Goal: Task Accomplishment & Management: Use online tool/utility

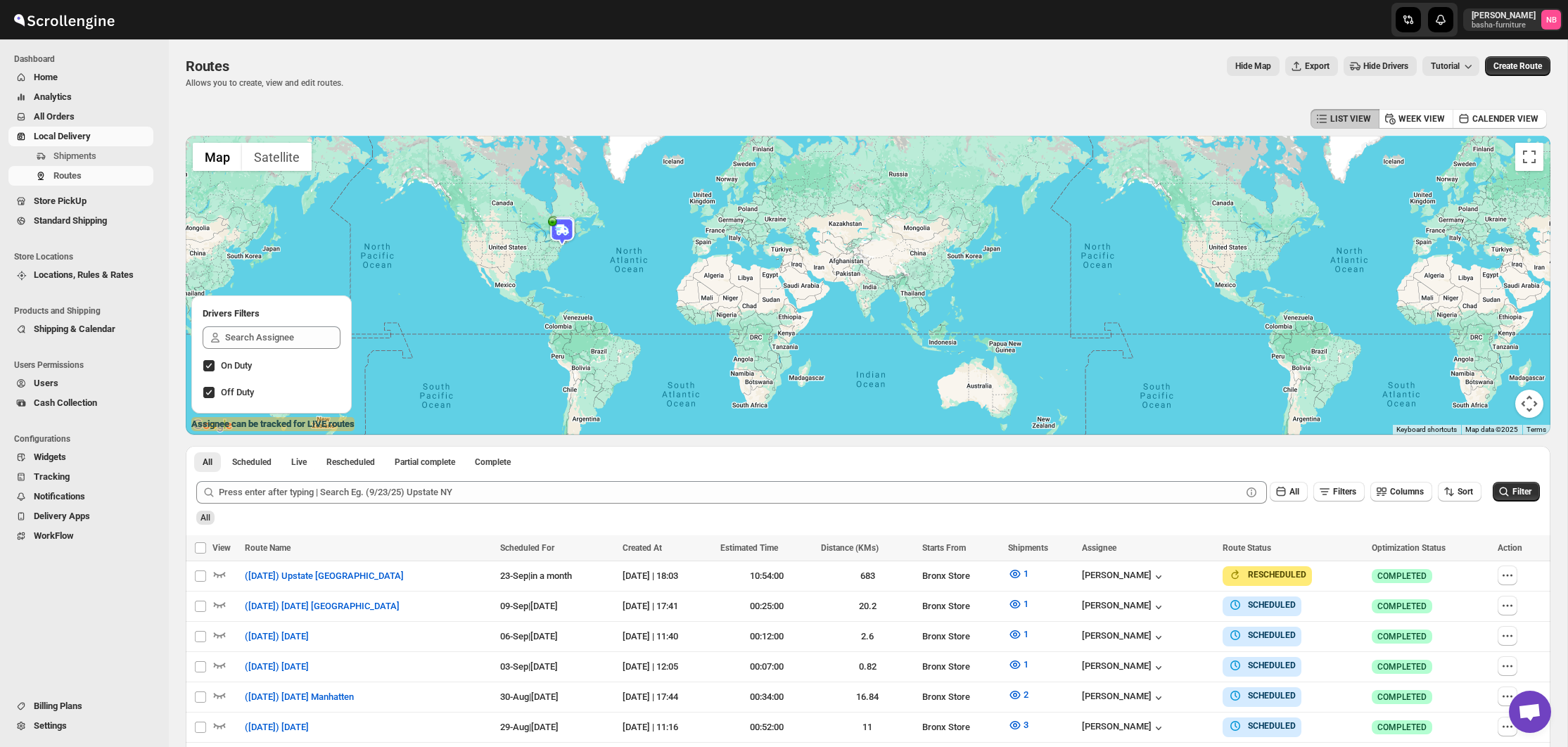
scroll to position [211, 0]
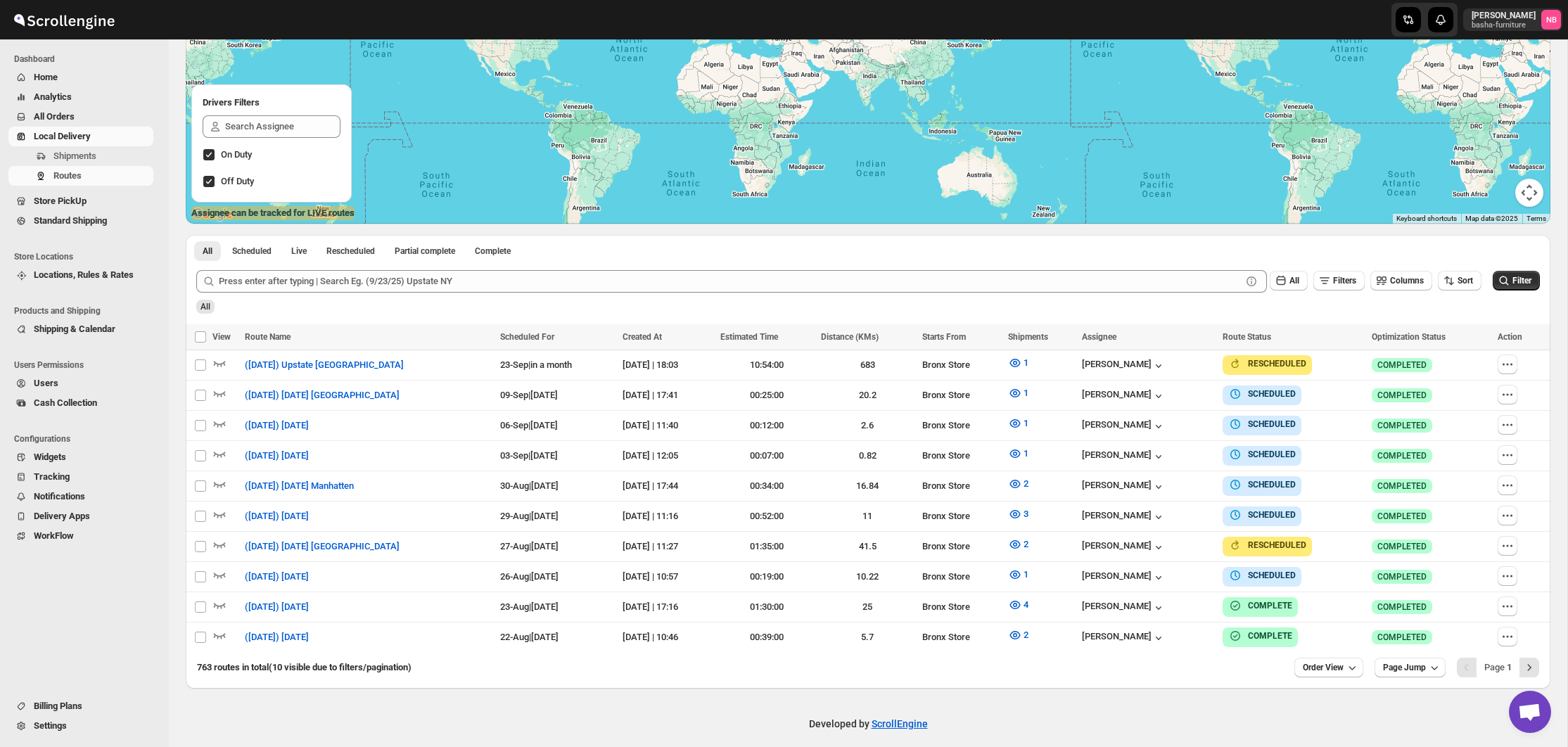
click at [337, 0] on html "Skip to content Nael Basha basha-furniture NB Dashboard Home Analytics All Orde…" at bounding box center [784, 163] width 1568 height 747
click at [1017, 512] on icon "button" at bounding box center [1015, 514] width 4 height 4
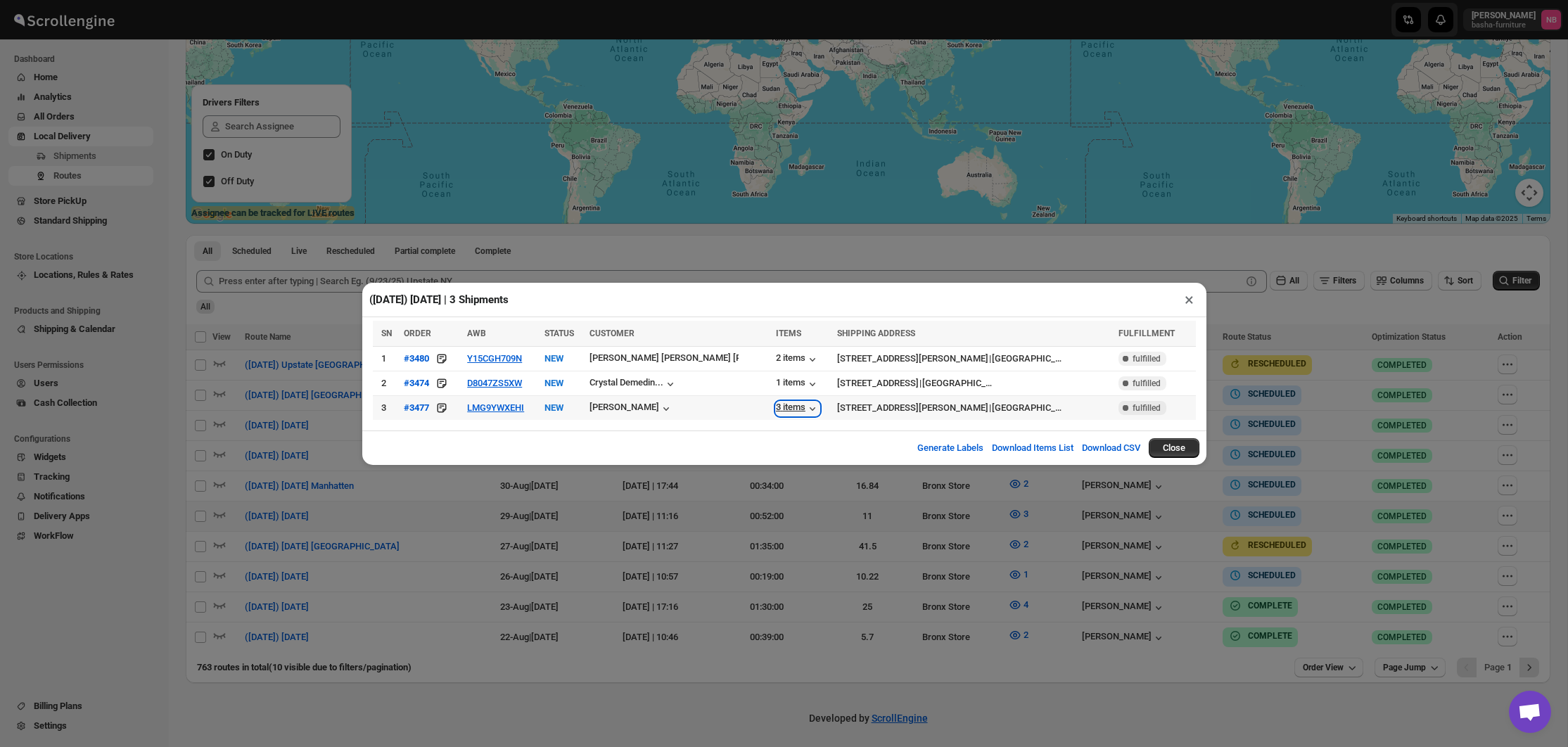
click at [776, 414] on div "3 items" at bounding box center [797, 408] width 44 height 14
click at [776, 356] on div "2 items" at bounding box center [797, 359] width 44 height 14
click at [805, 502] on div "(8/29/25) Friday | 3 Shipments × SN ORDER AWB STATUS CUSTOMER ITEMS SHIPPING AD…" at bounding box center [784, 374] width 1568 height 747
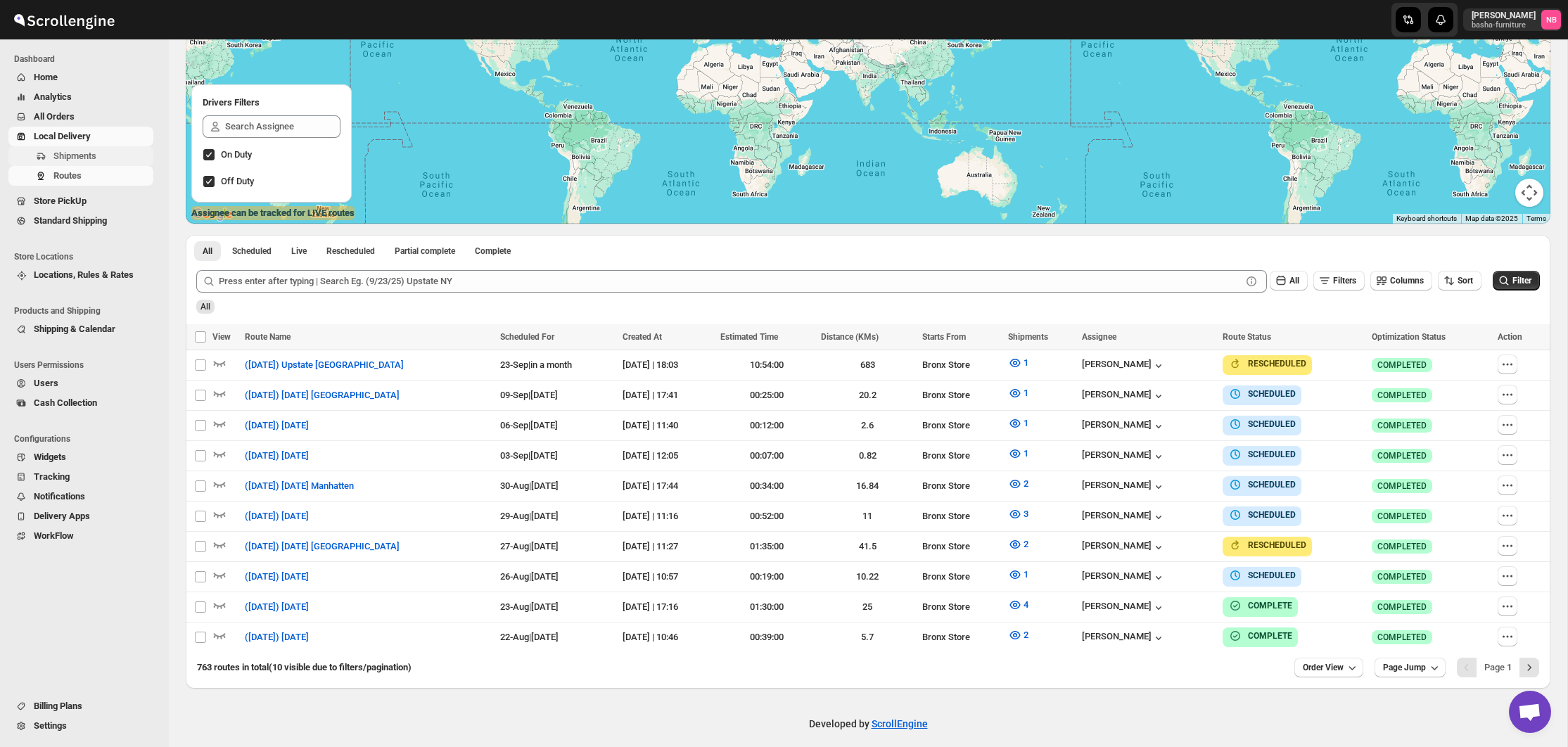
click at [57, 151] on span "Shipments" at bounding box center [75, 155] width 43 height 11
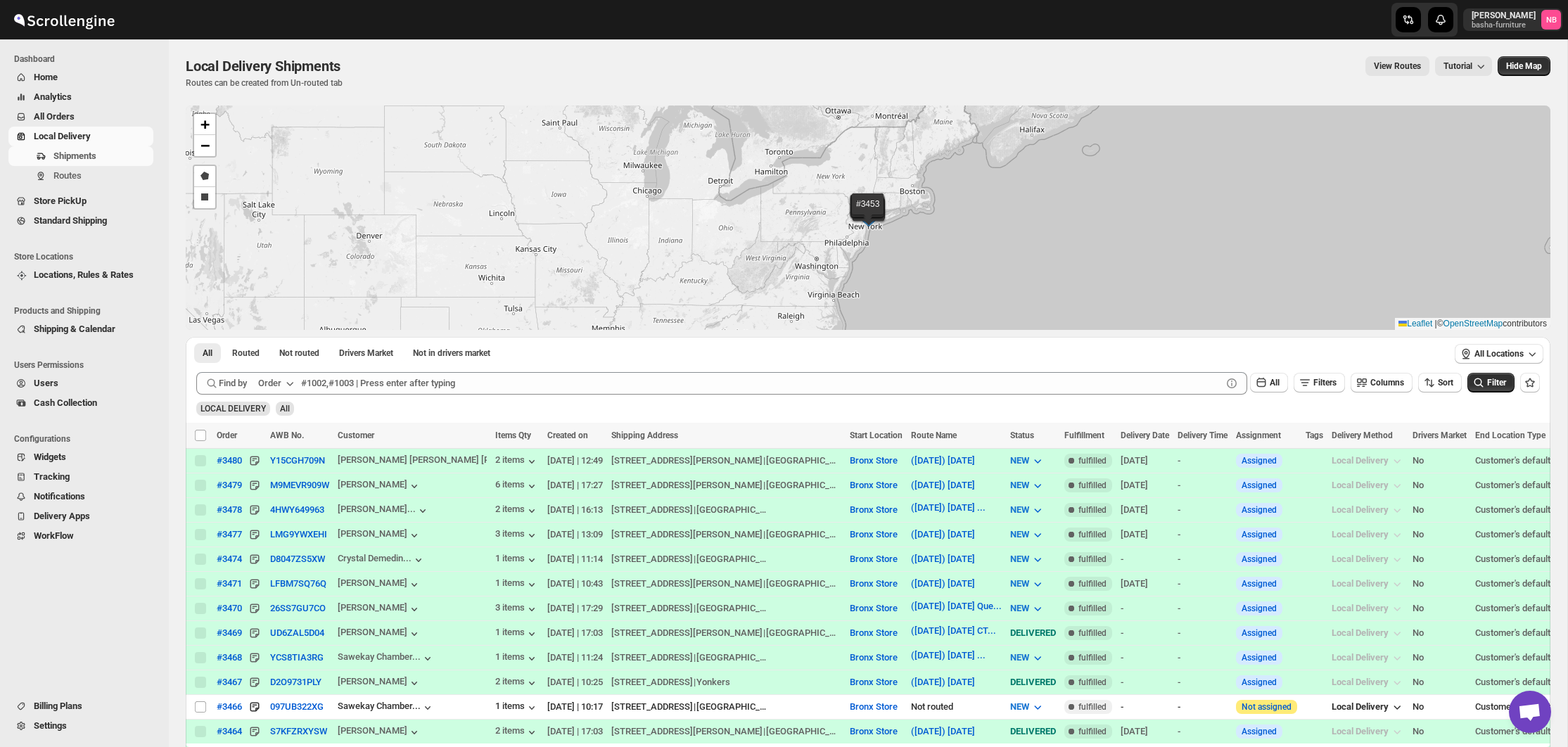
click at [39, 111] on span "All Orders" at bounding box center [92, 117] width 117 height 14
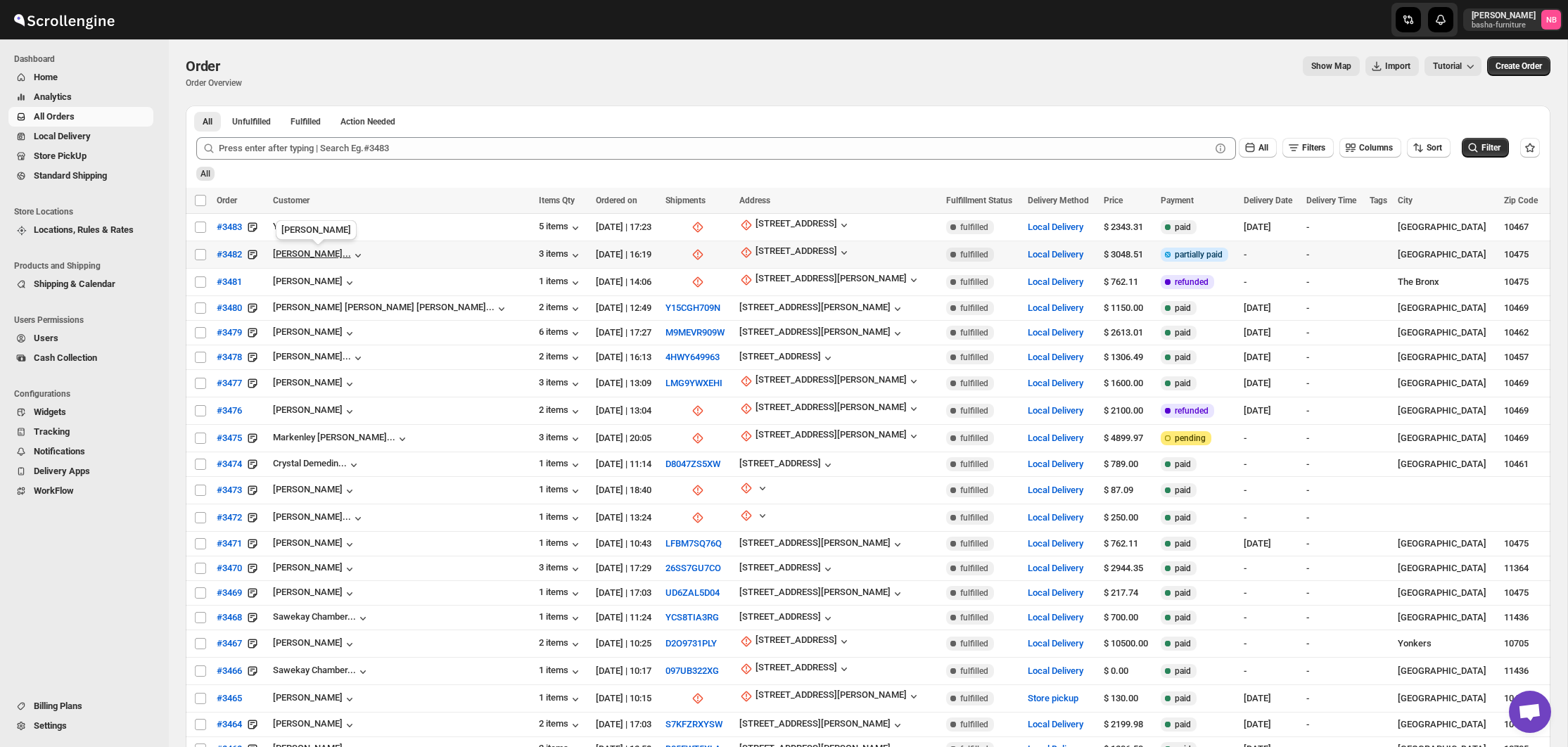
click at [351, 259] on span "[PERSON_NAME]..." at bounding box center [311, 254] width 78 height 14
click at [539, 256] on div "3 items" at bounding box center [560, 254] width 44 height 14
click at [539, 285] on div "1 items" at bounding box center [560, 282] width 44 height 14
click at [199, 224] on input "Select order" at bounding box center [200, 227] width 11 height 11
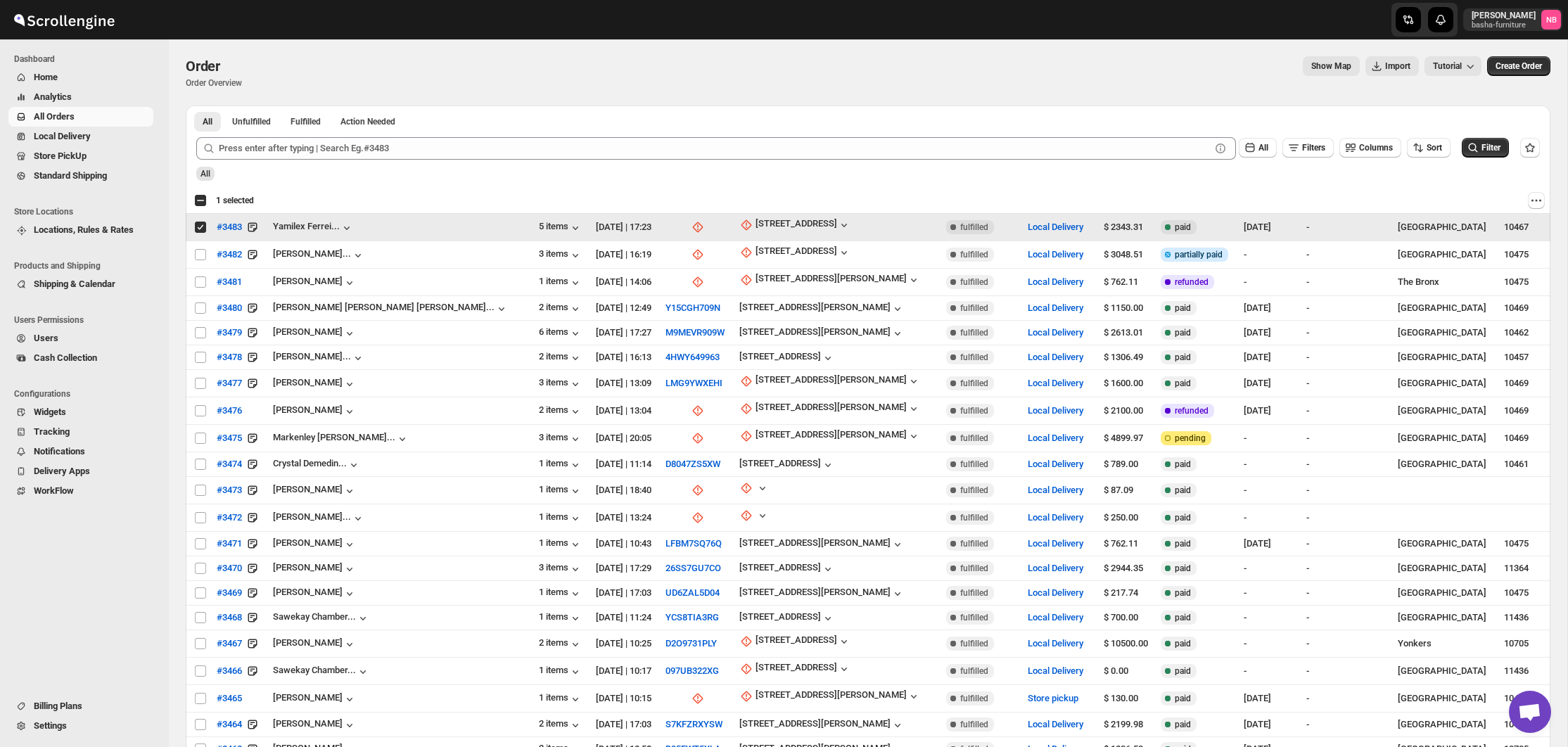
click at [204, 226] on input "Select order" at bounding box center [200, 227] width 11 height 11
checkbox input "false"
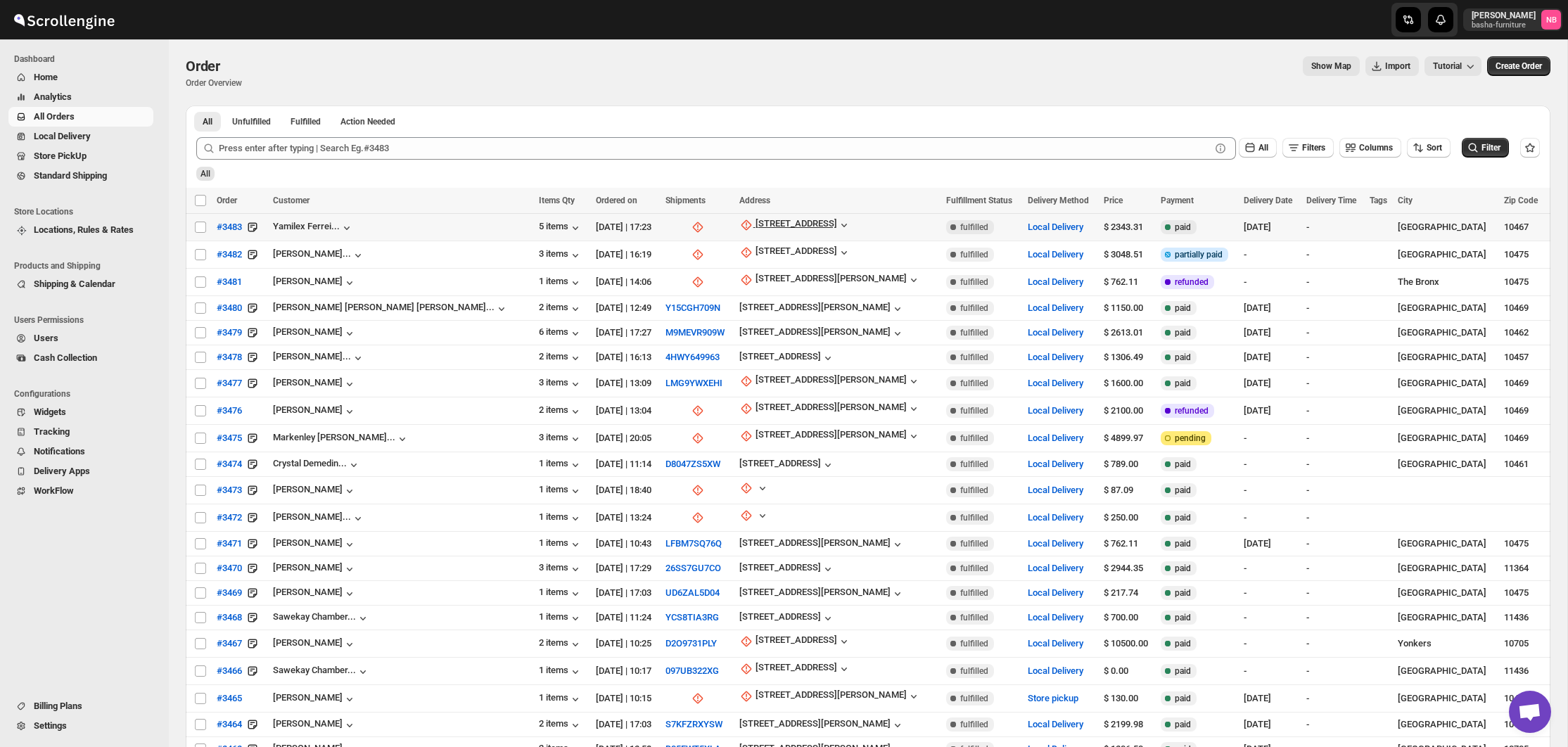
click at [740, 223] on icon "button" at bounding box center [746, 225] width 14 height 14
click at [740, 225] on icon "button" at bounding box center [745, 225] width 11 height 11
click at [688, 303] on div "Update manually" at bounding box center [718, 301] width 92 height 14
select select "US"
select select "[US_STATE]"
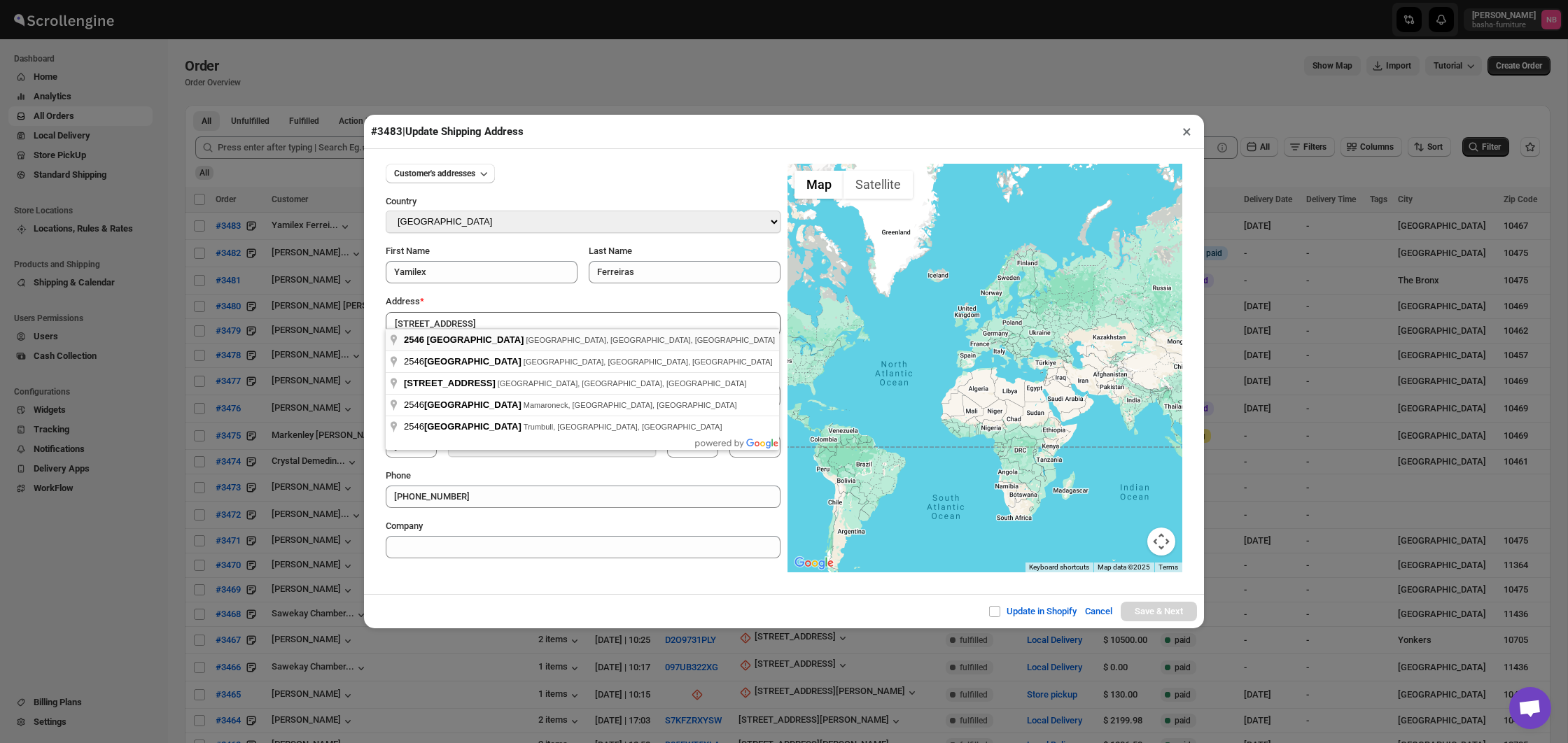
type input "2546 White Plains Road, The Bronx, NY, USA"
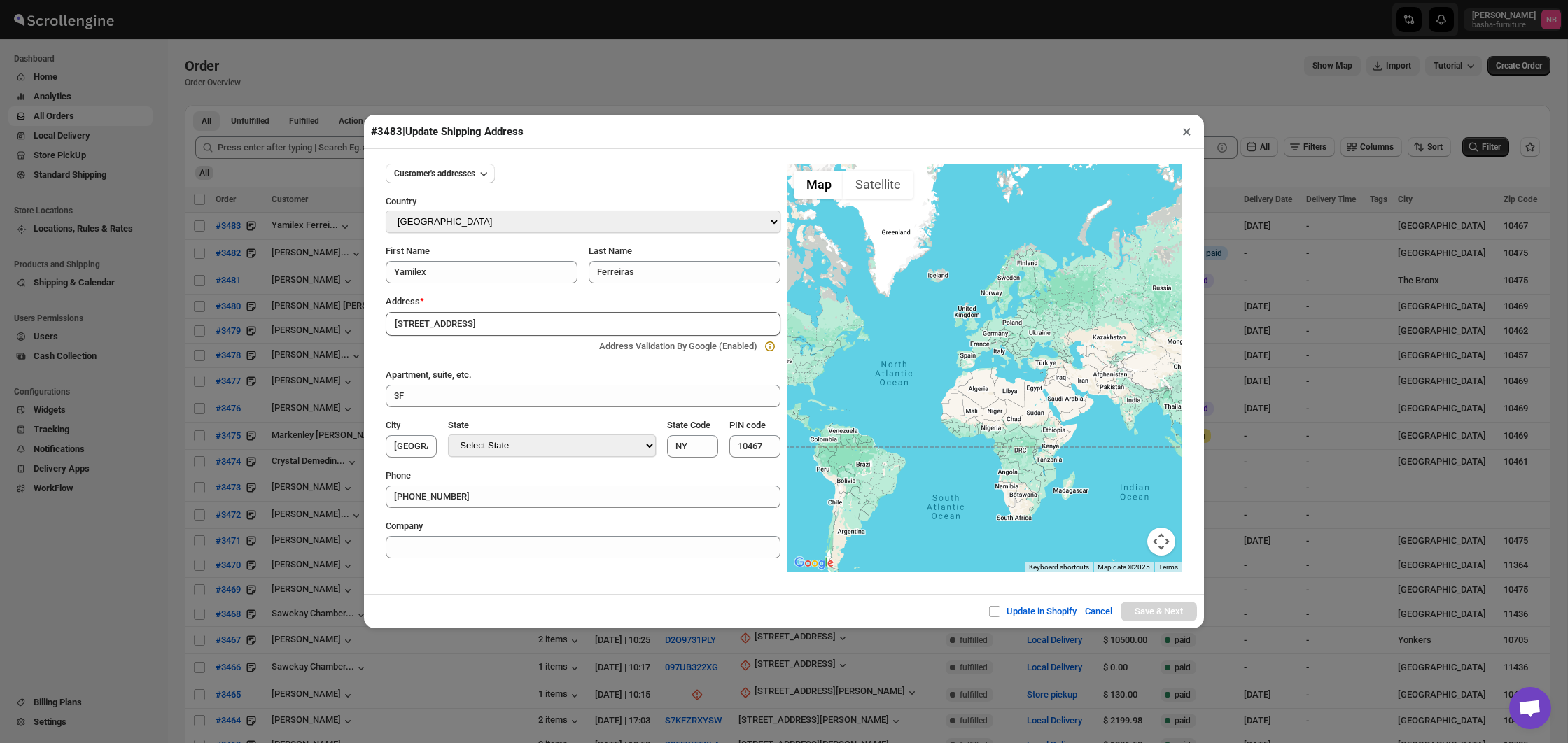
type input "[GEOGRAPHIC_DATA]"
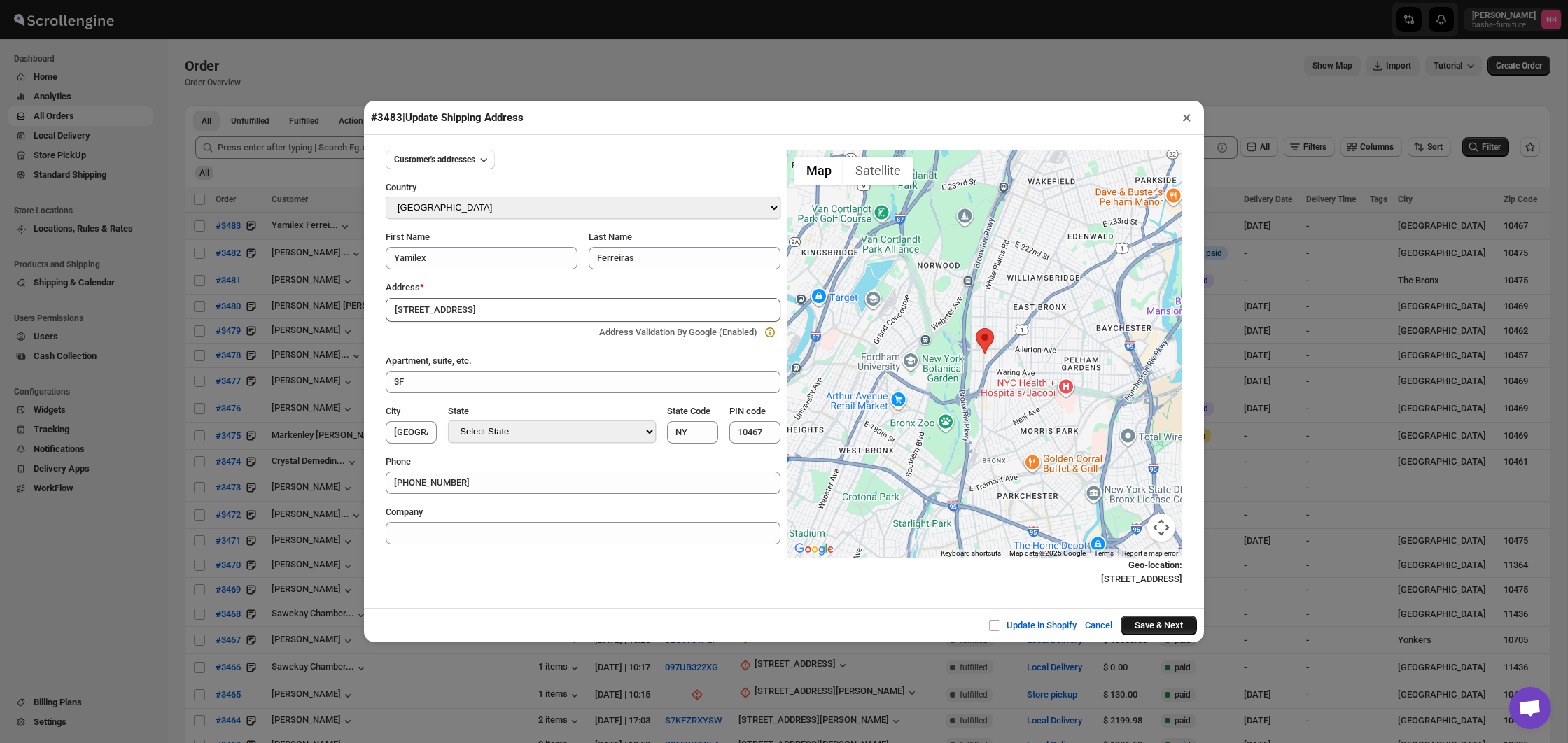
click at [1164, 625] on button "Save & Next" at bounding box center [1158, 625] width 76 height 20
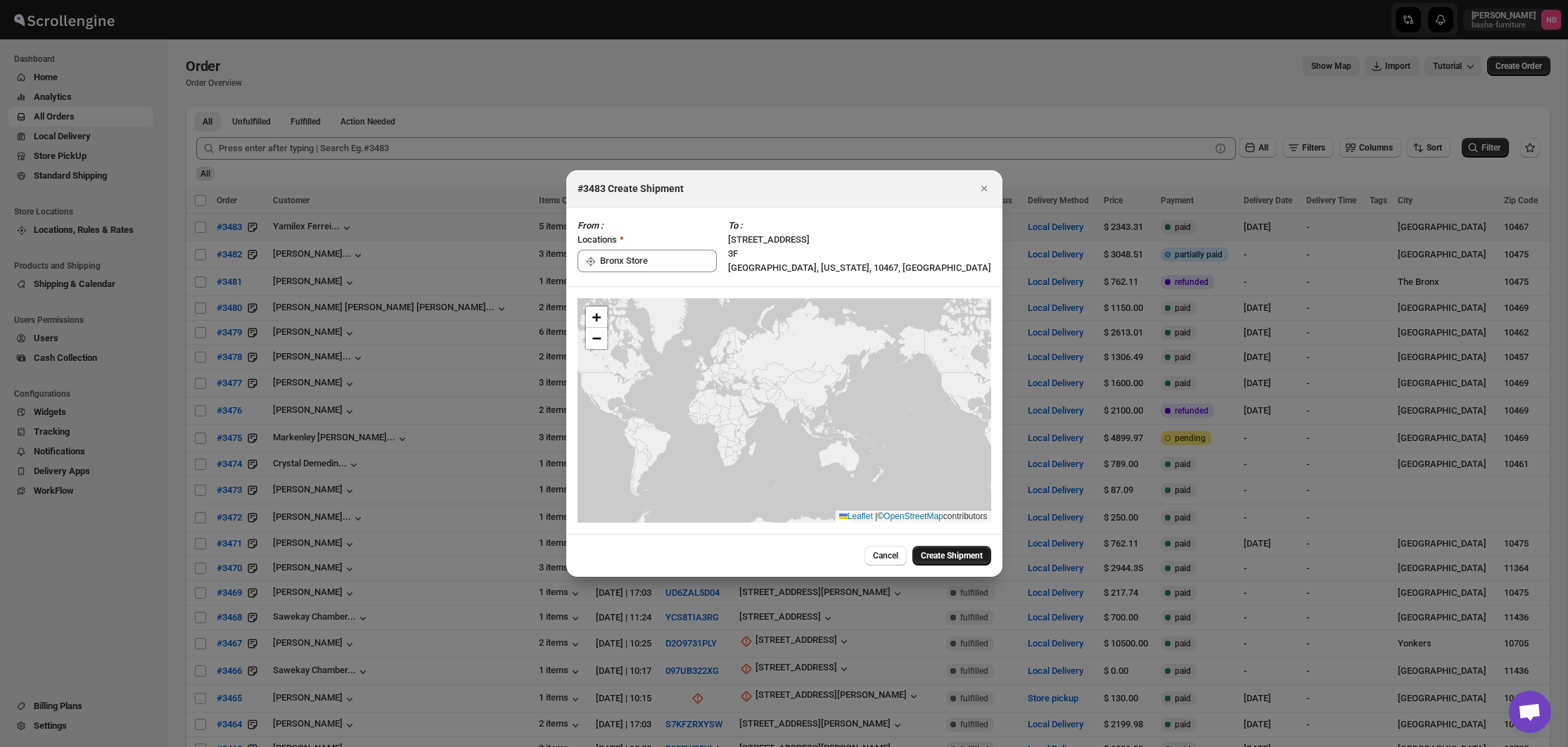
click at [955, 558] on span "Create Shipment" at bounding box center [951, 556] width 62 height 11
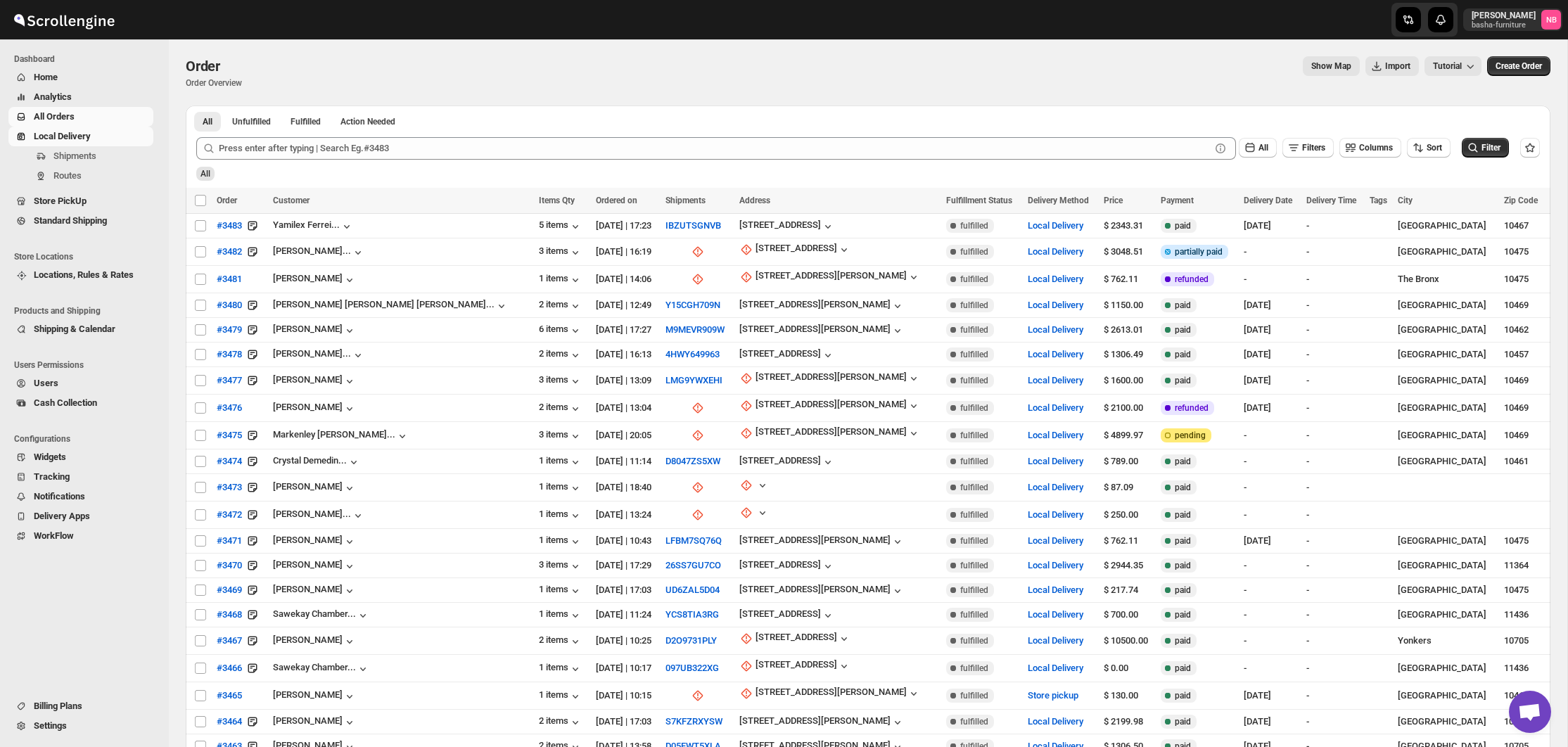
click at [71, 139] on span "Local Delivery" at bounding box center [62, 135] width 57 height 11
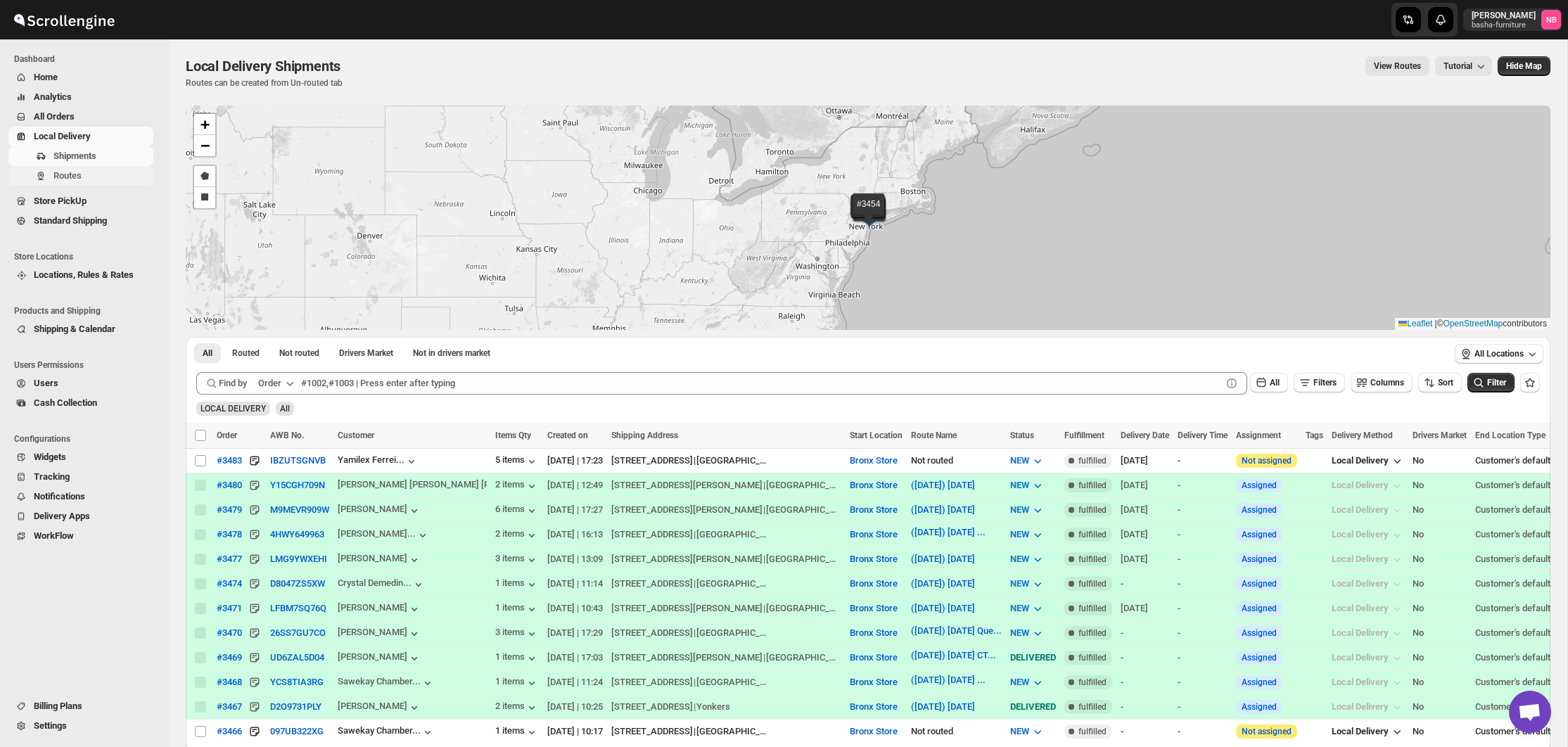
click at [76, 174] on span "Routes" at bounding box center [67, 175] width 28 height 11
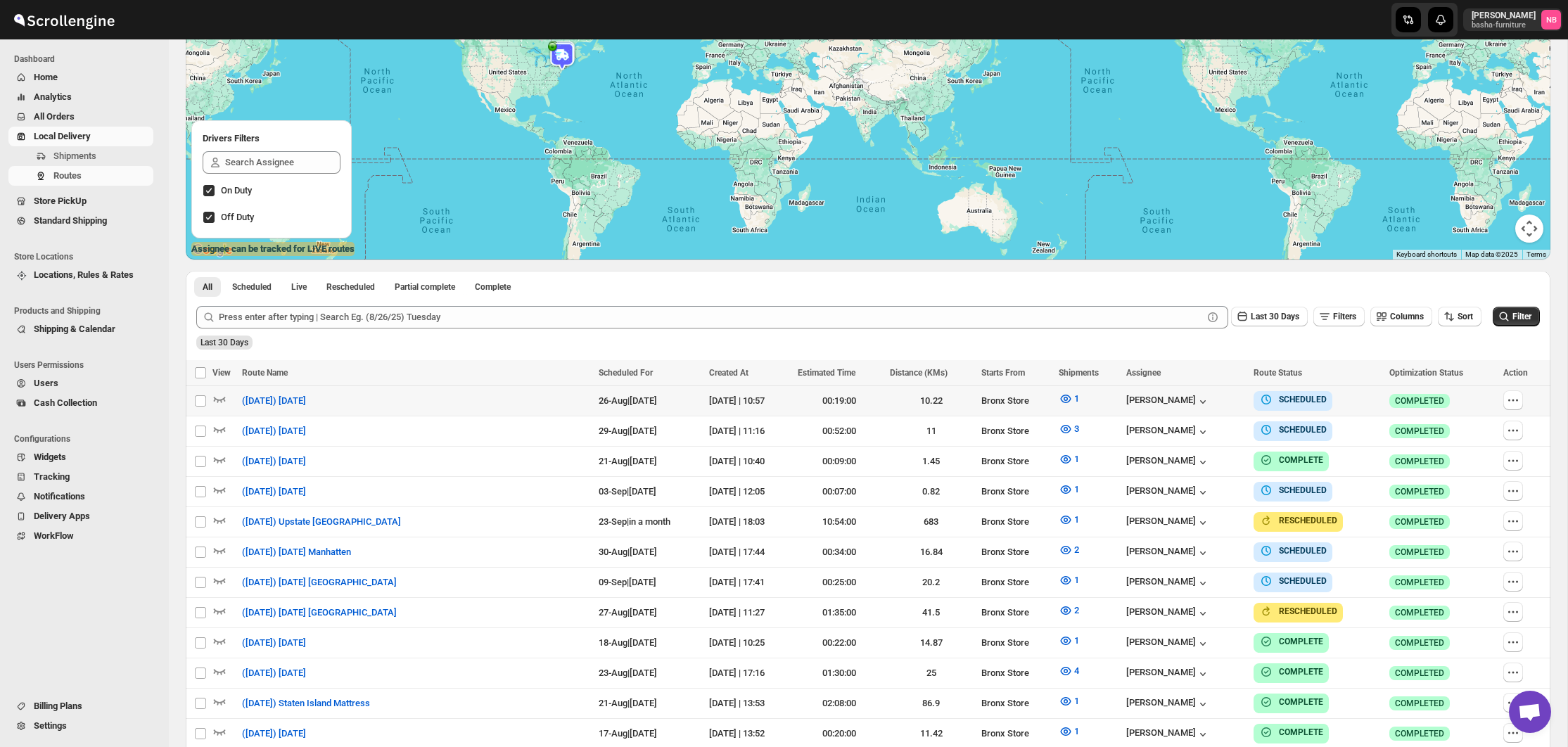
scroll to position [179, 0]
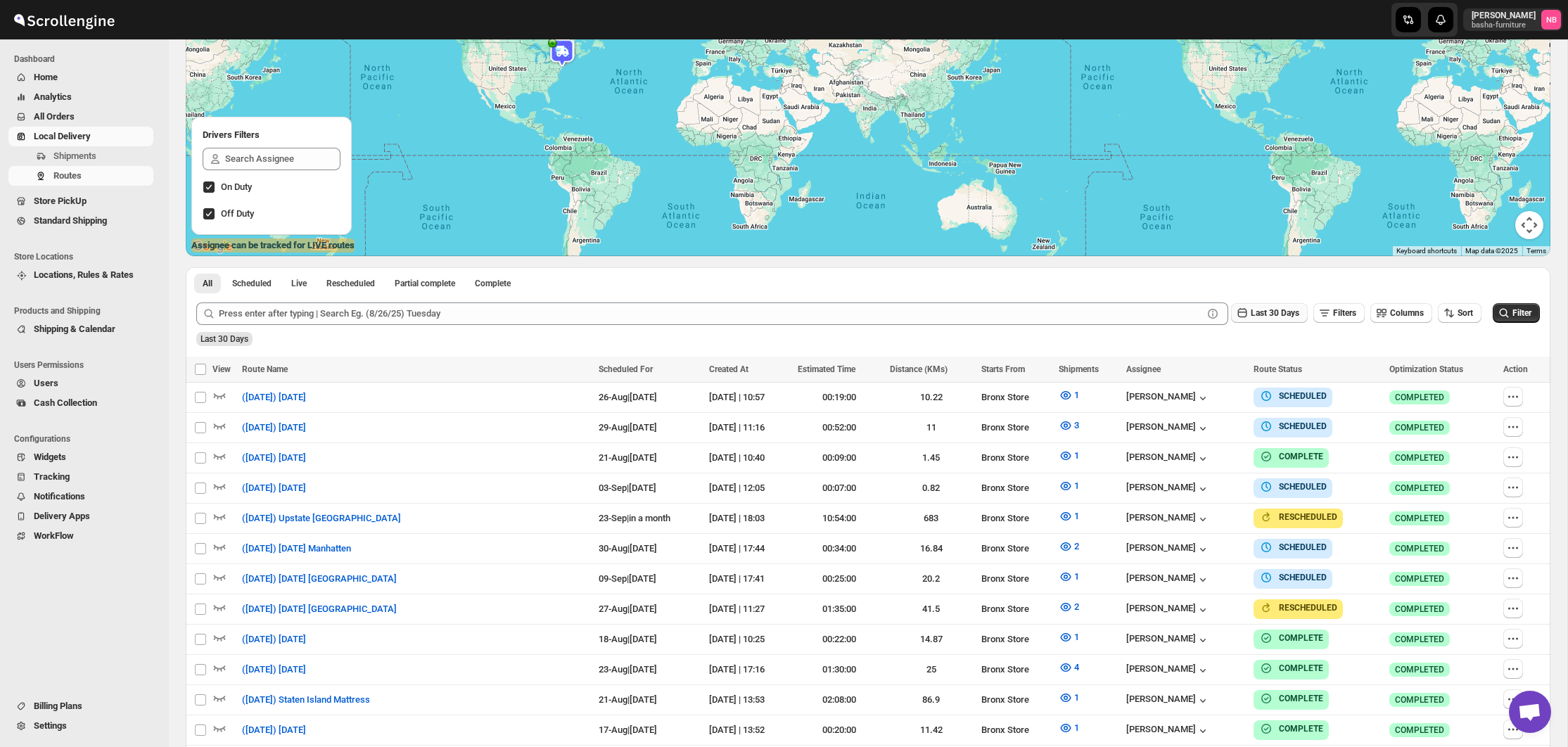
click at [1251, 317] on span "Last 30 Days" at bounding box center [1275, 313] width 48 height 10
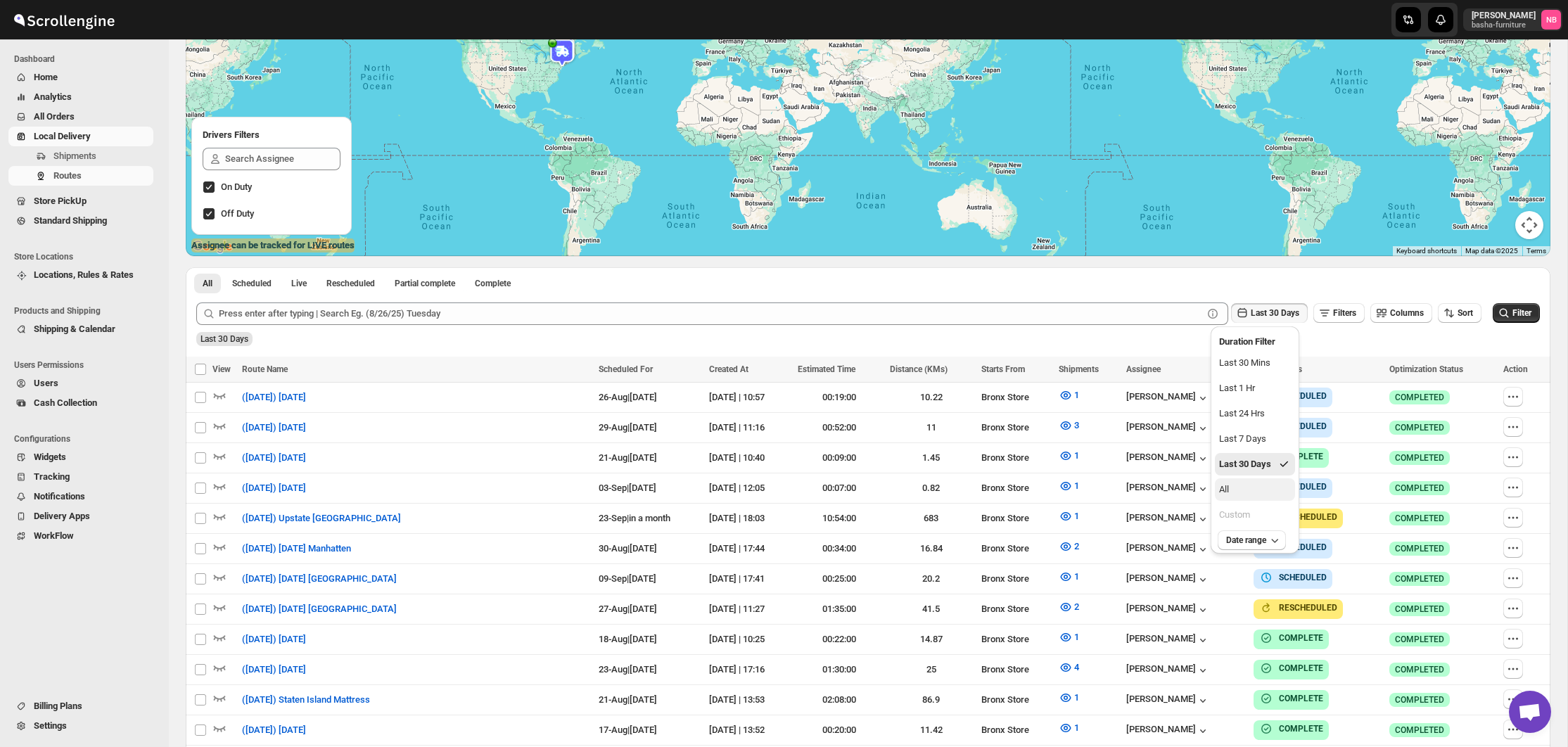
click at [1239, 484] on button "All" at bounding box center [1255, 489] width 80 height 22
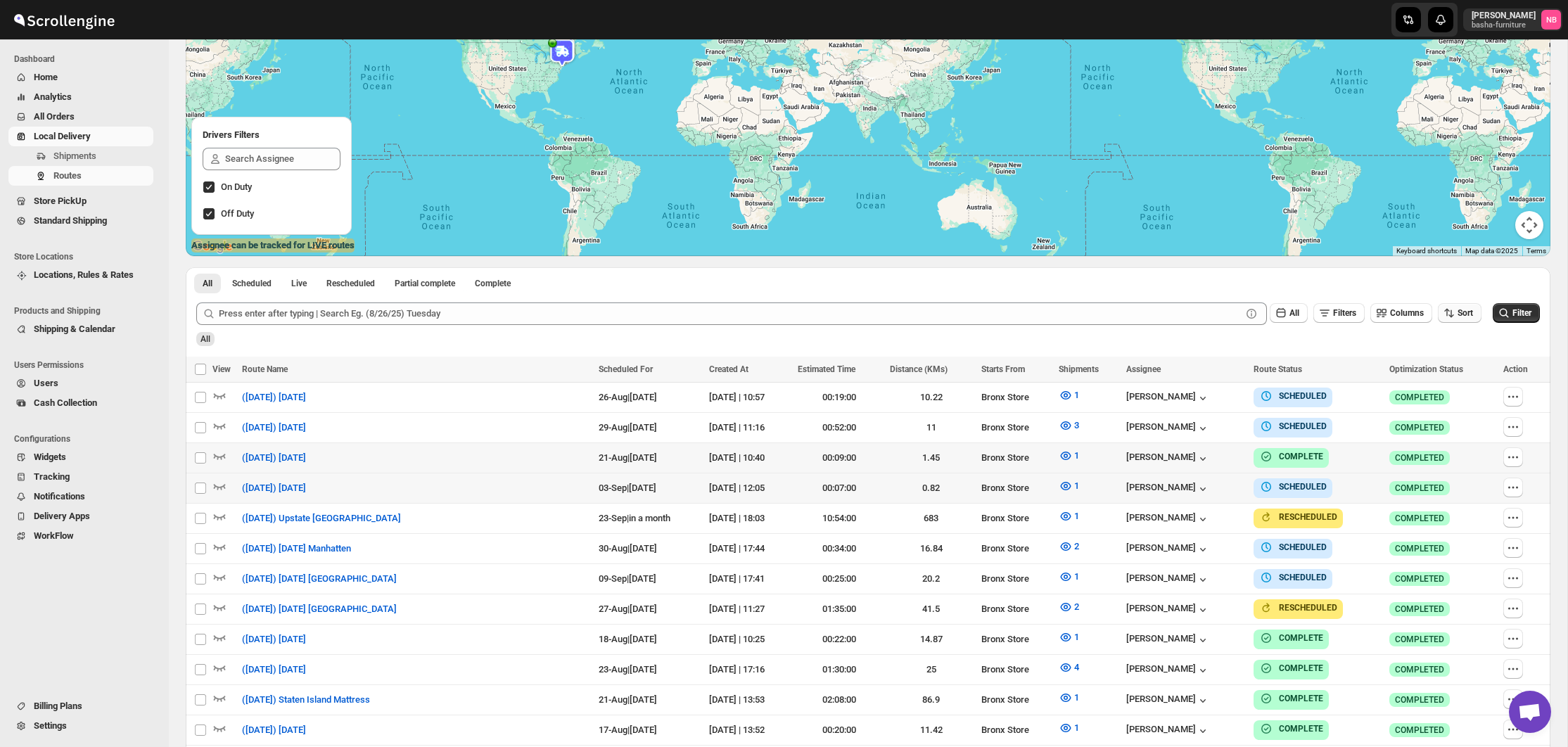
click at [1438, 310] on button "Sort" at bounding box center [1460, 313] width 44 height 20
click at [1433, 382] on div "Due Date" at bounding box center [1434, 387] width 37 height 14
click at [1502, 316] on icon "submit" at bounding box center [1504, 312] width 9 height 9
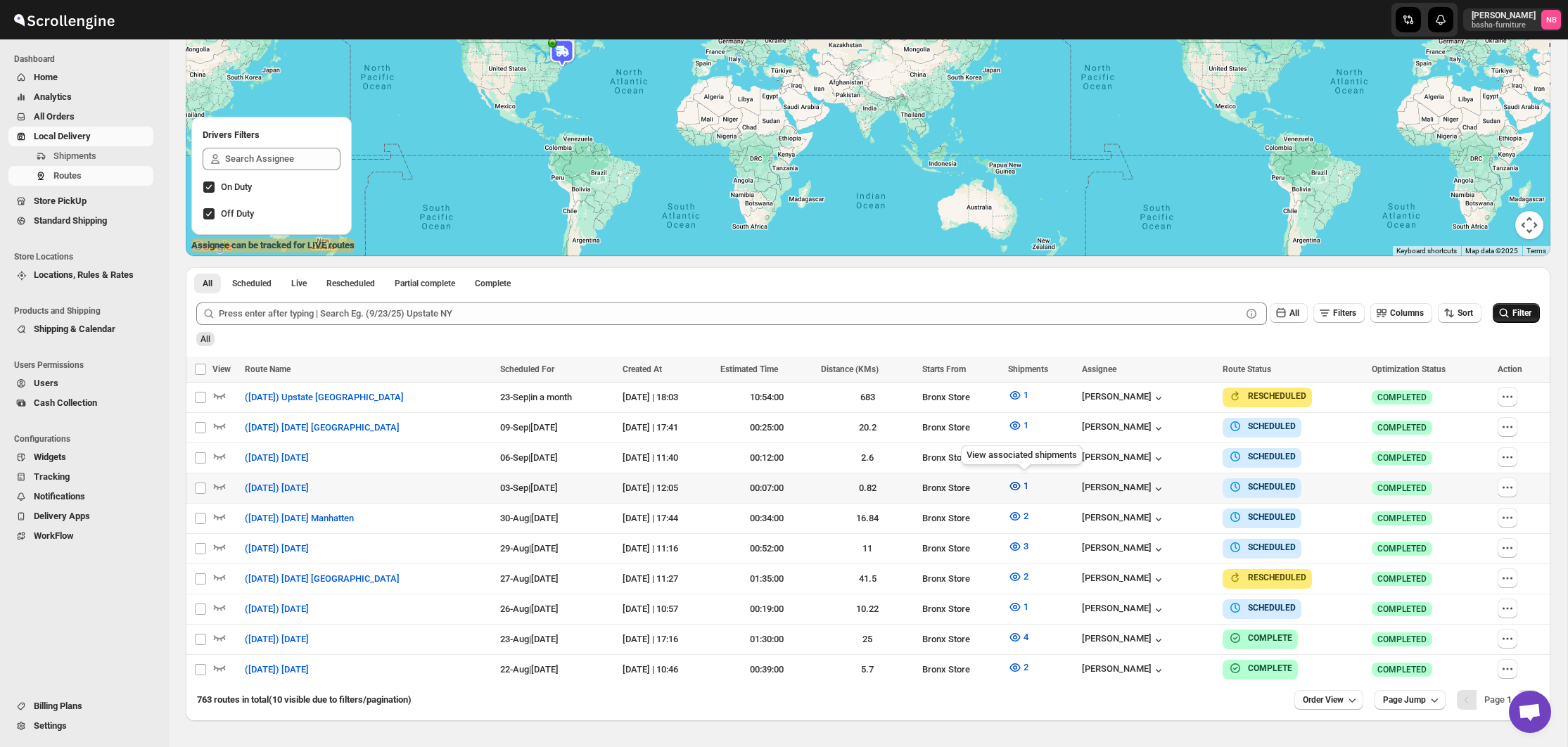
click at [1020, 484] on icon "button" at bounding box center [1015, 486] width 14 height 14
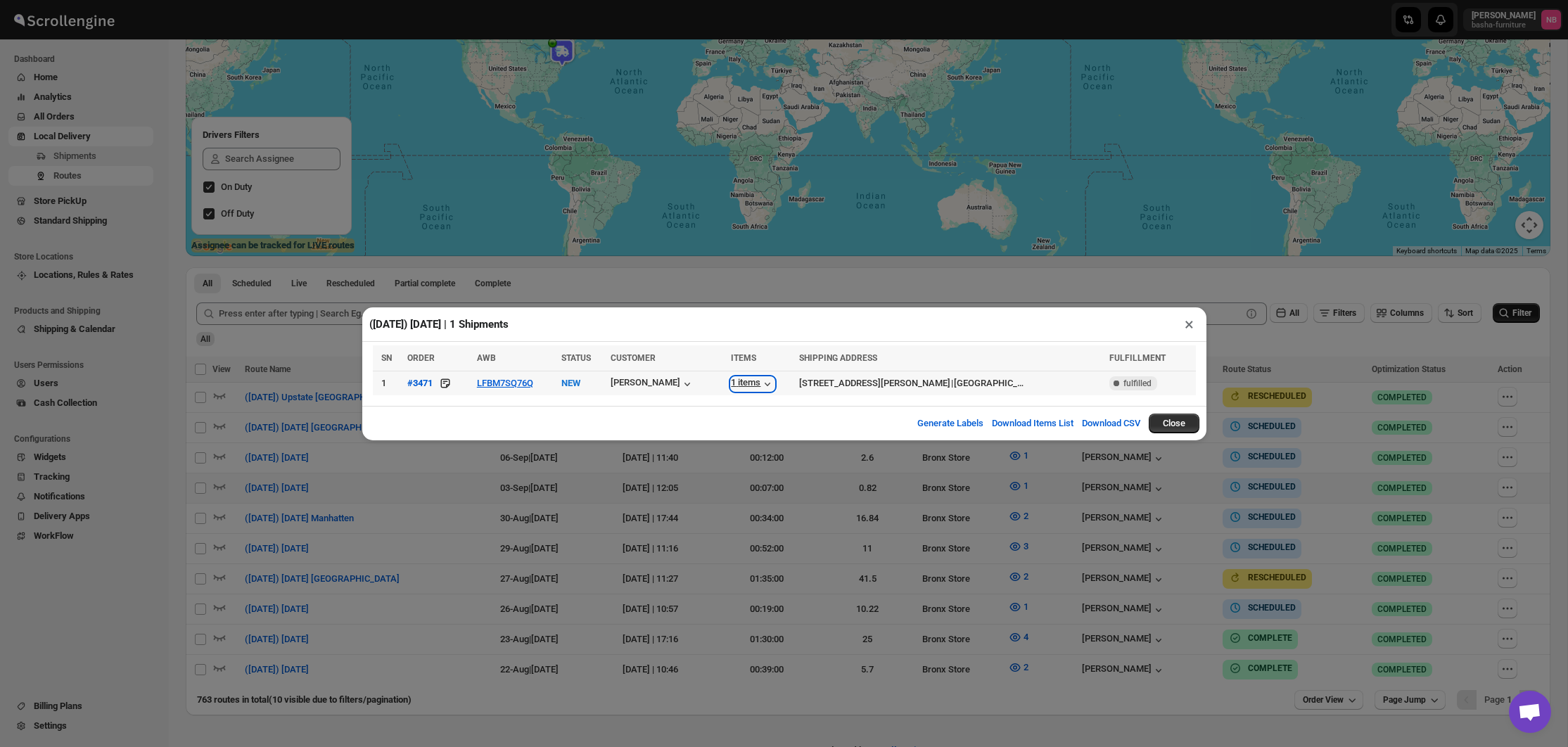
click at [764, 383] on div "1 items" at bounding box center [752, 383] width 44 height 14
click at [563, 500] on div "([DATE]) [DATE] | 1 Shipments × SN ORDER AWB STATUS CUSTOMER ITEMS SHIPPING ADD…" at bounding box center [784, 374] width 1568 height 747
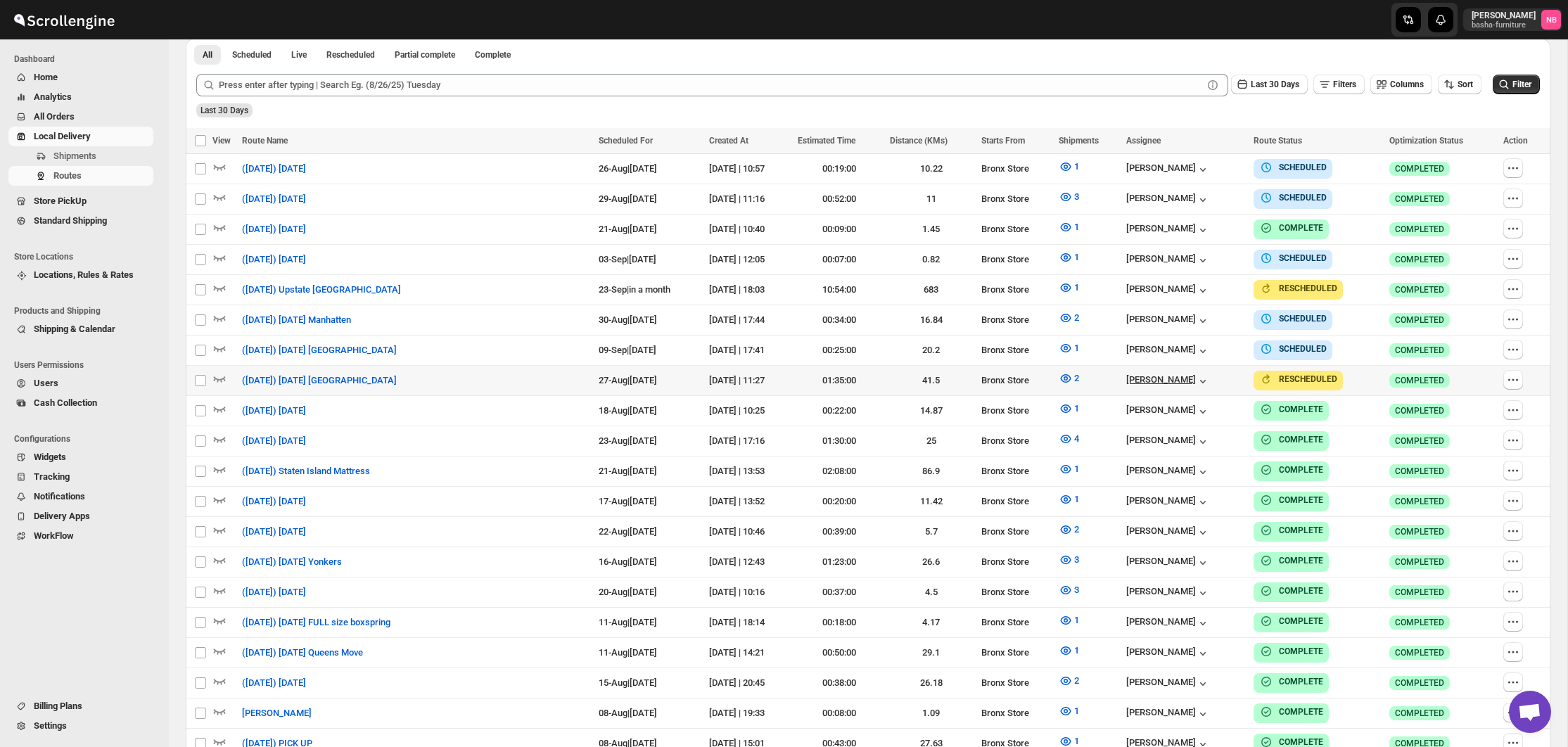
scroll to position [406, 0]
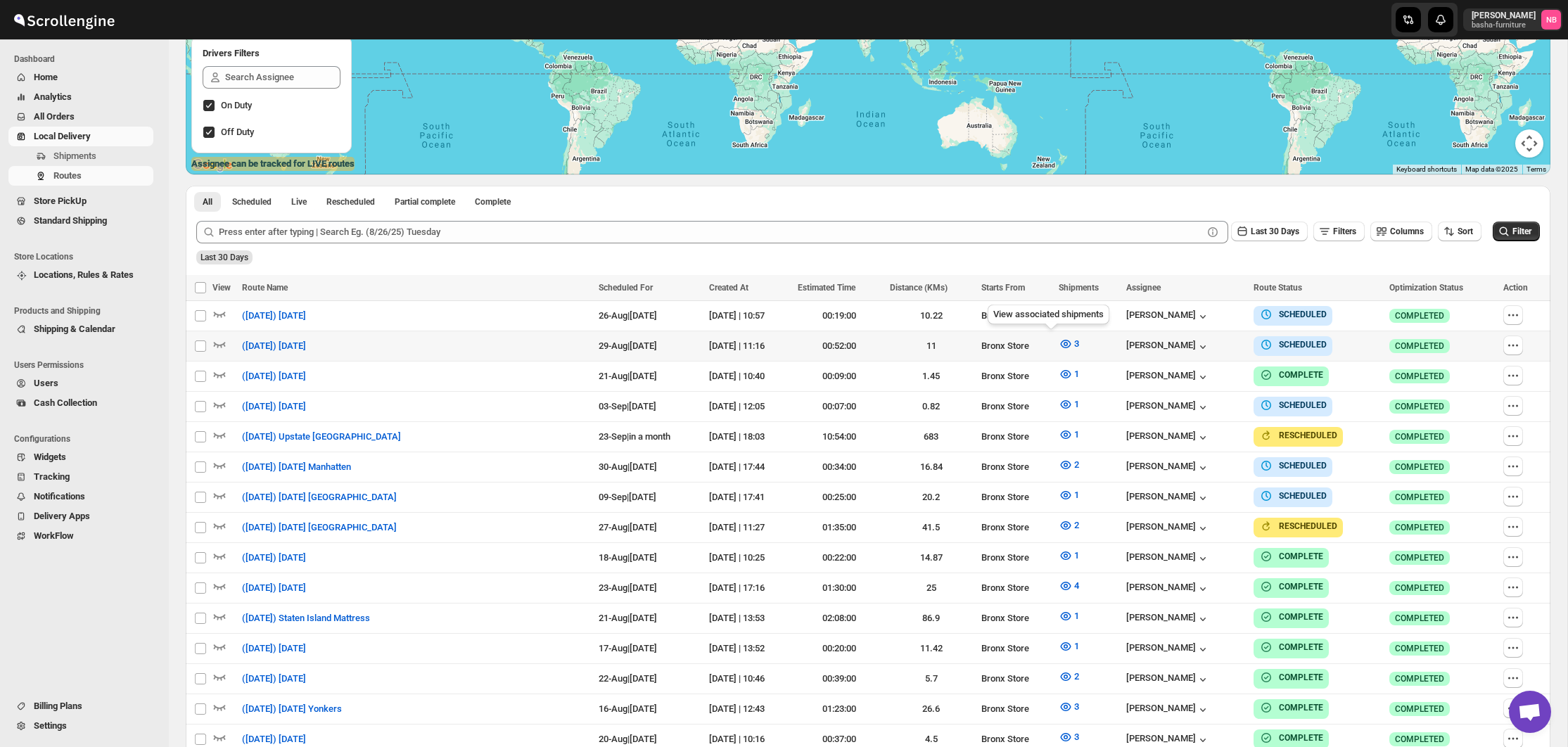
click at [1048, 313] on div "View associated shipments" at bounding box center [1048, 318] width 127 height 31
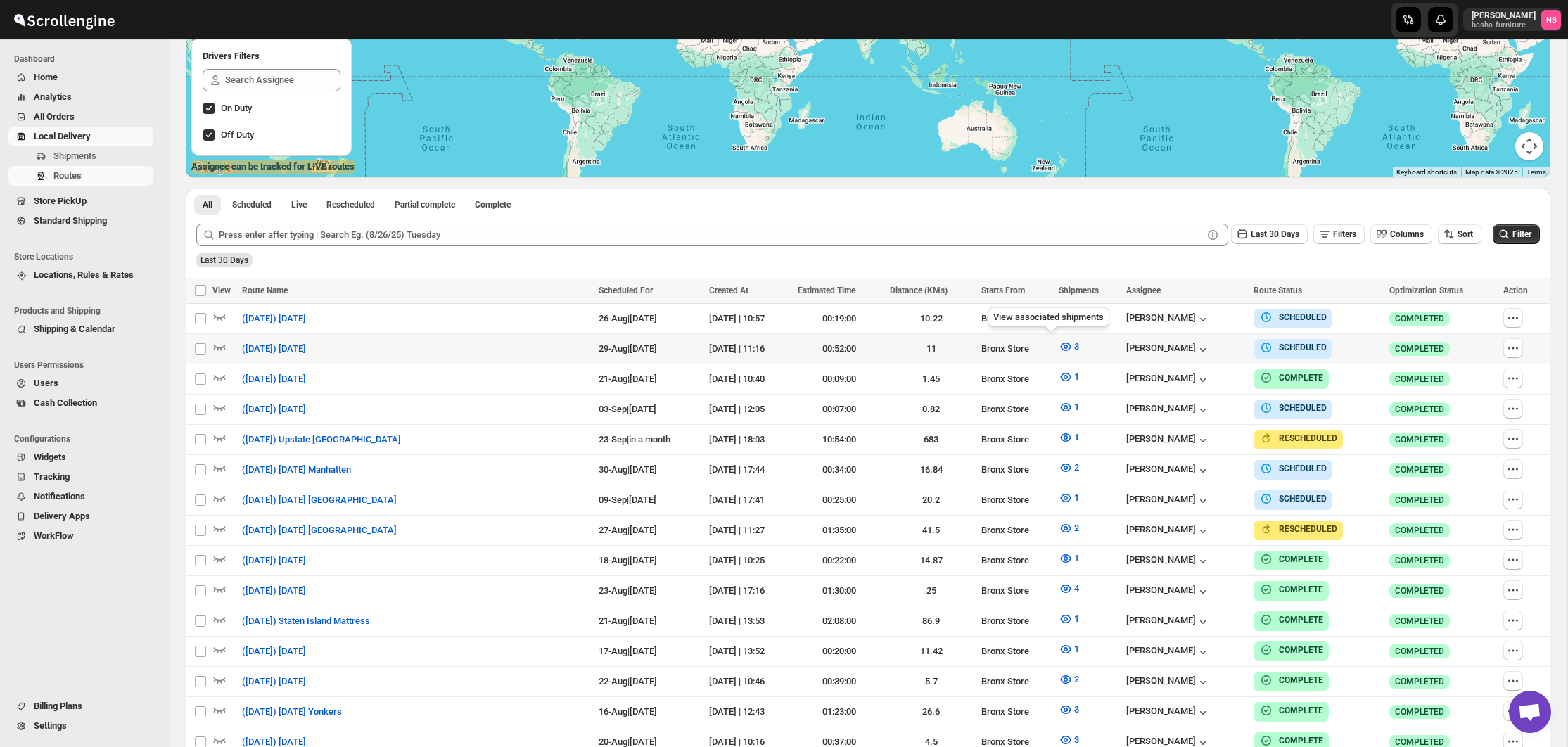
drag, startPoint x: 1048, startPoint y: 317, endPoint x: 1031, endPoint y: 308, distance: 19.2
click at [1048, 317] on div "View associated shipments" at bounding box center [1048, 320] width 127 height 31
click at [1059, 311] on icon "button" at bounding box center [1066, 316] width 14 height 14
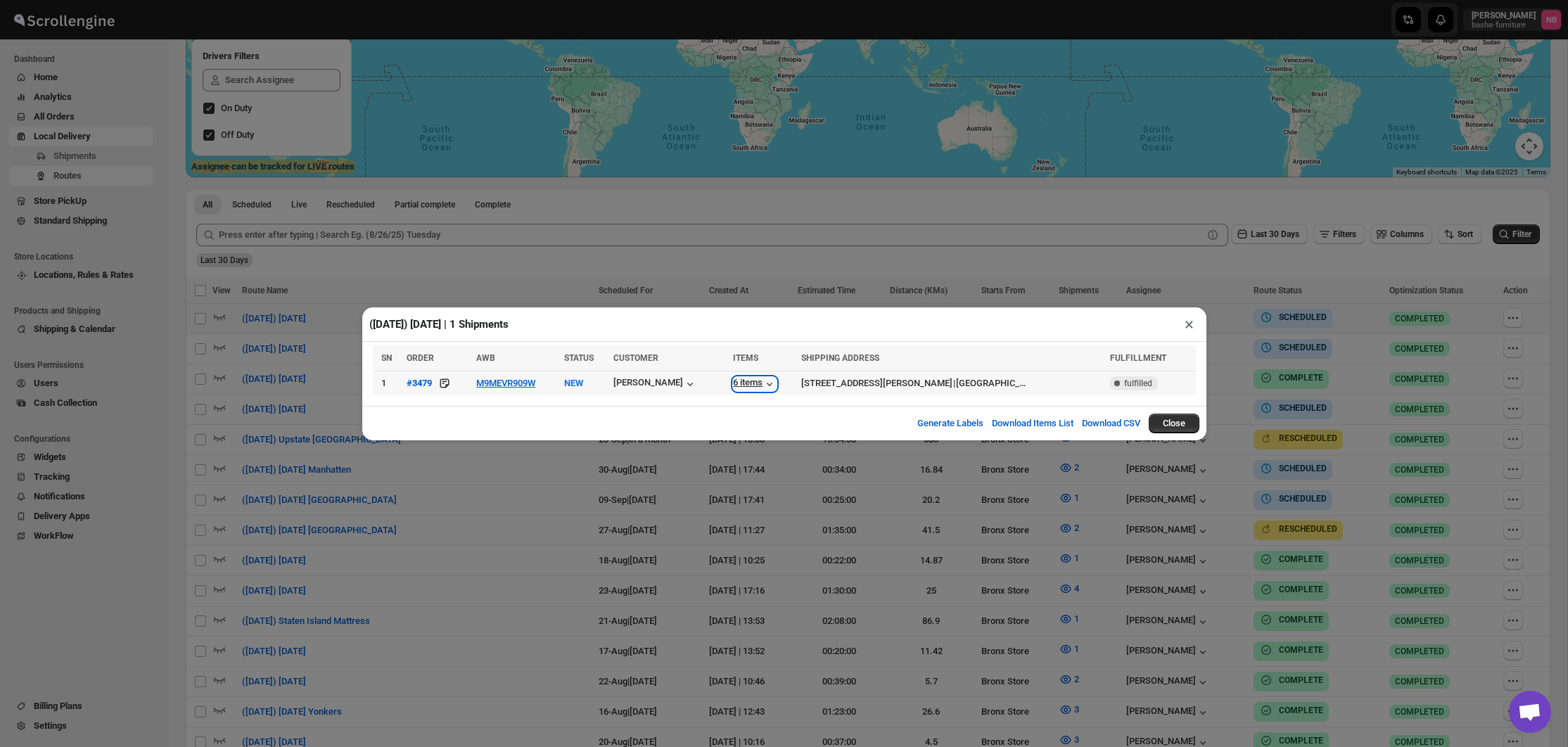
click at [744, 382] on div "6 items" at bounding box center [754, 383] width 44 height 14
click at [1206, 519] on div "([DATE]) [DATE] | 1 Shipments × SN ORDER AWB STATUS CUSTOMER ITEMS SHIPPING ADD…" at bounding box center [784, 374] width 1568 height 747
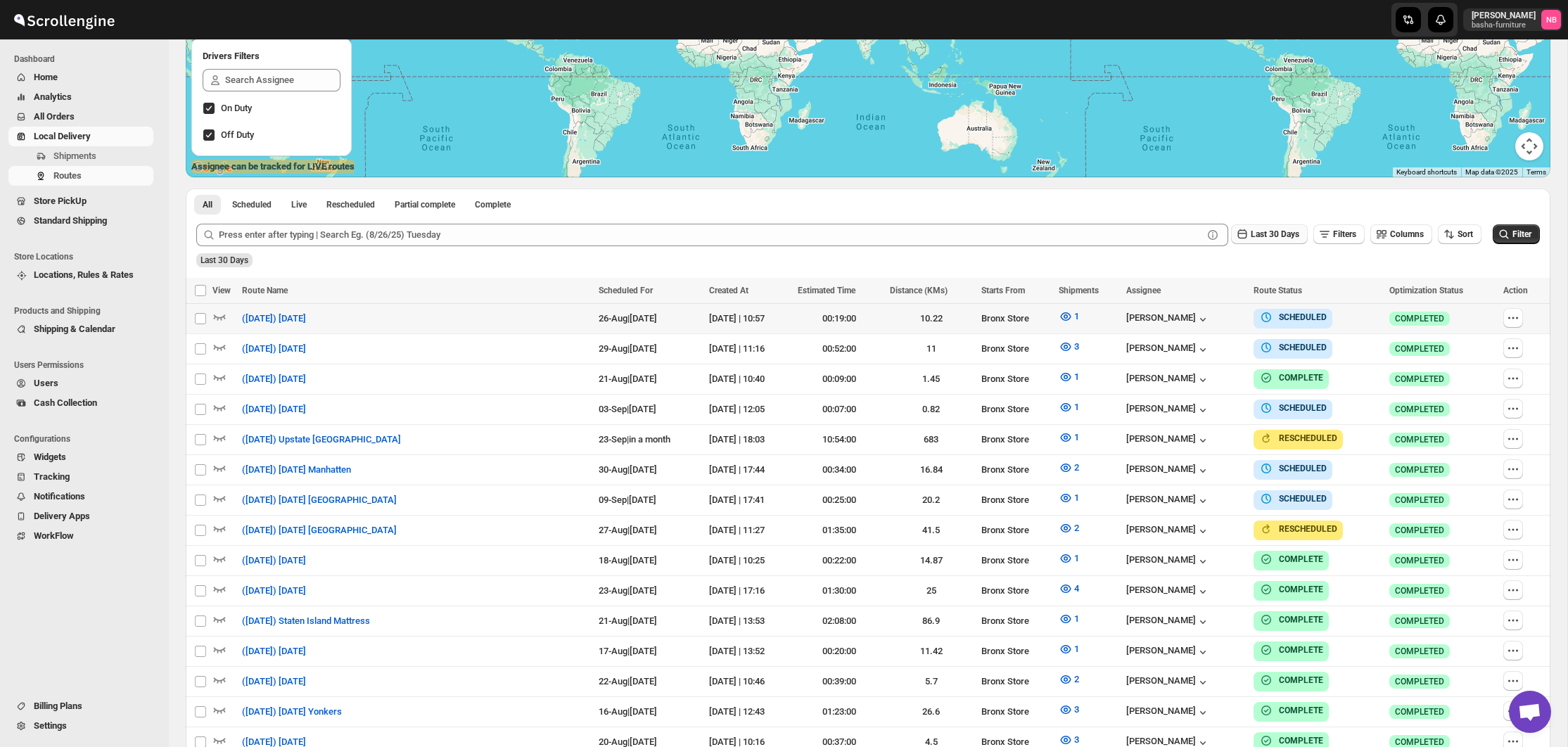
click at [1251, 240] on span "Last 30 Days" at bounding box center [1275, 235] width 48 height 11
click at [1243, 421] on button "All" at bounding box center [1255, 410] width 80 height 22
click at [1450, 235] on icon "button" at bounding box center [1449, 234] width 14 height 14
click at [1441, 311] on div "Due Date" at bounding box center [1434, 309] width 37 height 14
click at [1502, 229] on icon "submit" at bounding box center [1504, 234] width 14 height 14
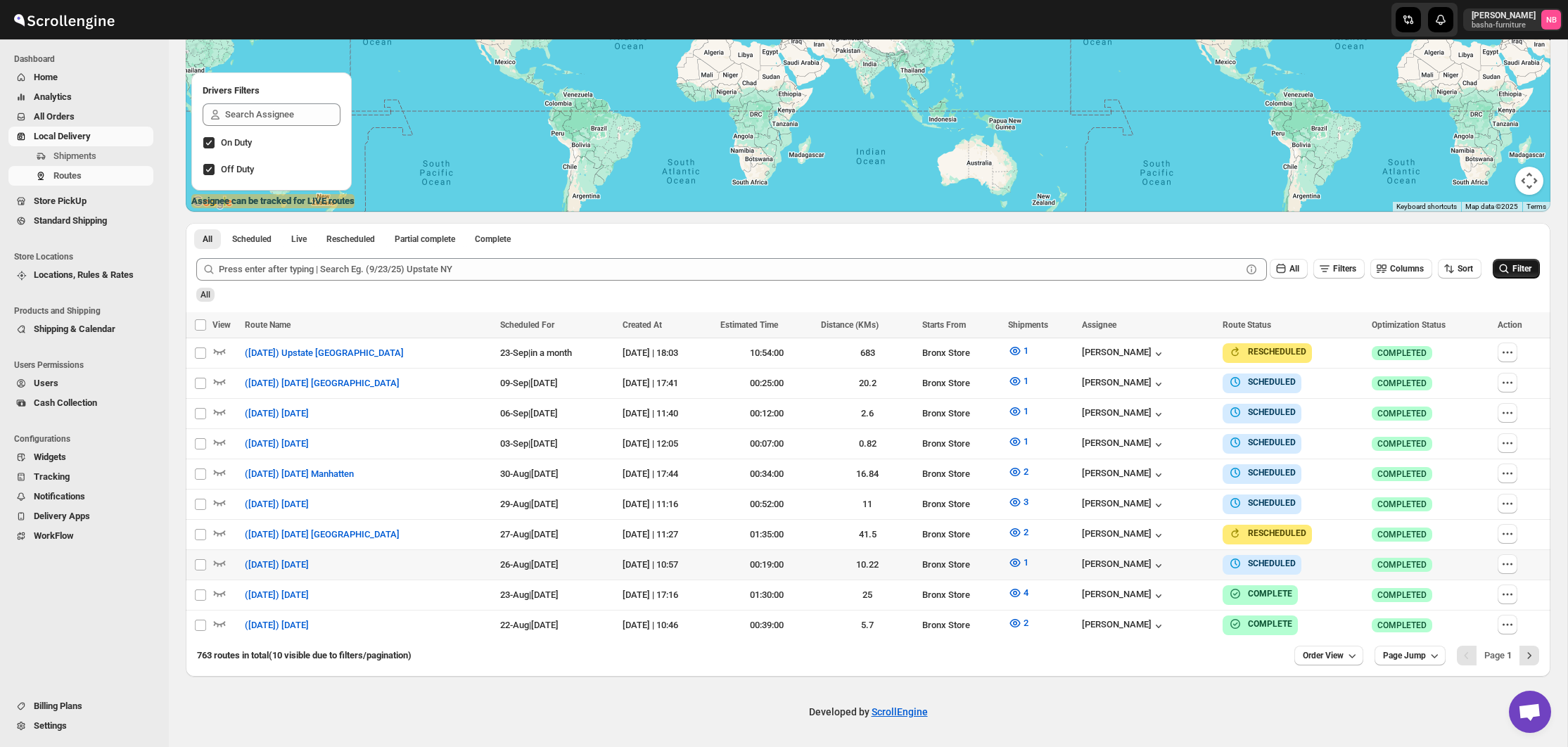
scroll to position [217, 0]
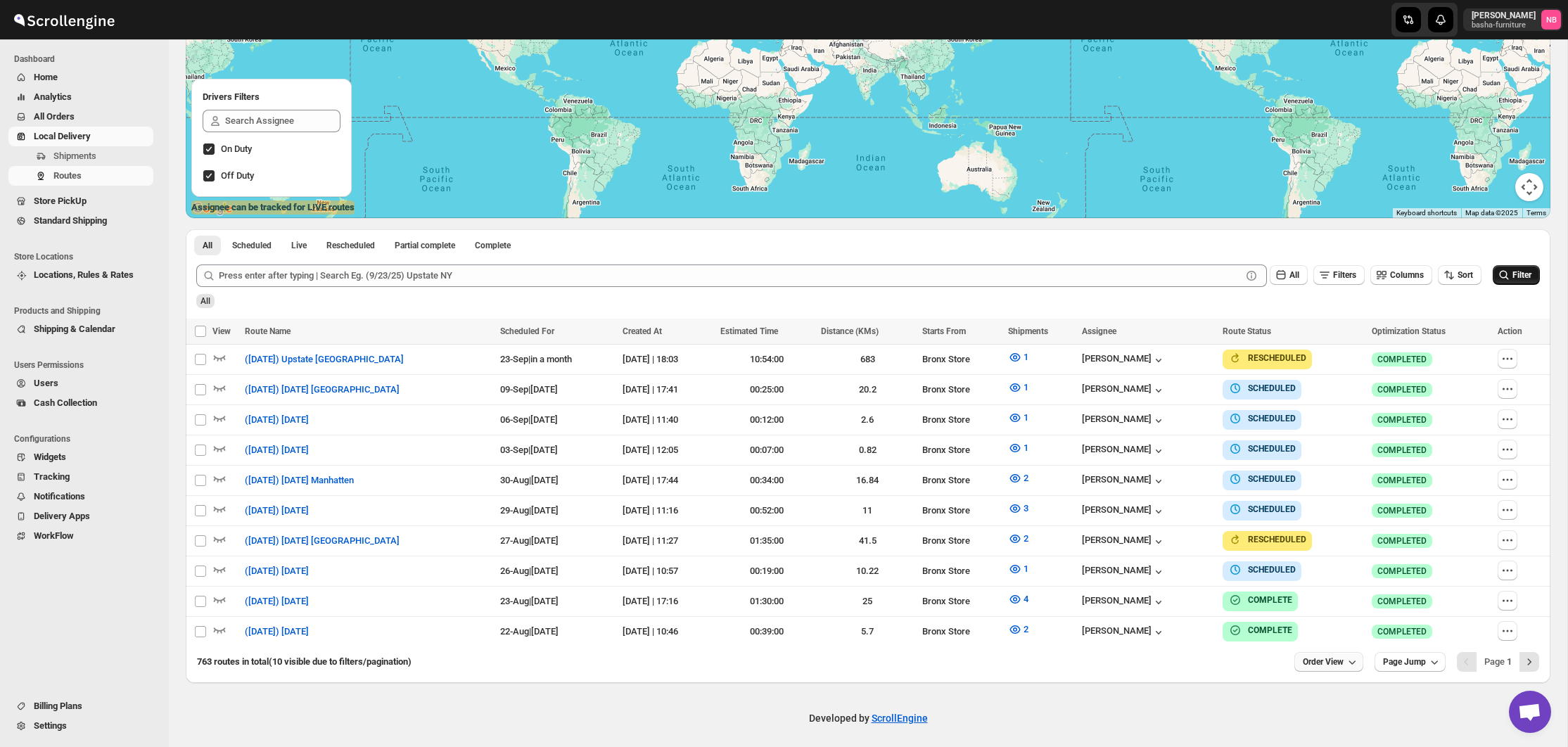
click at [1329, 658] on span "Order View" at bounding box center [1323, 662] width 41 height 11
click at [1318, 558] on div "25 orders" at bounding box center [1306, 557] width 39 height 14
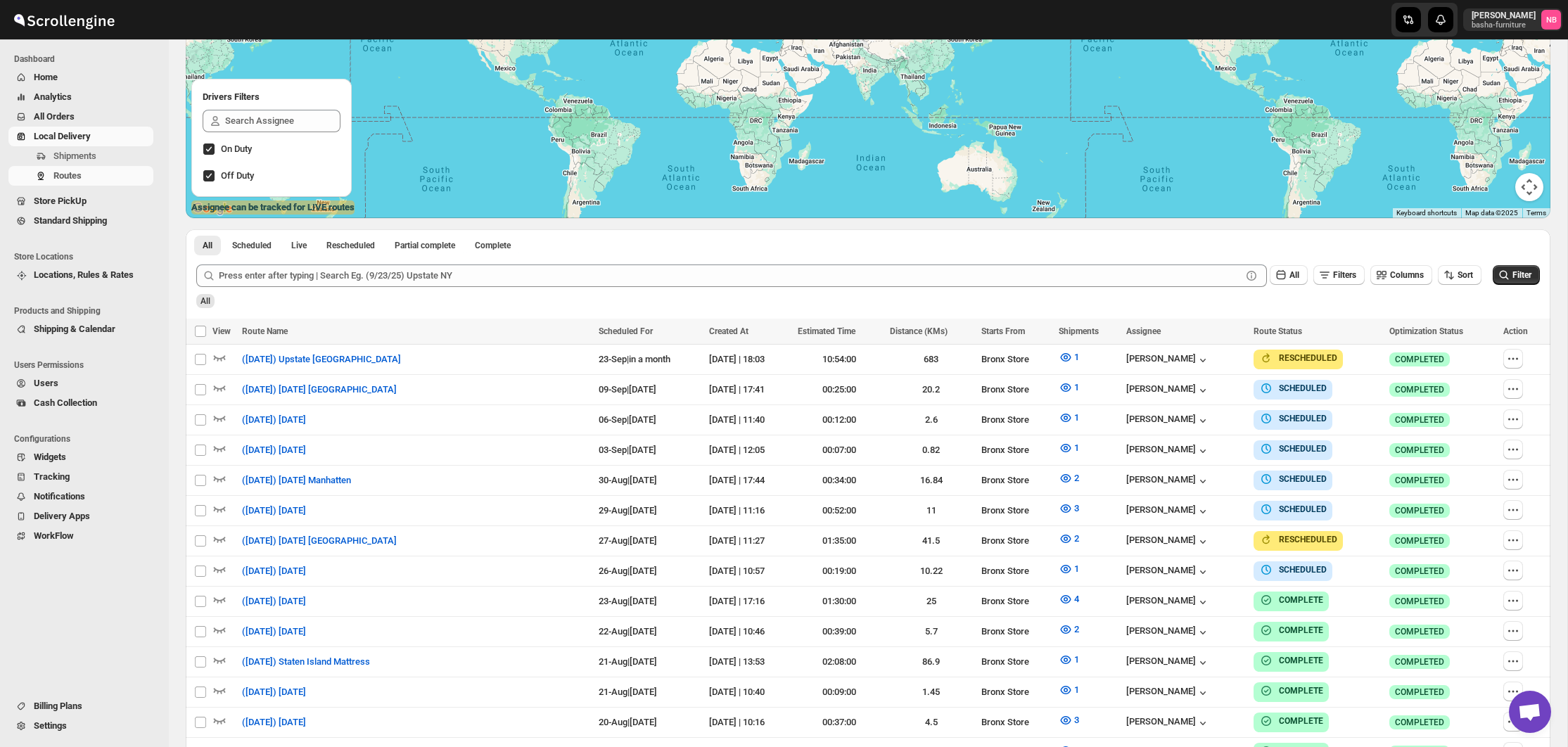
scroll to position [260, 0]
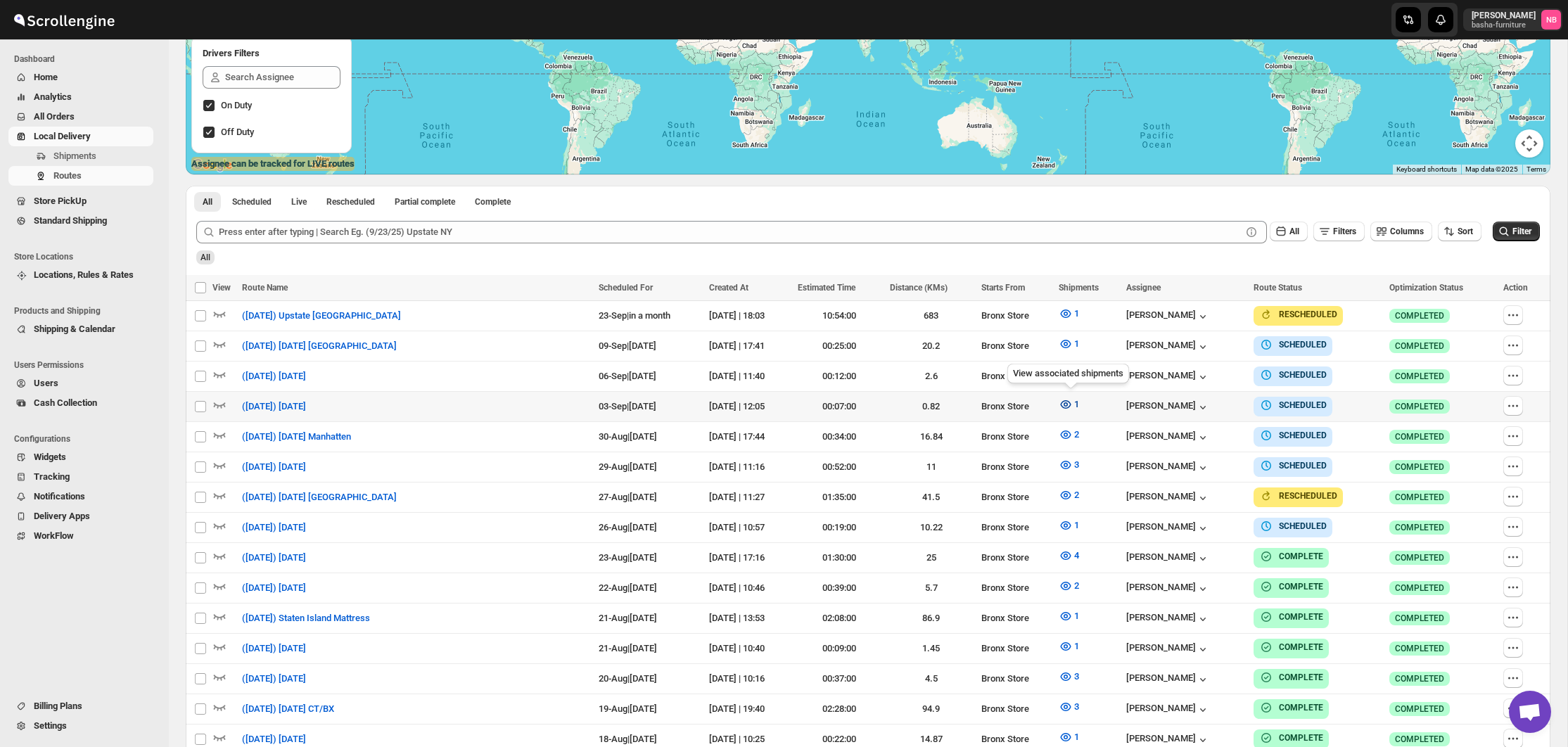
click at [1068, 403] on icon "button" at bounding box center [1066, 404] width 14 height 14
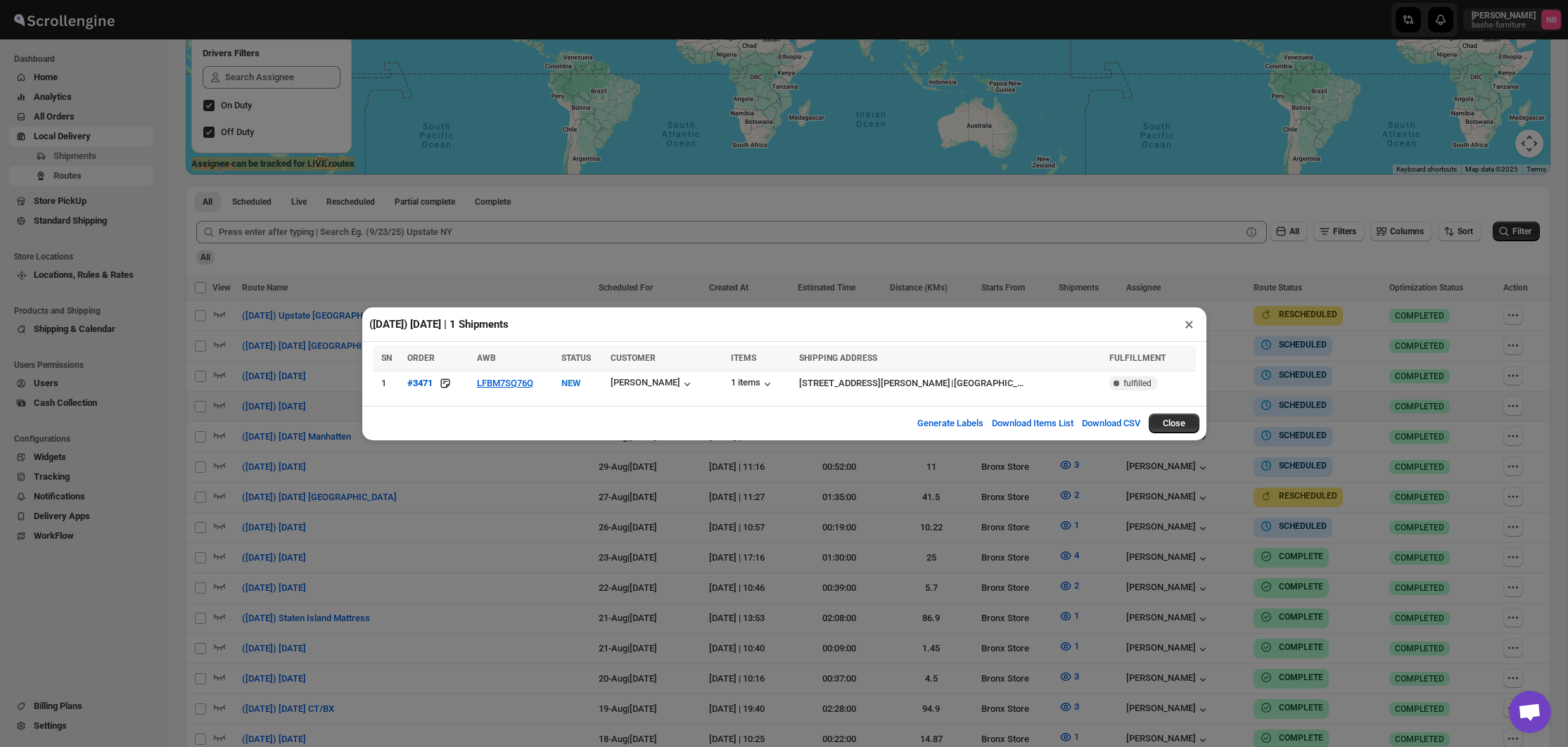
click at [870, 485] on div "([DATE]) [DATE] | 1 Shipments × SN ORDER AWB STATUS CUSTOMER ITEMS SHIPPING ADD…" at bounding box center [784, 374] width 1568 height 747
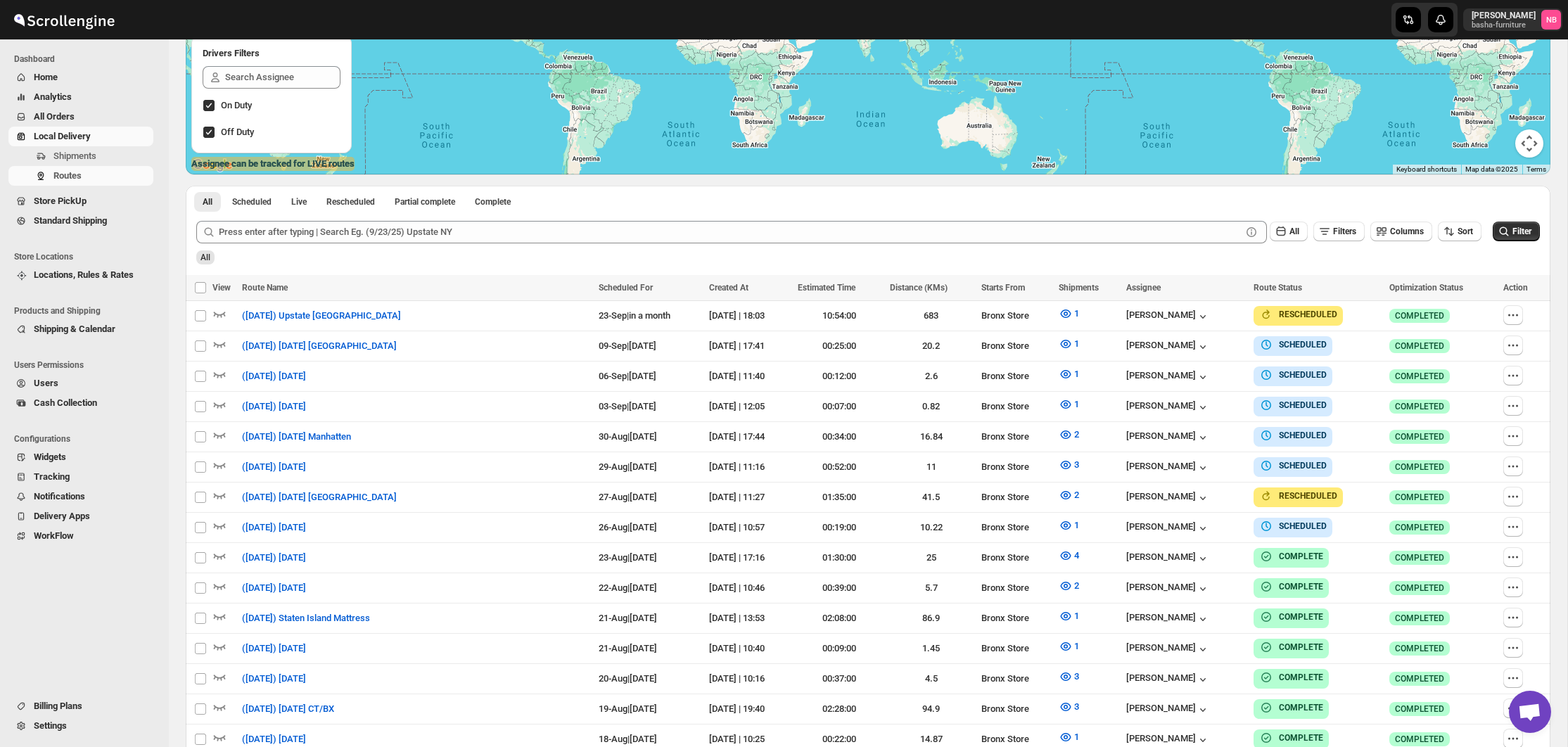
click at [75, 115] on span "All Orders" at bounding box center [54, 116] width 41 height 11
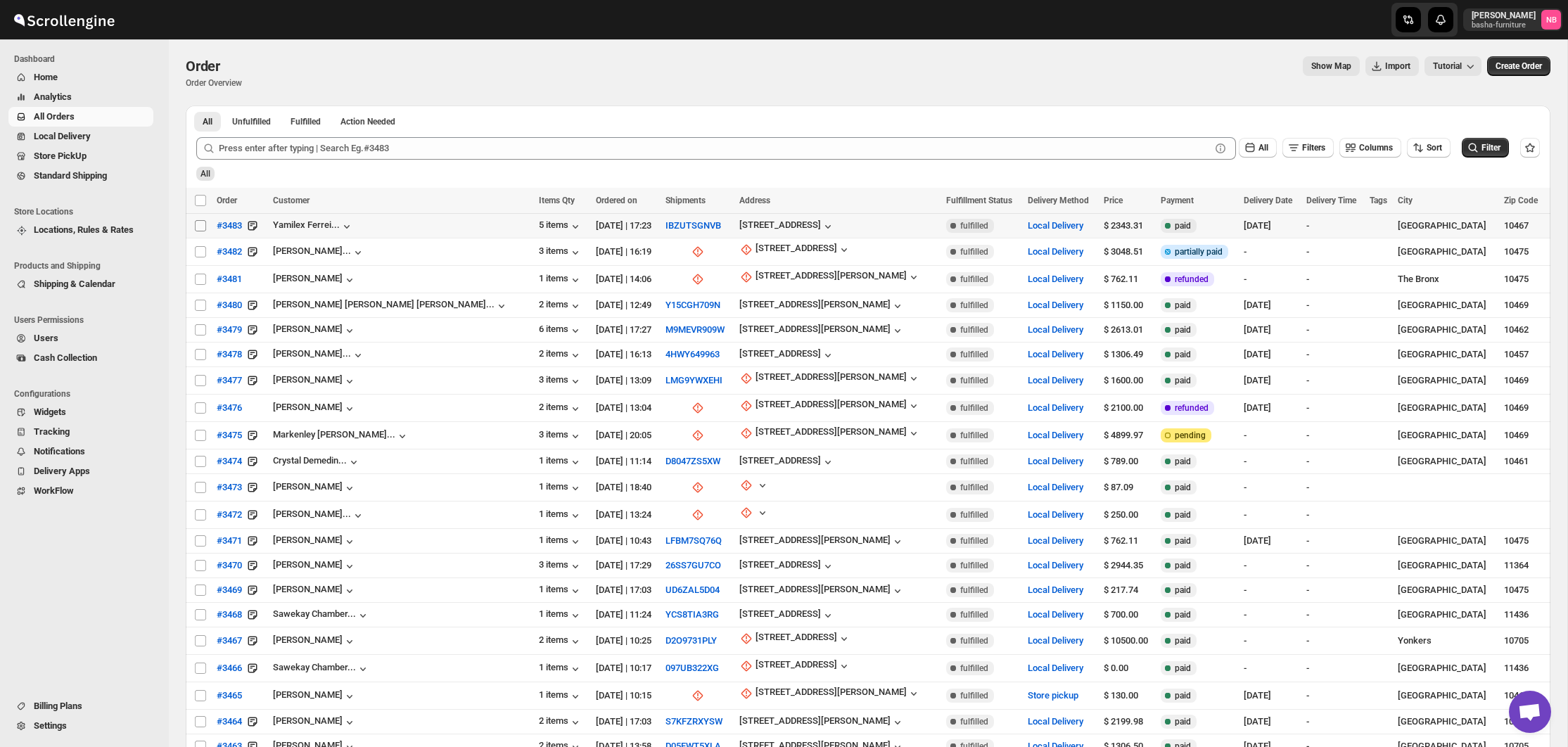
click at [196, 225] on input "Select order" at bounding box center [200, 226] width 11 height 11
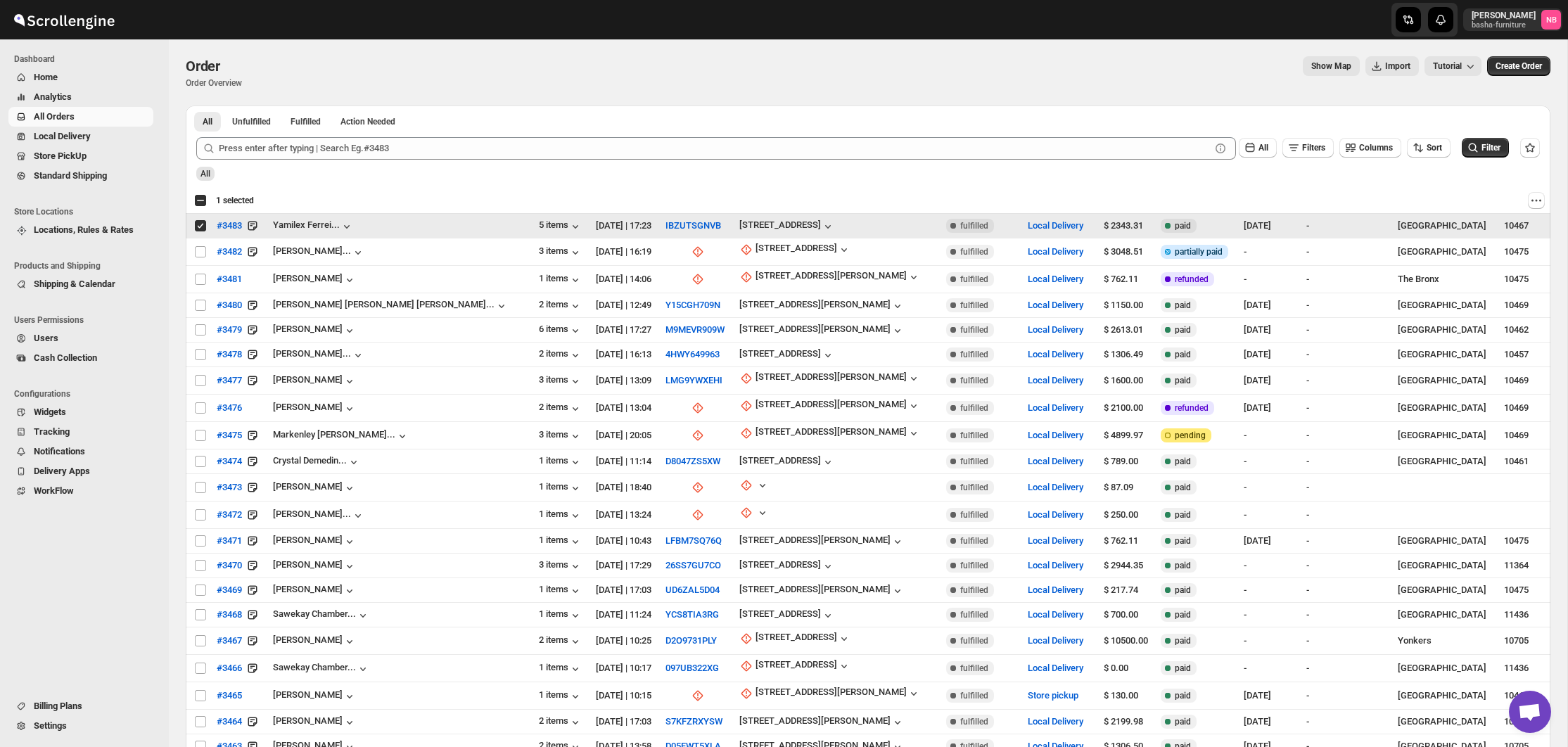
click at [203, 224] on input "Select order" at bounding box center [200, 226] width 11 height 11
checkbox input "false"
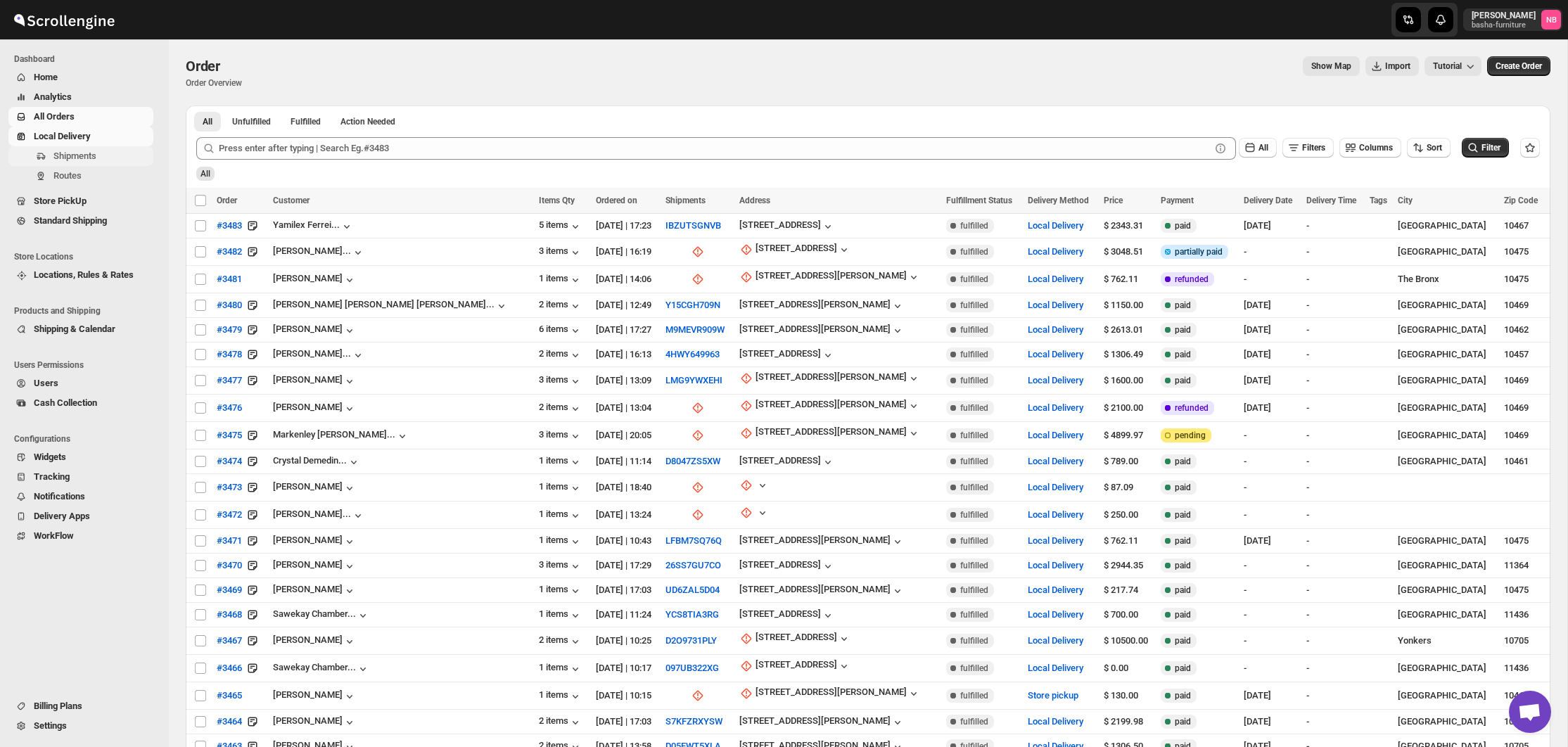
click at [86, 157] on span "Shipments" at bounding box center [75, 155] width 43 height 11
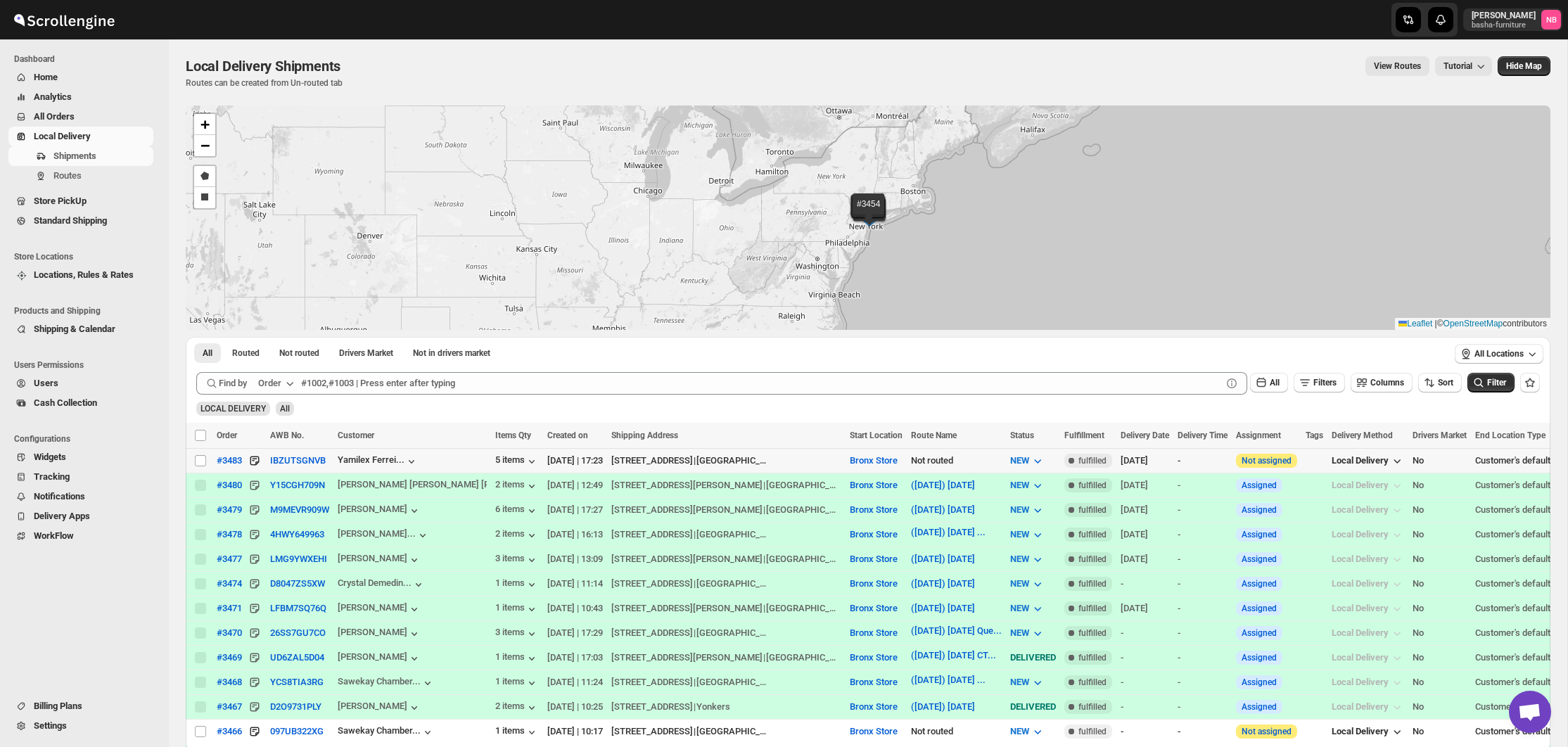
click at [191, 460] on td "Select shipment" at bounding box center [199, 461] width 27 height 25
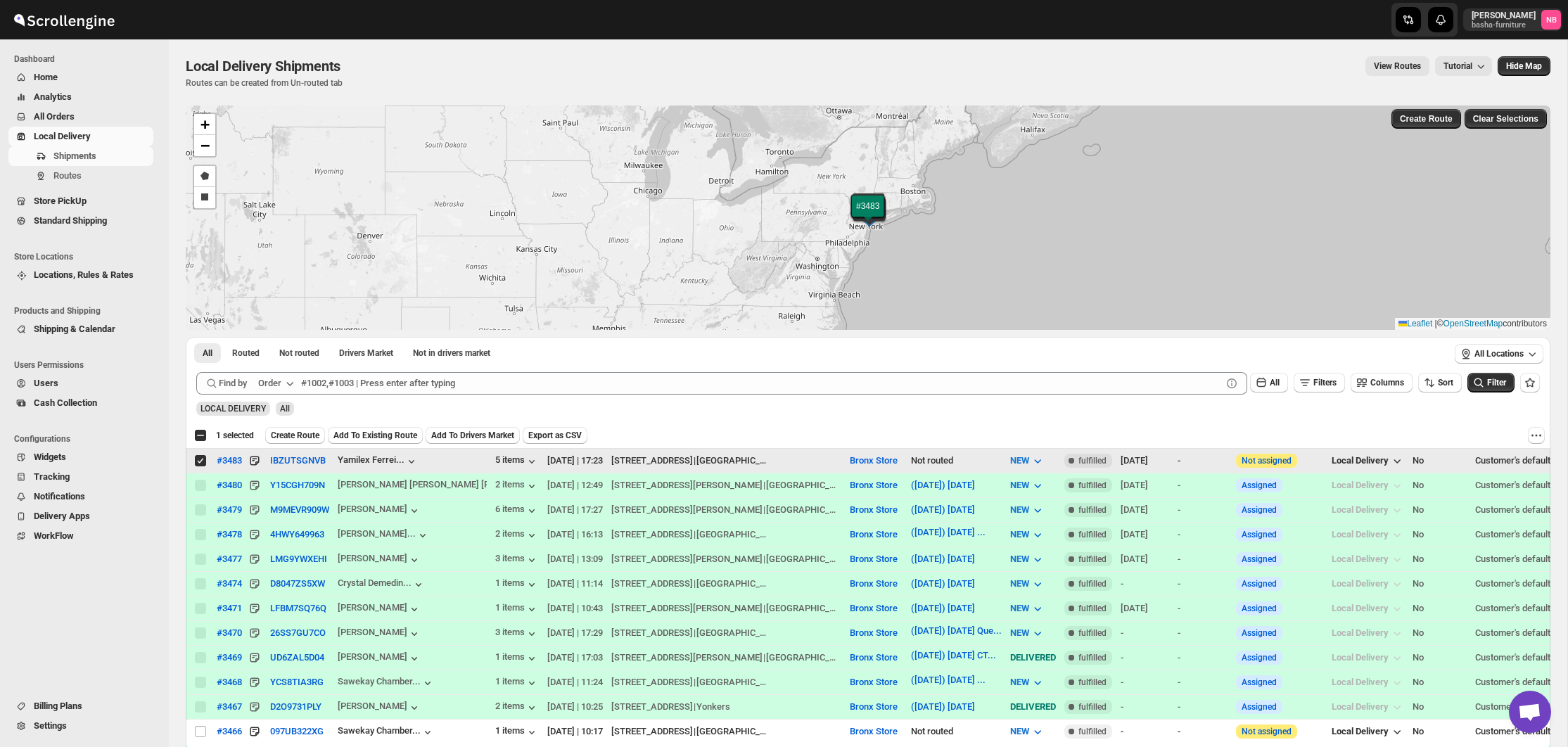
click at [198, 460] on input "Select shipment" at bounding box center [200, 461] width 11 height 11
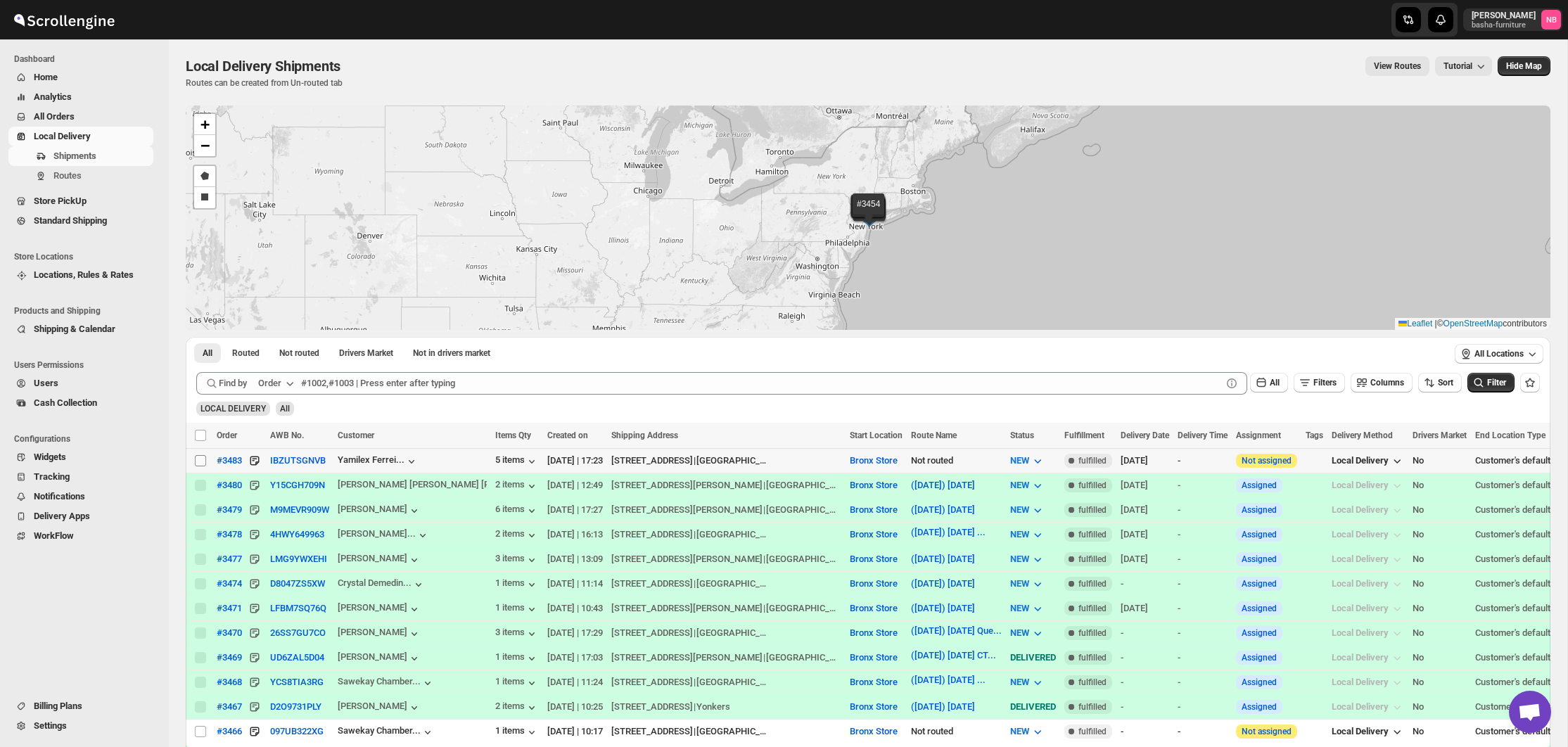
click at [199, 460] on input "Select shipment" at bounding box center [200, 461] width 11 height 11
checkbox input "true"
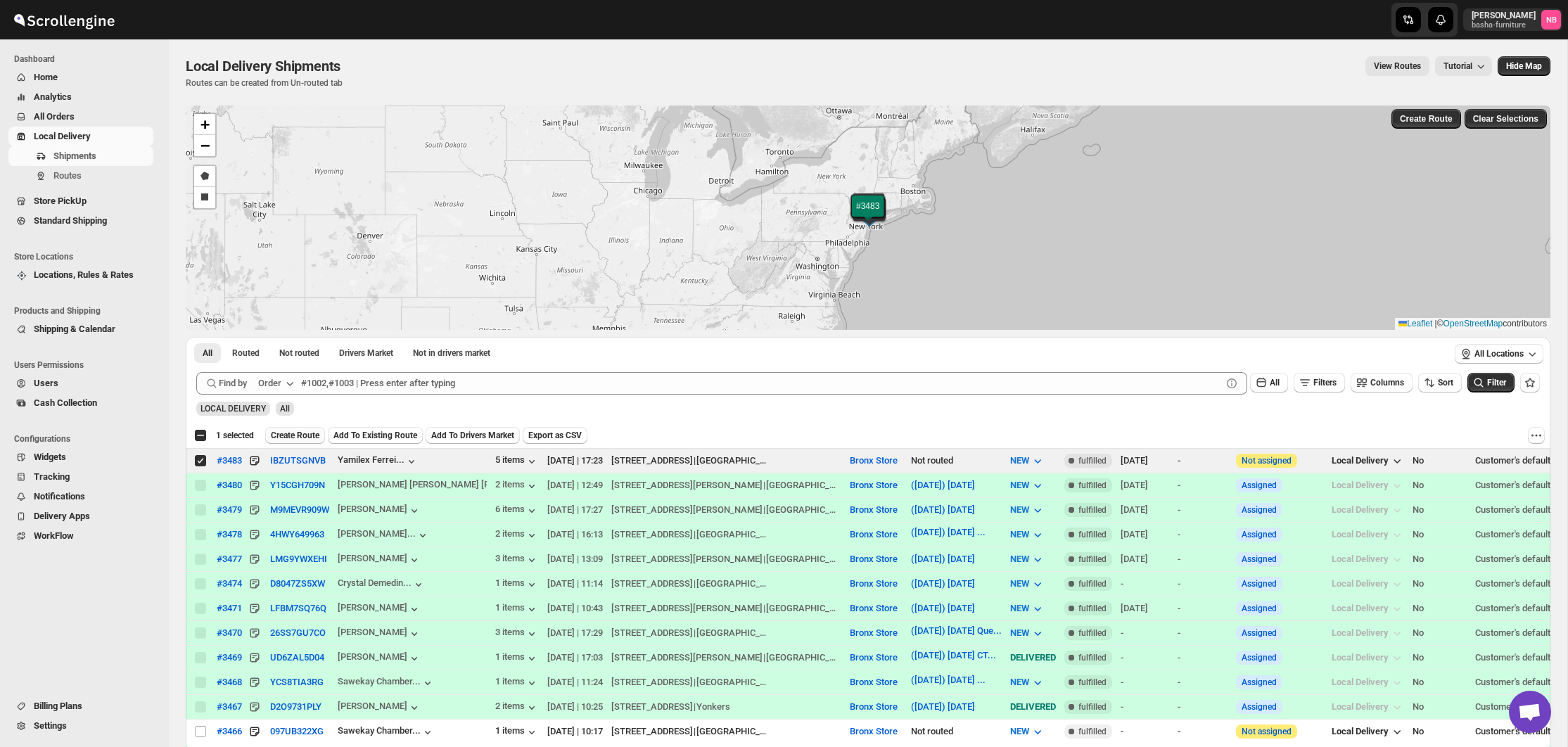
click at [308, 435] on span "Create Route" at bounding box center [295, 436] width 48 height 11
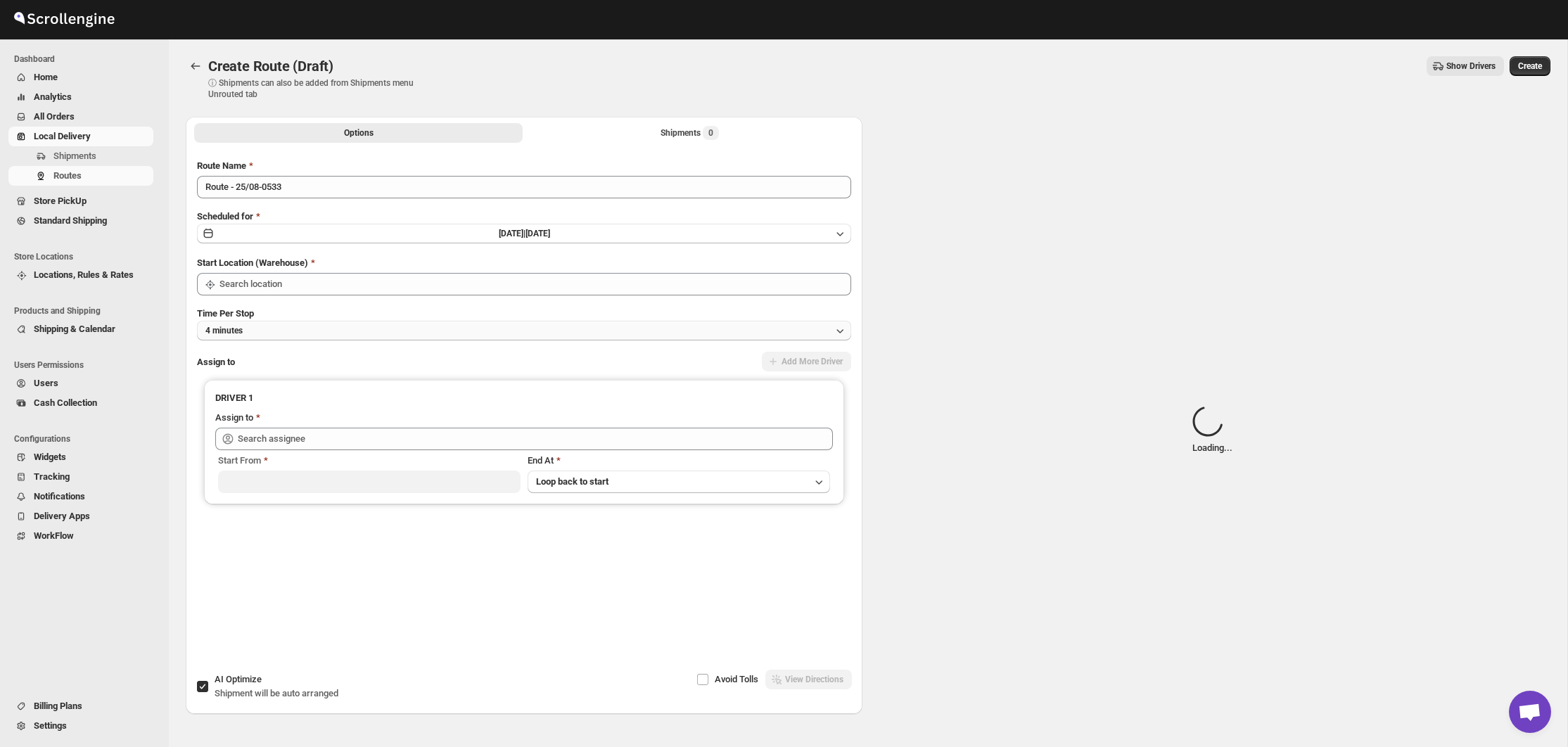
type input "Bronx Store"
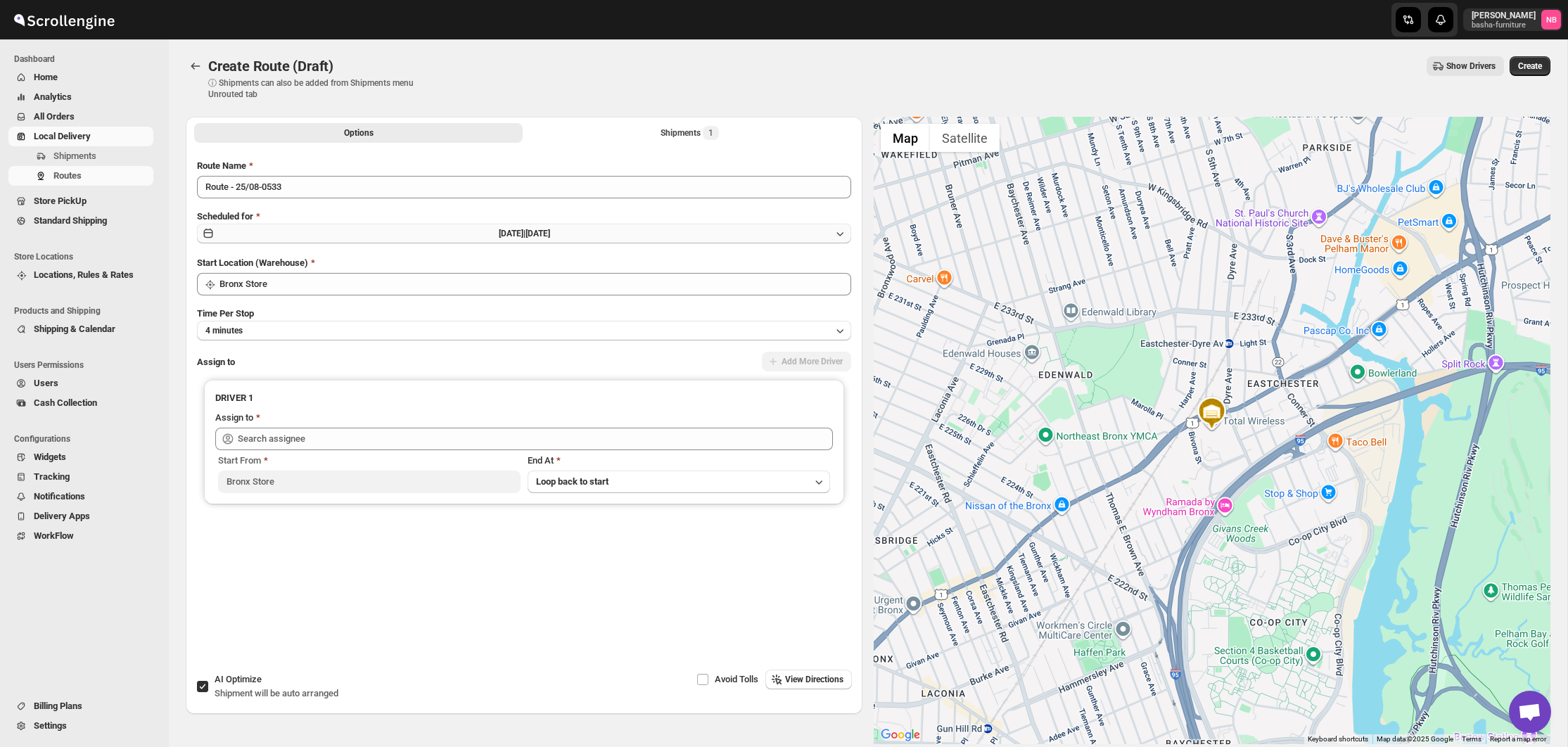
click at [525, 237] on span "[DATE] |" at bounding box center [512, 234] width 27 height 10
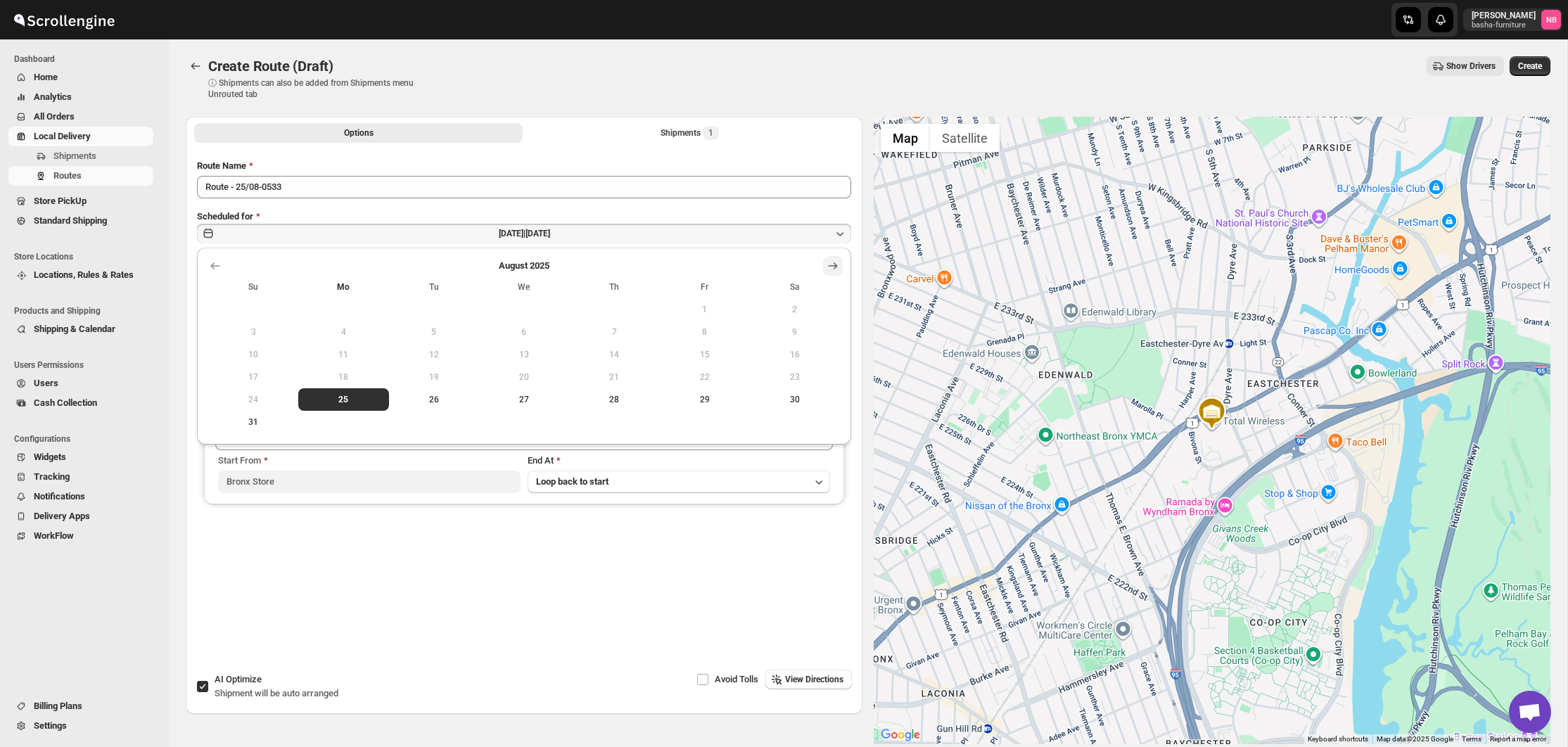
click at [828, 268] on icon "Show next month, September 2025" at bounding box center [832, 265] width 14 height 14
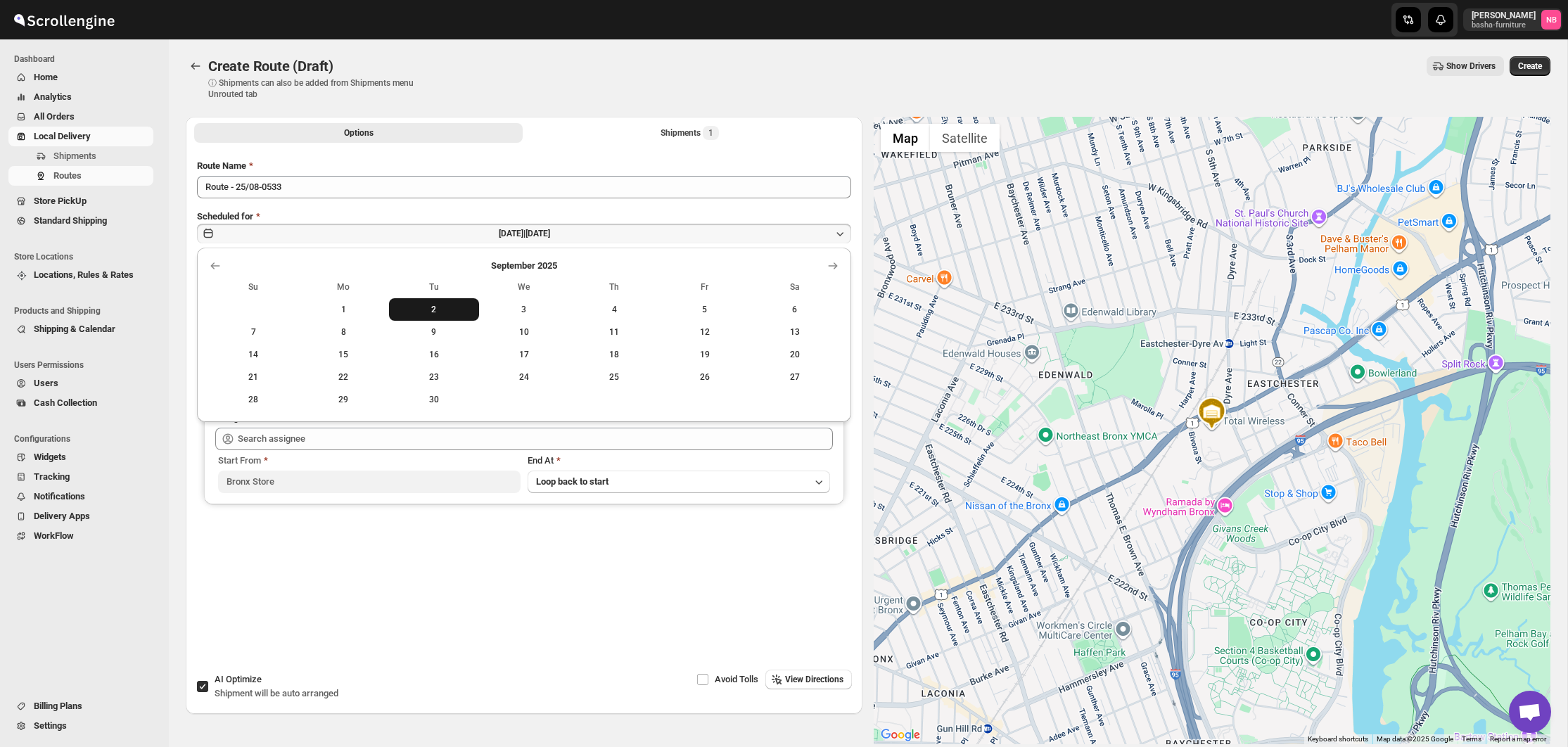
click at [448, 311] on span "2" at bounding box center [434, 309] width 79 height 11
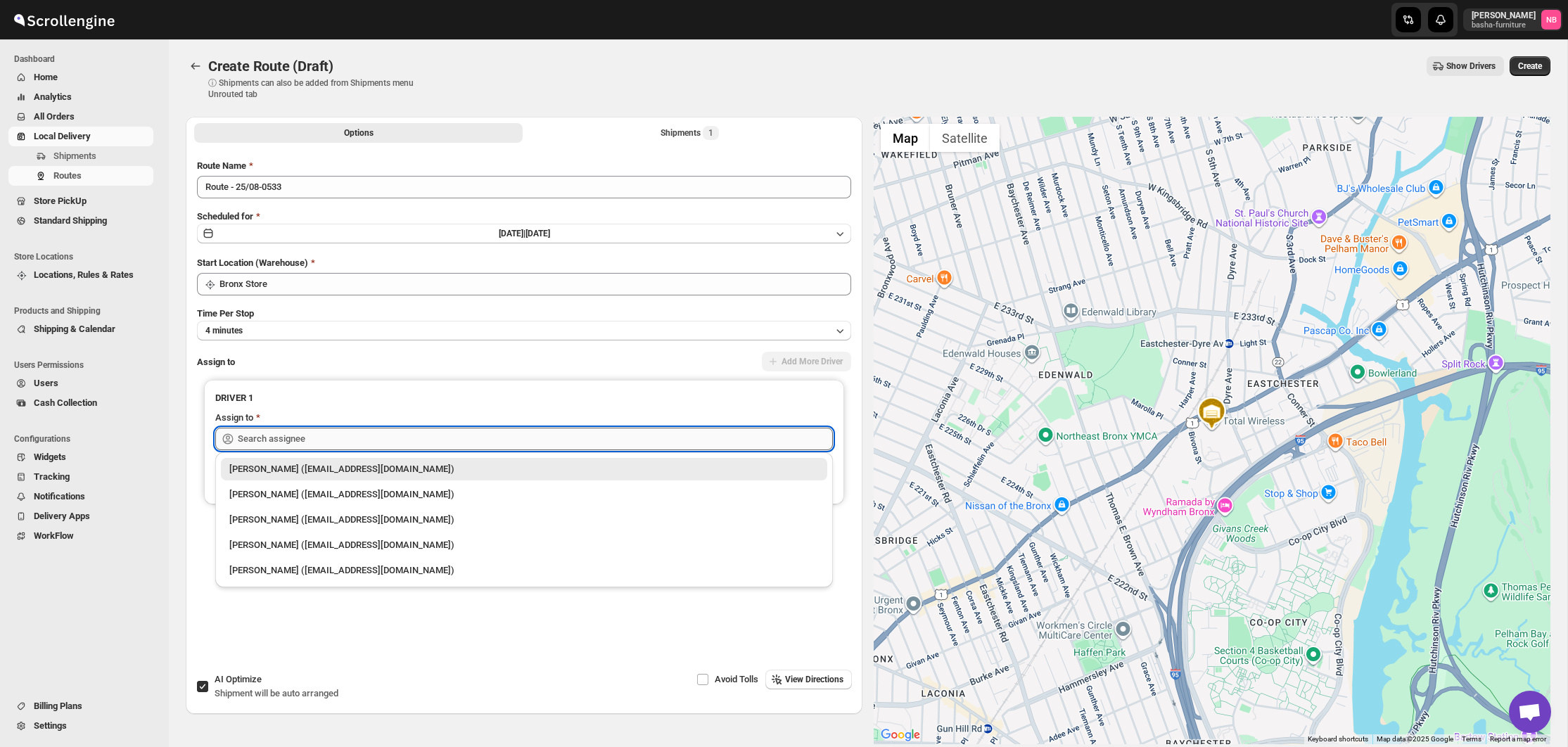
click at [344, 440] on input "text" at bounding box center [535, 438] width 595 height 22
click at [351, 499] on div "[PERSON_NAME] ([EMAIL_ADDRESS][DOMAIN_NAME])" at bounding box center [524, 494] width 589 height 14
type input "[PERSON_NAME] ([EMAIL_ADDRESS][DOMAIN_NAME])"
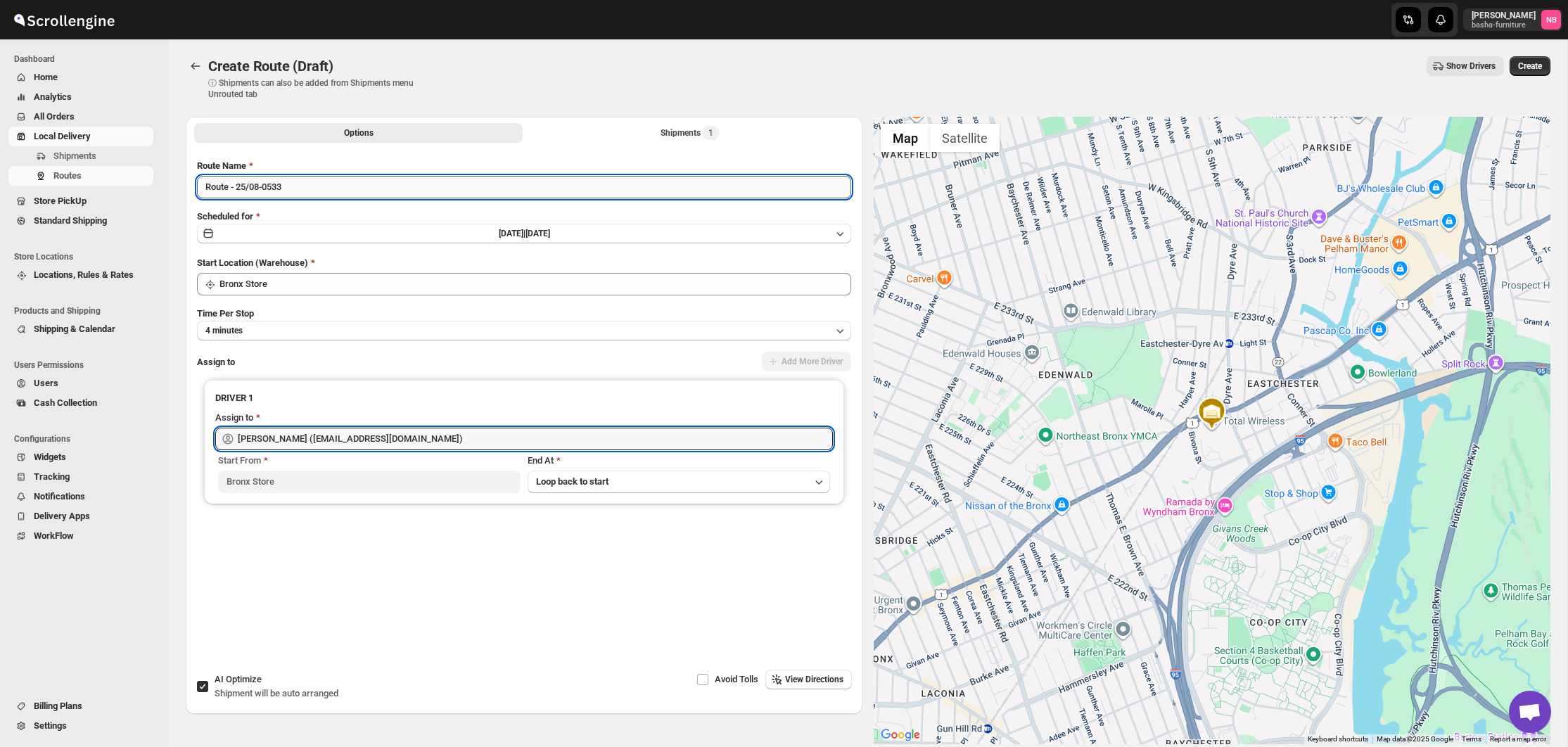
click at [393, 195] on input "Route - 25/08-0533" at bounding box center [524, 186] width 654 height 22
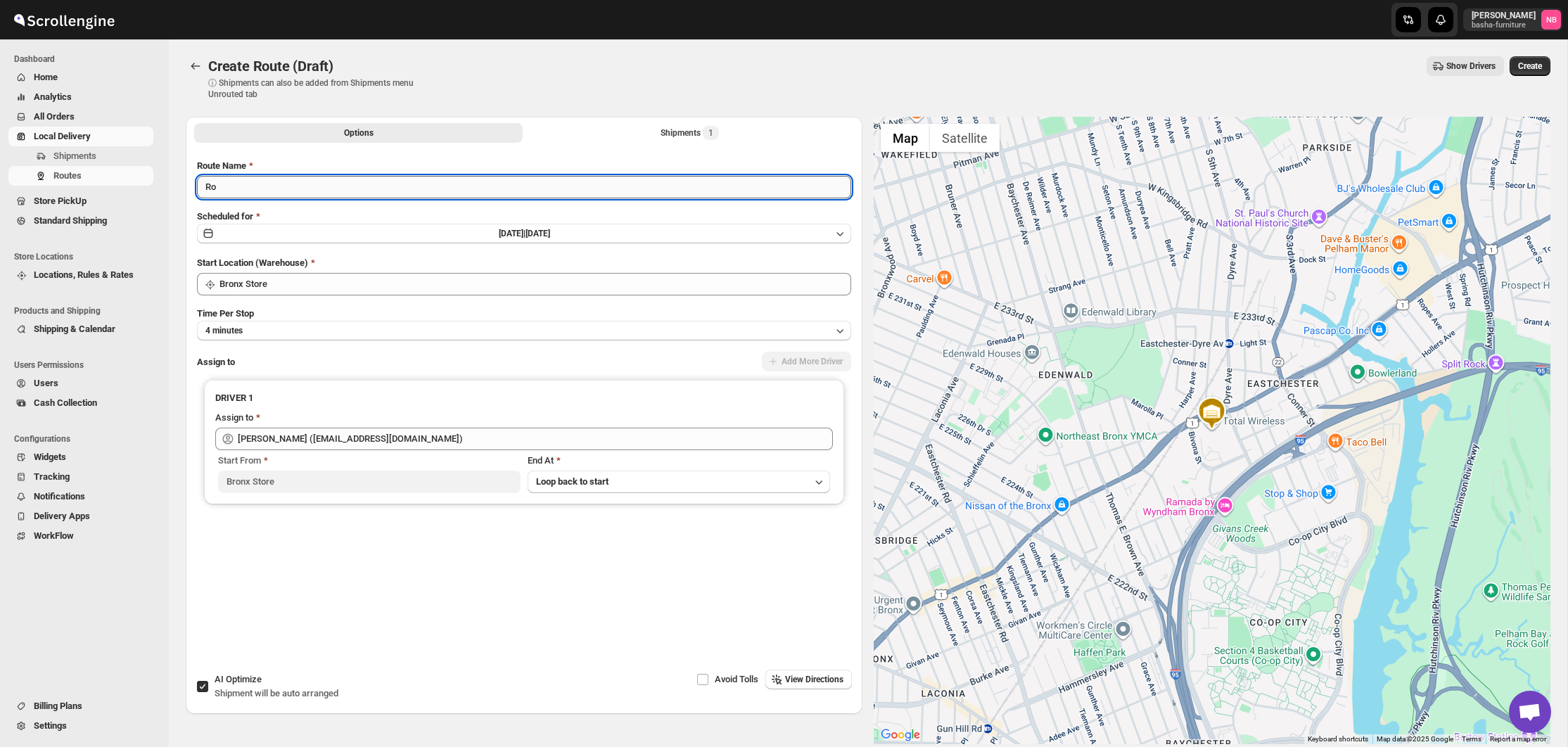
type input "R"
click at [215, 190] on input "([DATE]) [DATE]" at bounding box center [524, 186] width 654 height 22
type input "([DATE]) [DATE]"
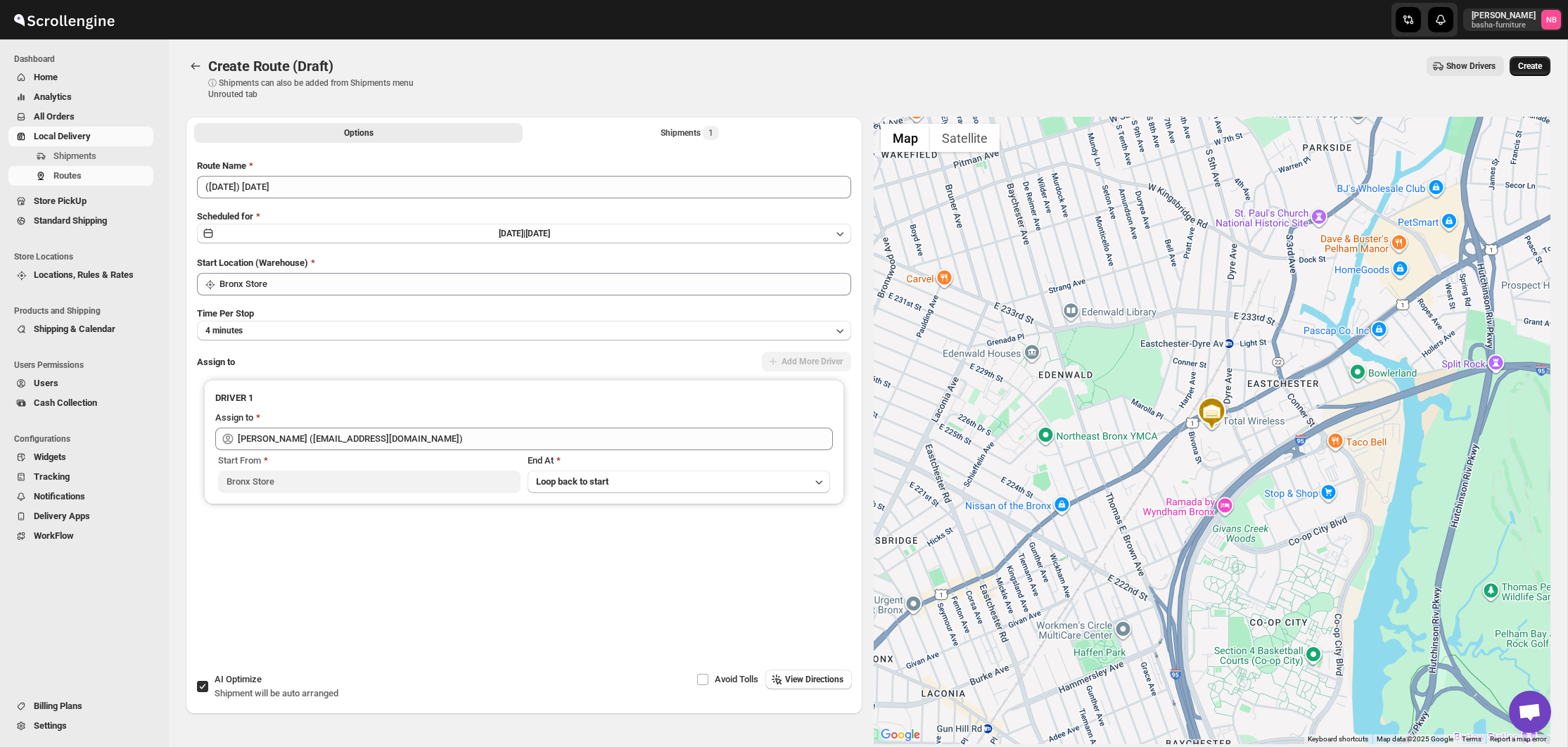
click at [1524, 71] on button "Create" at bounding box center [1530, 66] width 41 height 20
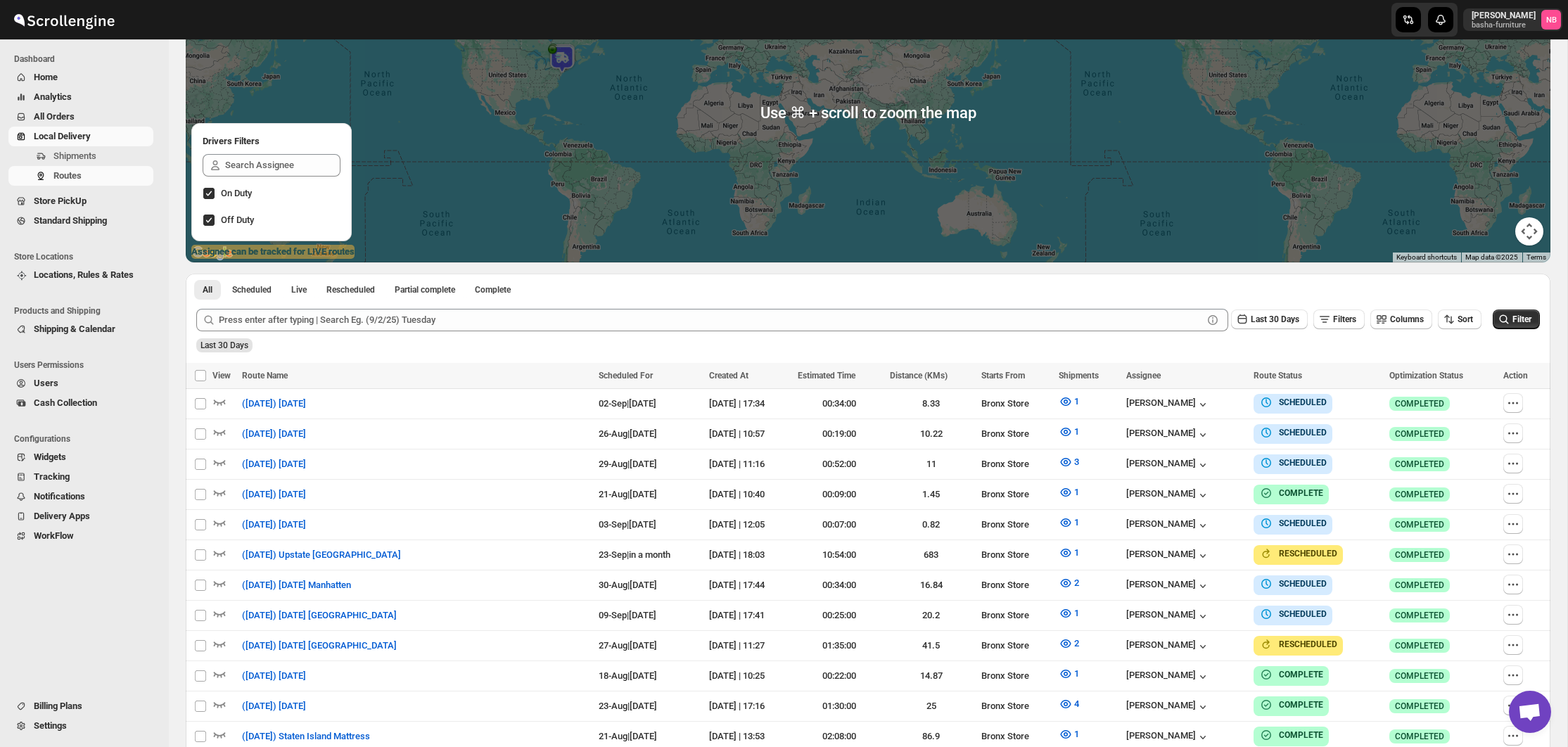
scroll to position [173, 0]
click at [1251, 322] on span "Last 30 Days" at bounding box center [1275, 319] width 48 height 10
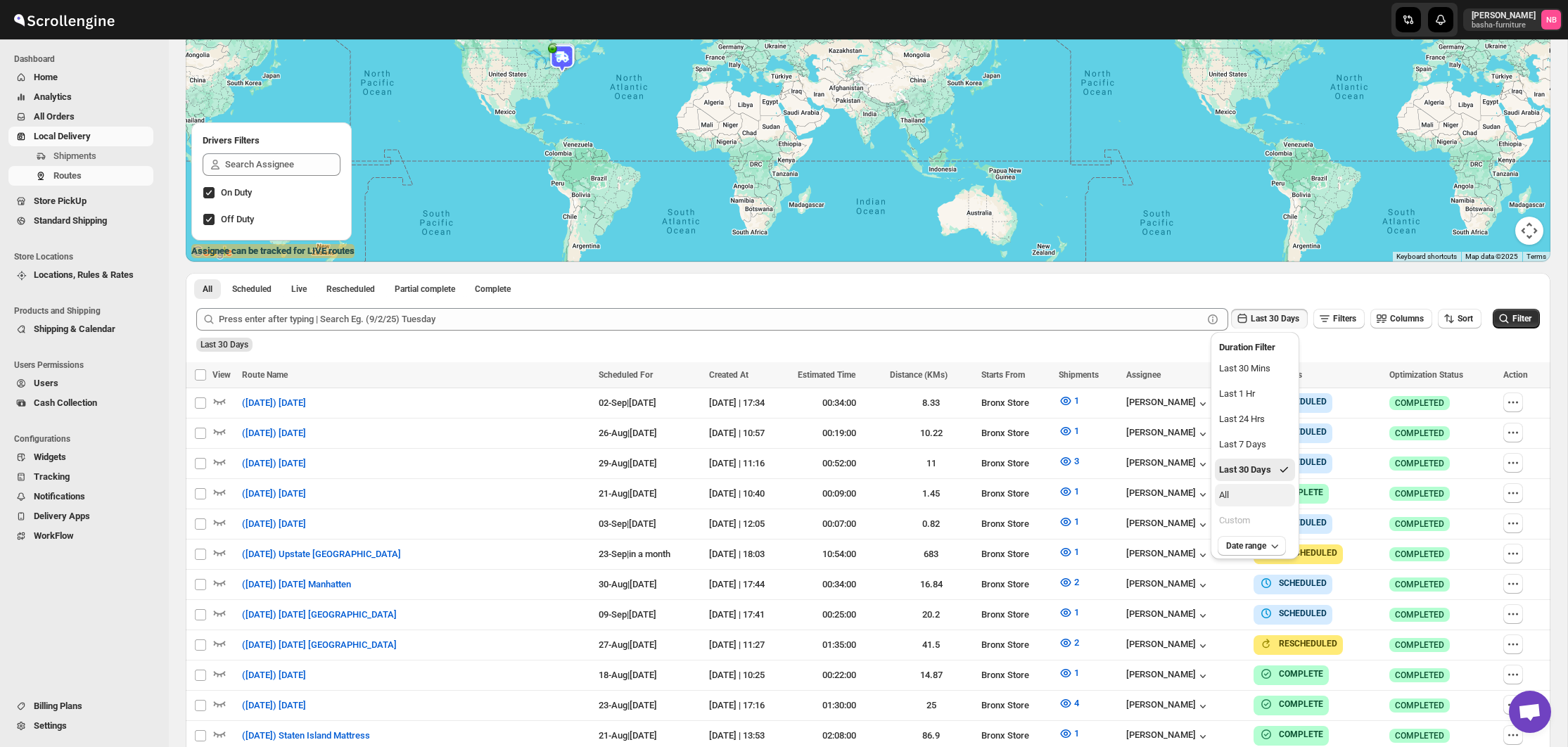
click at [1243, 485] on button "All" at bounding box center [1255, 495] width 80 height 22
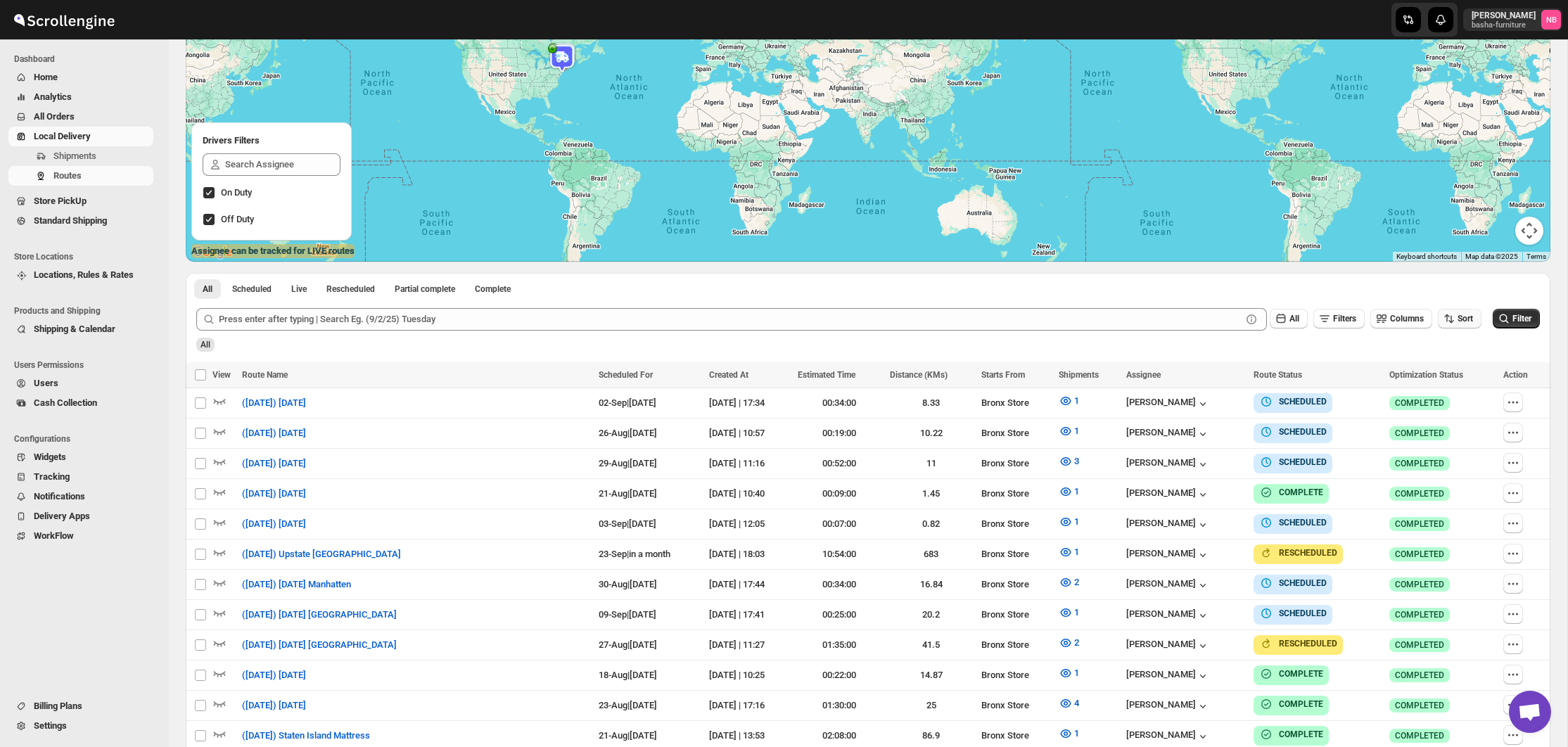
click at [1445, 322] on icon "button" at bounding box center [1449, 319] width 14 height 14
click at [1434, 403] on button "Due Date" at bounding box center [1455, 393] width 85 height 22
click at [1512, 312] on button "Filter" at bounding box center [1515, 319] width 47 height 20
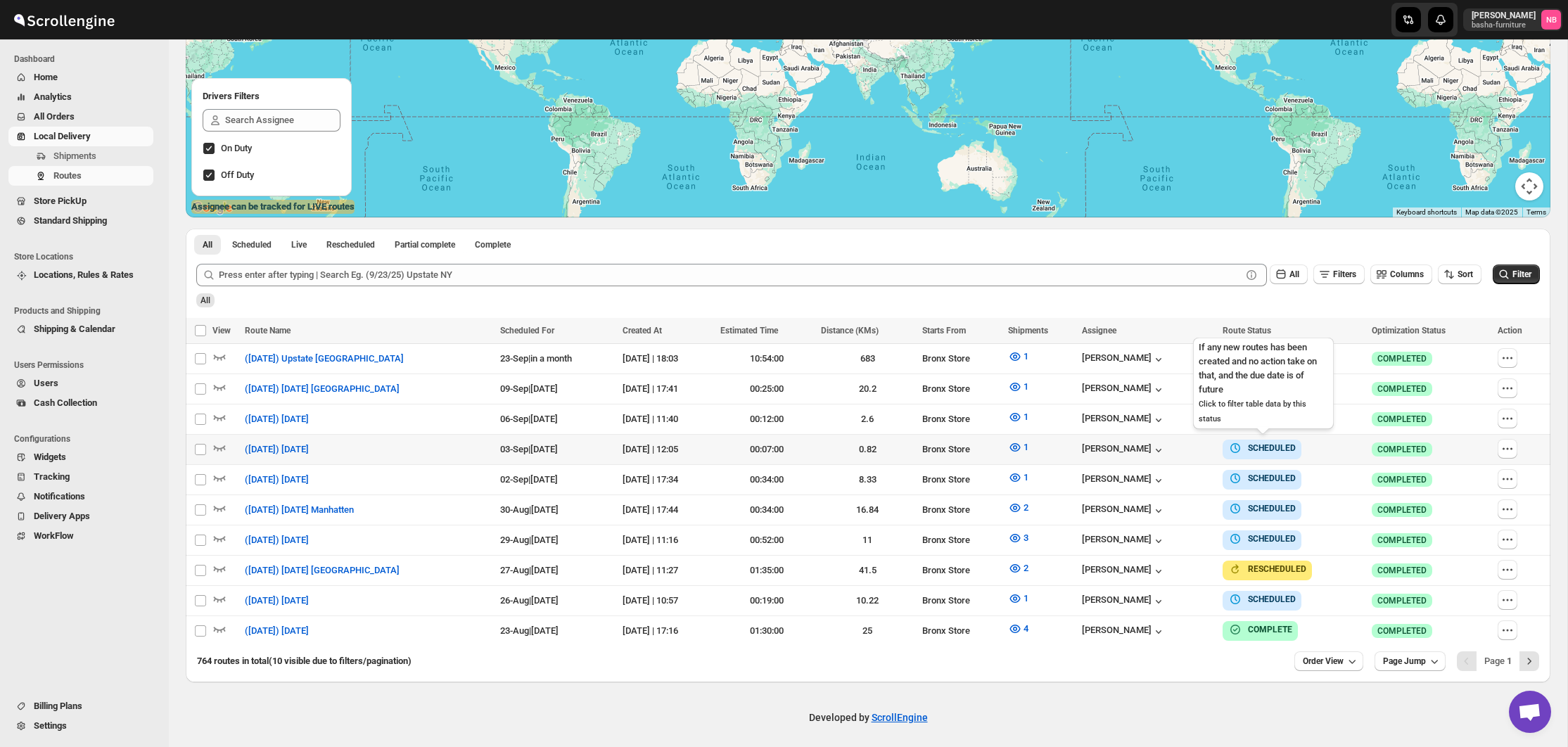
scroll to position [217, 0]
click at [1022, 479] on icon "button" at bounding box center [1015, 478] width 14 height 14
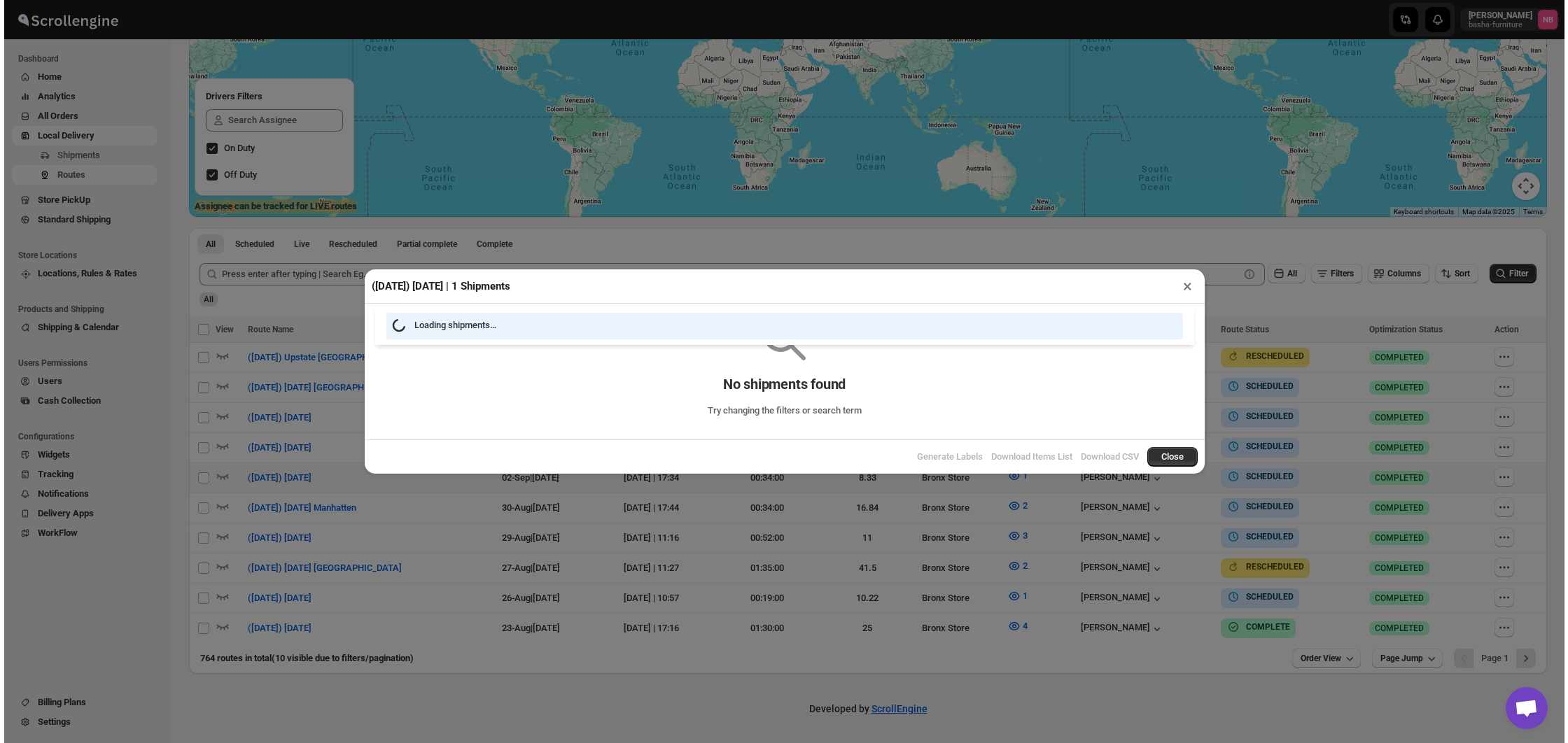
scroll to position [210, 0]
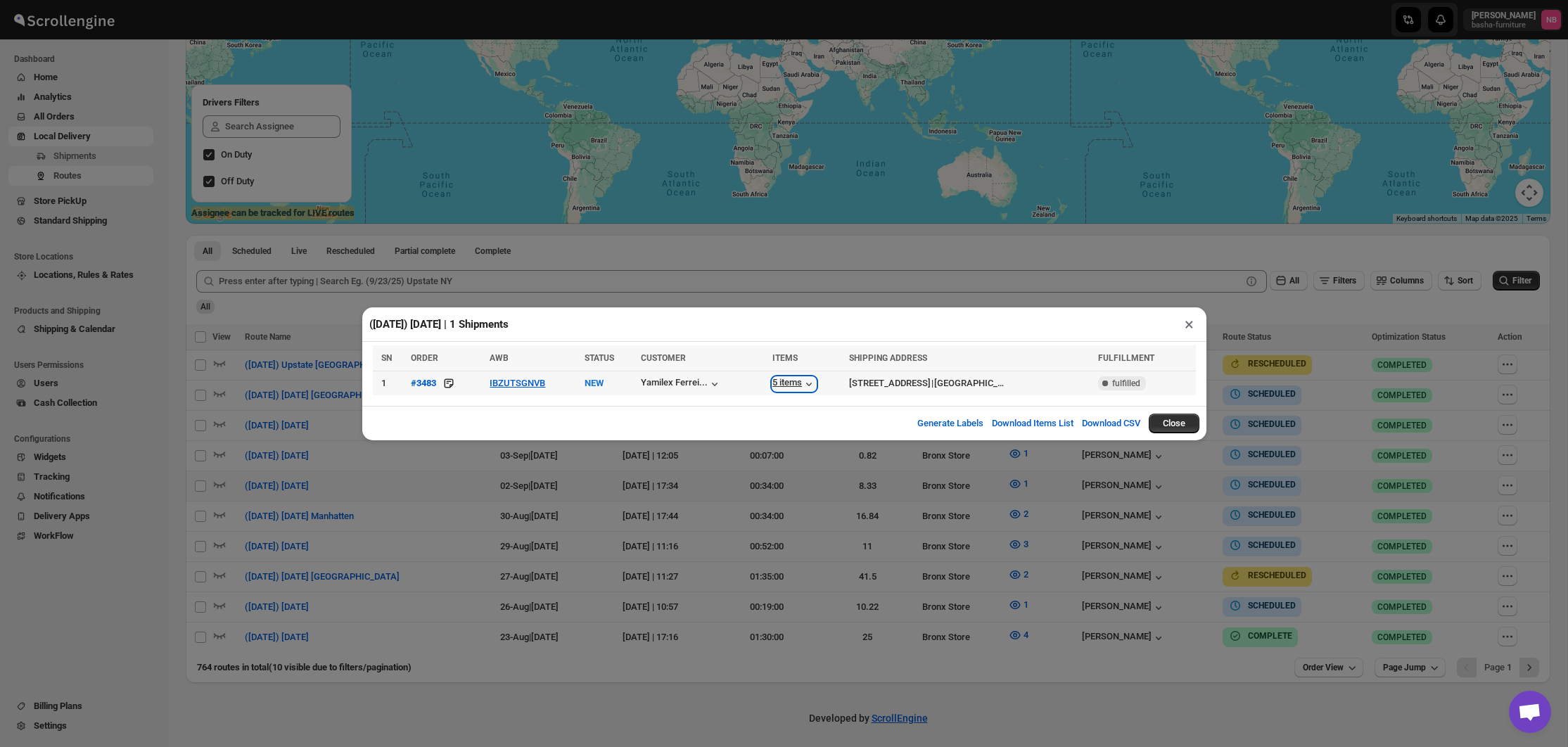
click at [773, 383] on div "5 items" at bounding box center [794, 383] width 44 height 14
click at [677, 382] on div "Yamilex Ferrei..." at bounding box center [674, 382] width 66 height 11
click at [505, 386] on button "IBZUTSGNVB" at bounding box center [517, 383] width 56 height 11
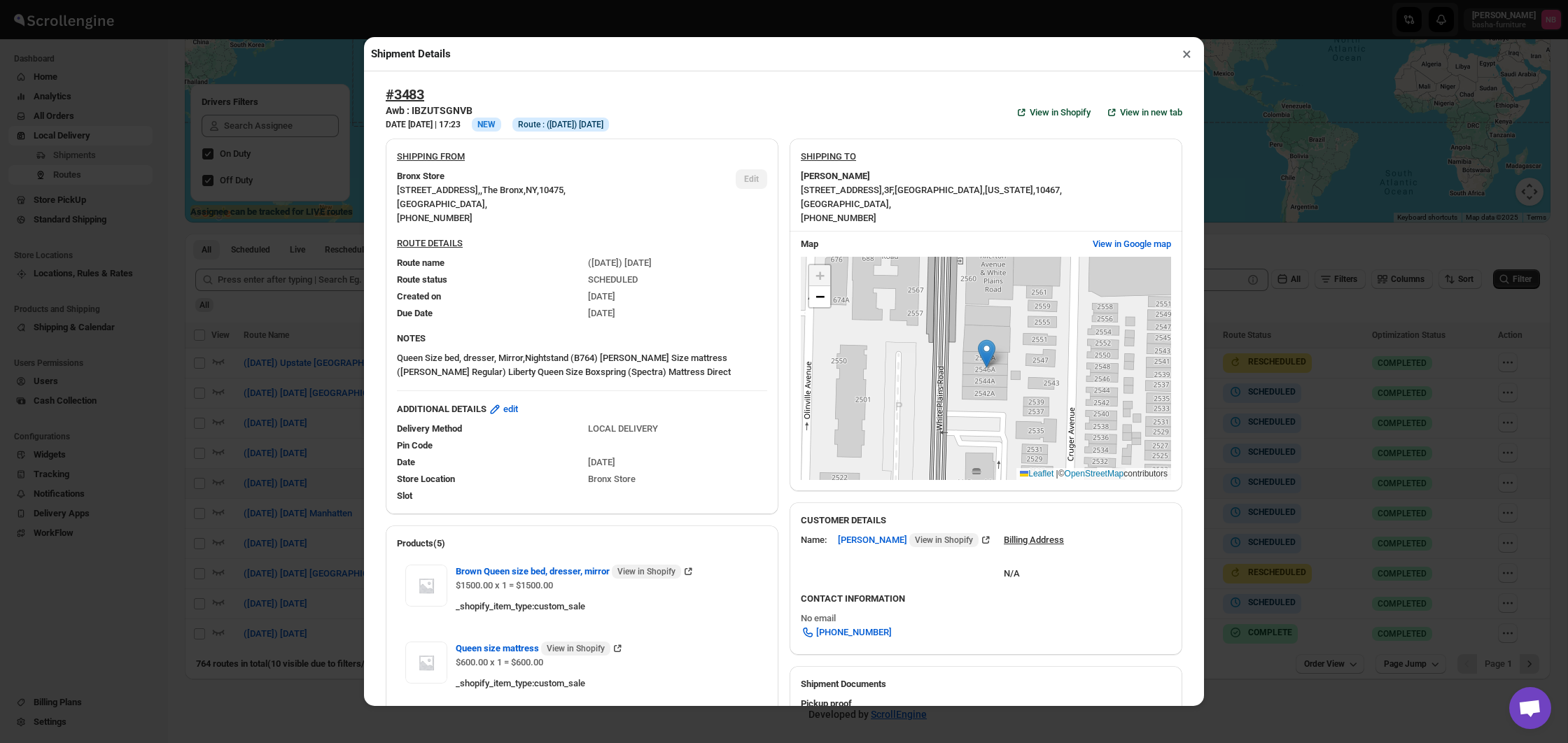
click at [1278, 483] on div "Shipment Details × #3483 Awb : IBZUTSGNVB DATE [DATE] | 17:23 Info NEW Info Rou…" at bounding box center [784, 372] width 1568 height 743
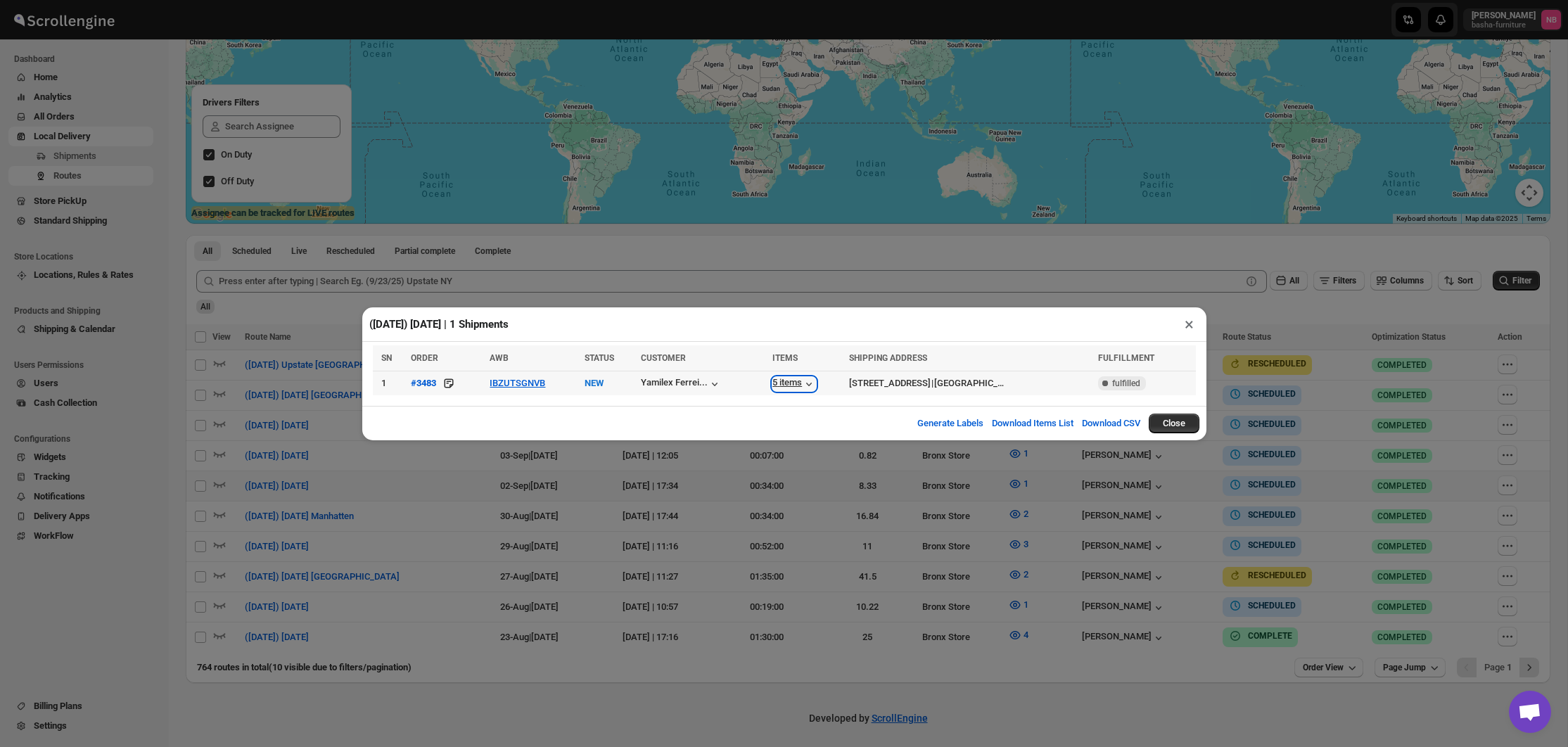
click at [802, 383] on icon "button" at bounding box center [809, 383] width 14 height 14
click at [773, 383] on div "5 items" at bounding box center [794, 383] width 44 height 14
click at [675, 384] on div "Yamilex Ferrei..." at bounding box center [674, 382] width 66 height 11
click at [490, 386] on button "IBZUTSGNVB" at bounding box center [517, 383] width 56 height 11
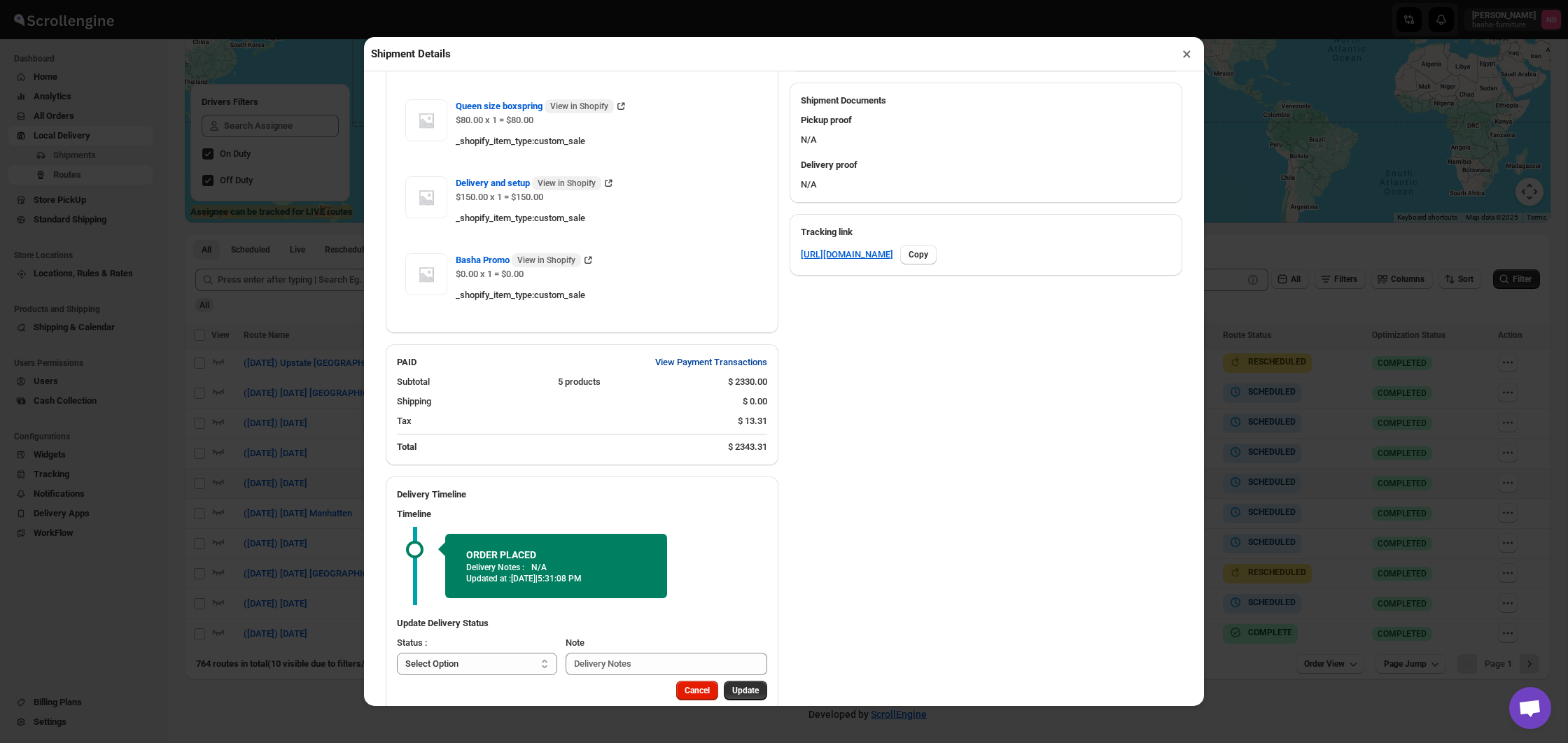
scroll to position [585, 0]
click at [692, 364] on span "View Payment Transactions" at bounding box center [710, 361] width 112 height 14
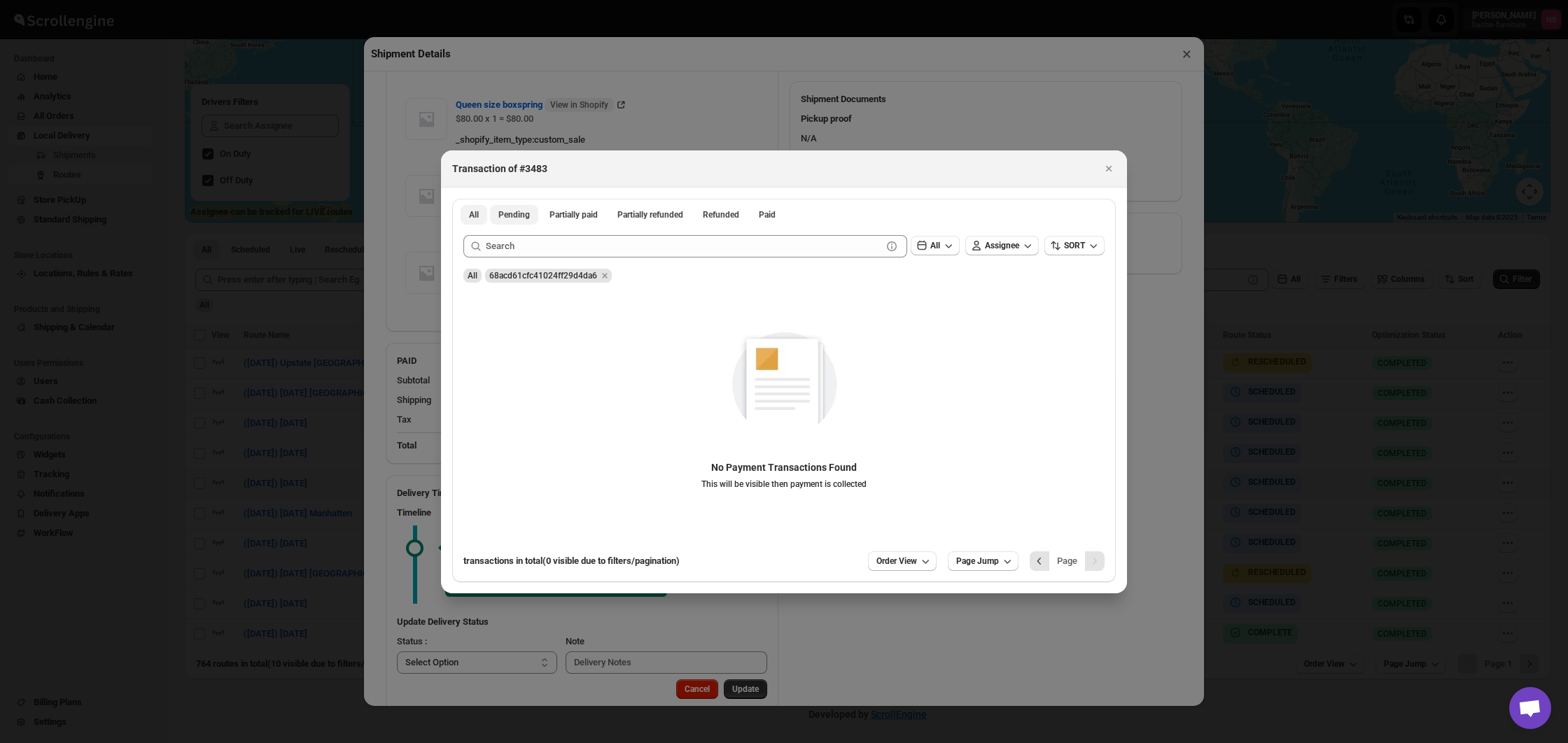
click at [523, 220] on span "Pending" at bounding box center [514, 215] width 32 height 11
click at [591, 213] on span "Partially paid" at bounding box center [573, 215] width 48 height 11
click at [658, 215] on span "Partially refunded" at bounding box center [650, 215] width 66 height 11
click at [487, 221] on button "All" at bounding box center [474, 215] width 27 height 20
click at [1106, 169] on icon "Close" at bounding box center [1108, 168] width 14 height 14
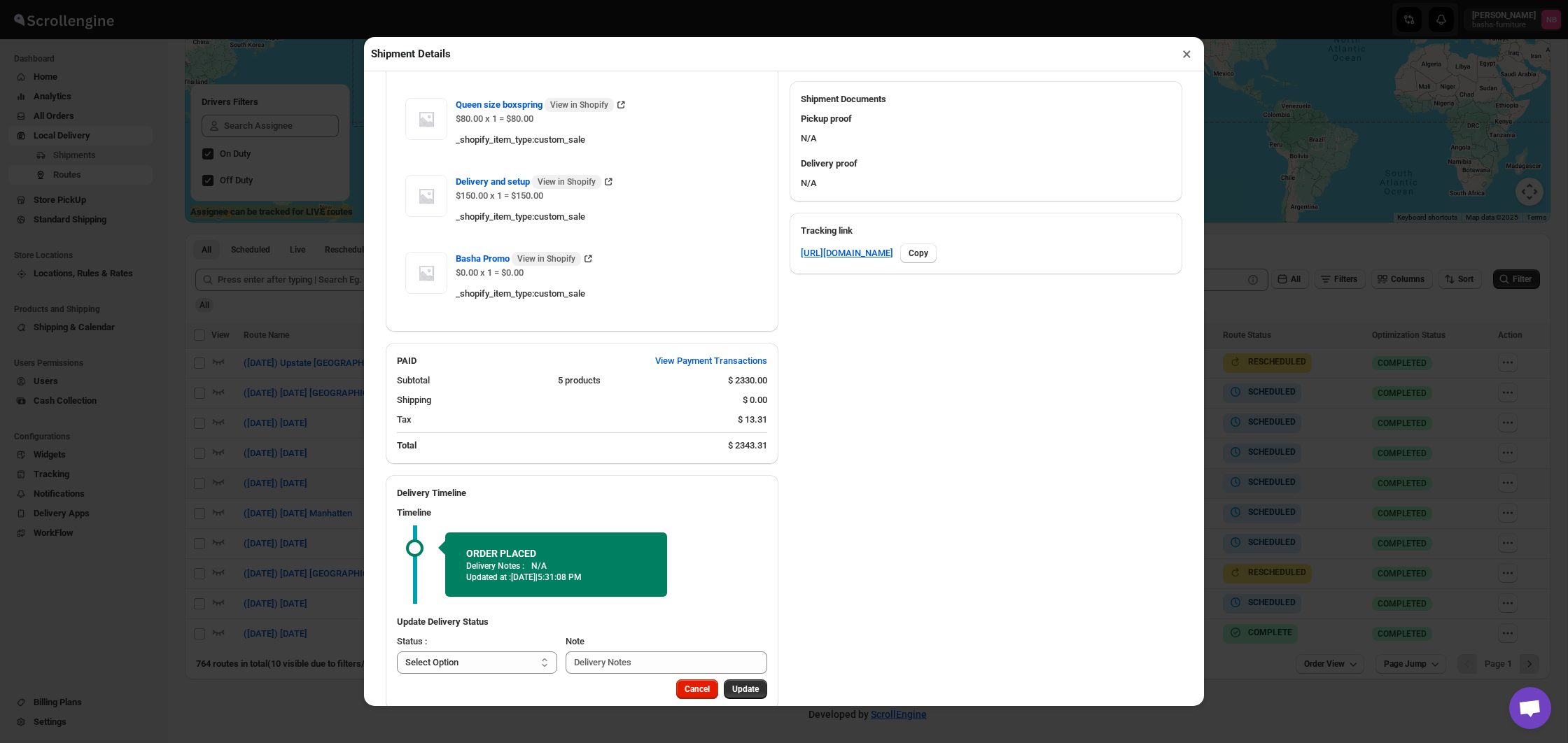
click at [608, 380] on div "5 products" at bounding box center [637, 380] width 159 height 14
click at [564, 376] on div "5 products" at bounding box center [637, 380] width 159 height 14
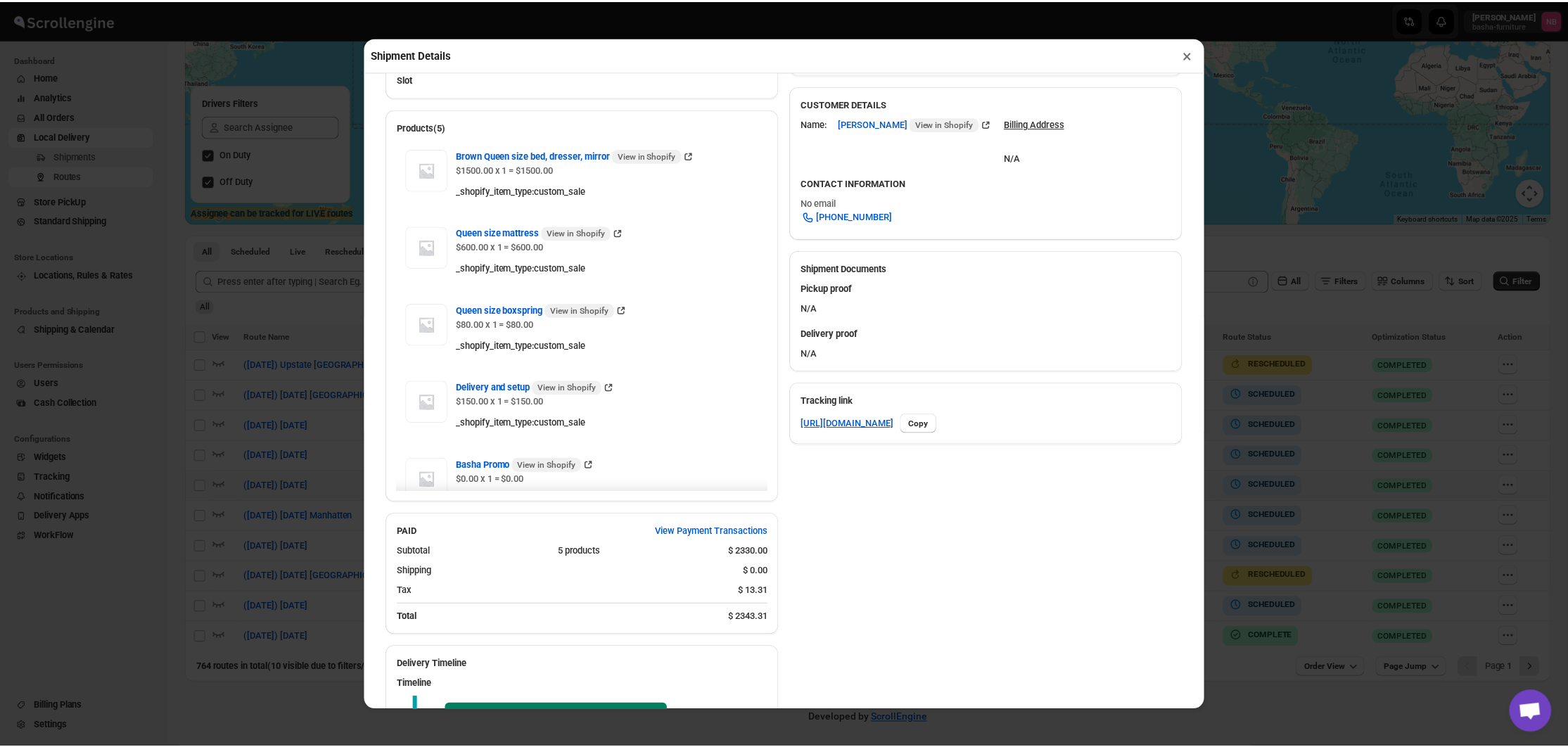
scroll to position [420, 0]
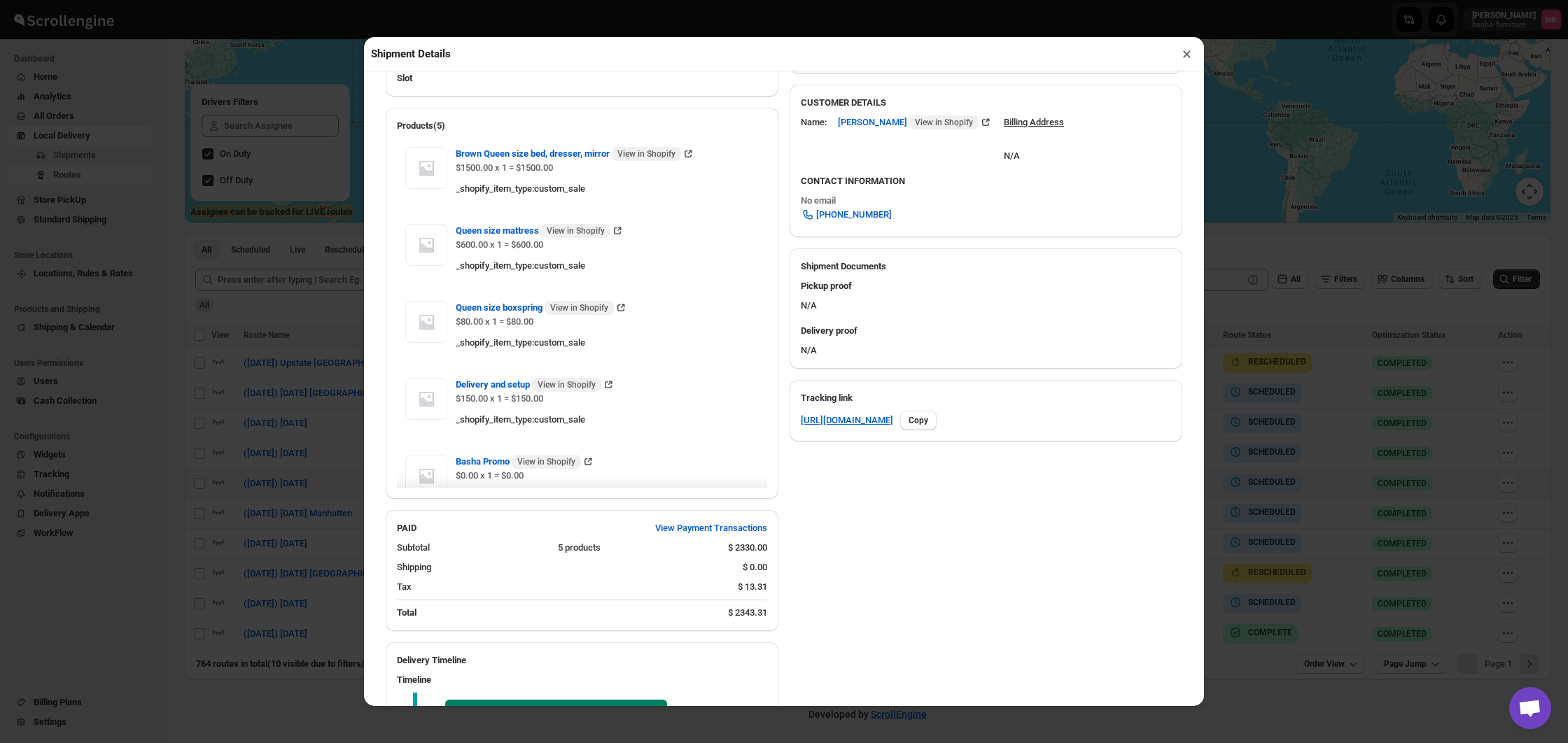
click at [1254, 380] on div "Shipment Details × #3483 Awb : IBZUTSGNVB DATE [DATE] | 17:23 Info NEW Info Rou…" at bounding box center [784, 372] width 1568 height 743
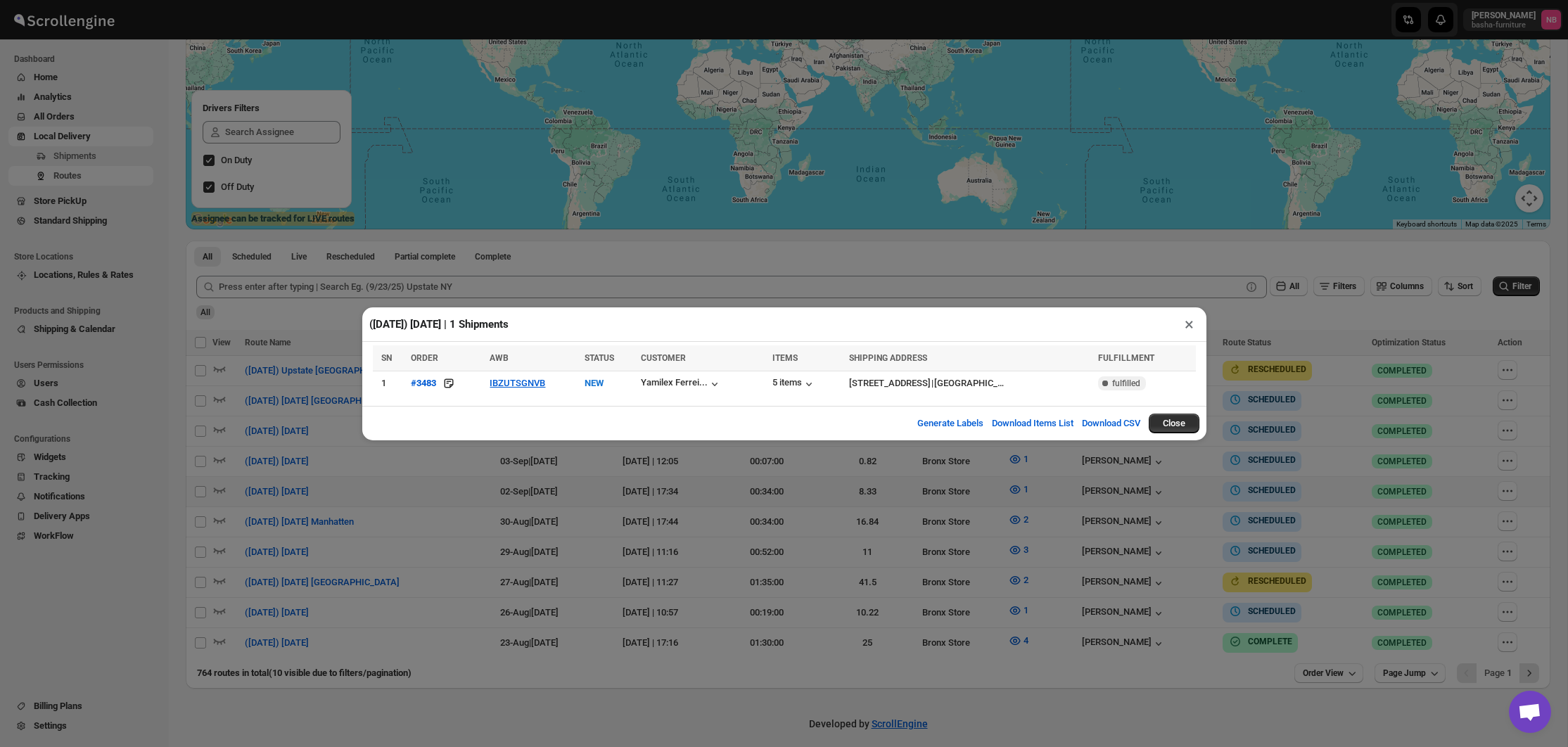
scroll to position [205, 1]
click at [741, 466] on div "([DATE]) [DATE] | 1 Shipments × SN ORDER AWB STATUS CUSTOMER ITEMS SHIPPING ADD…" at bounding box center [784, 374] width 1568 height 747
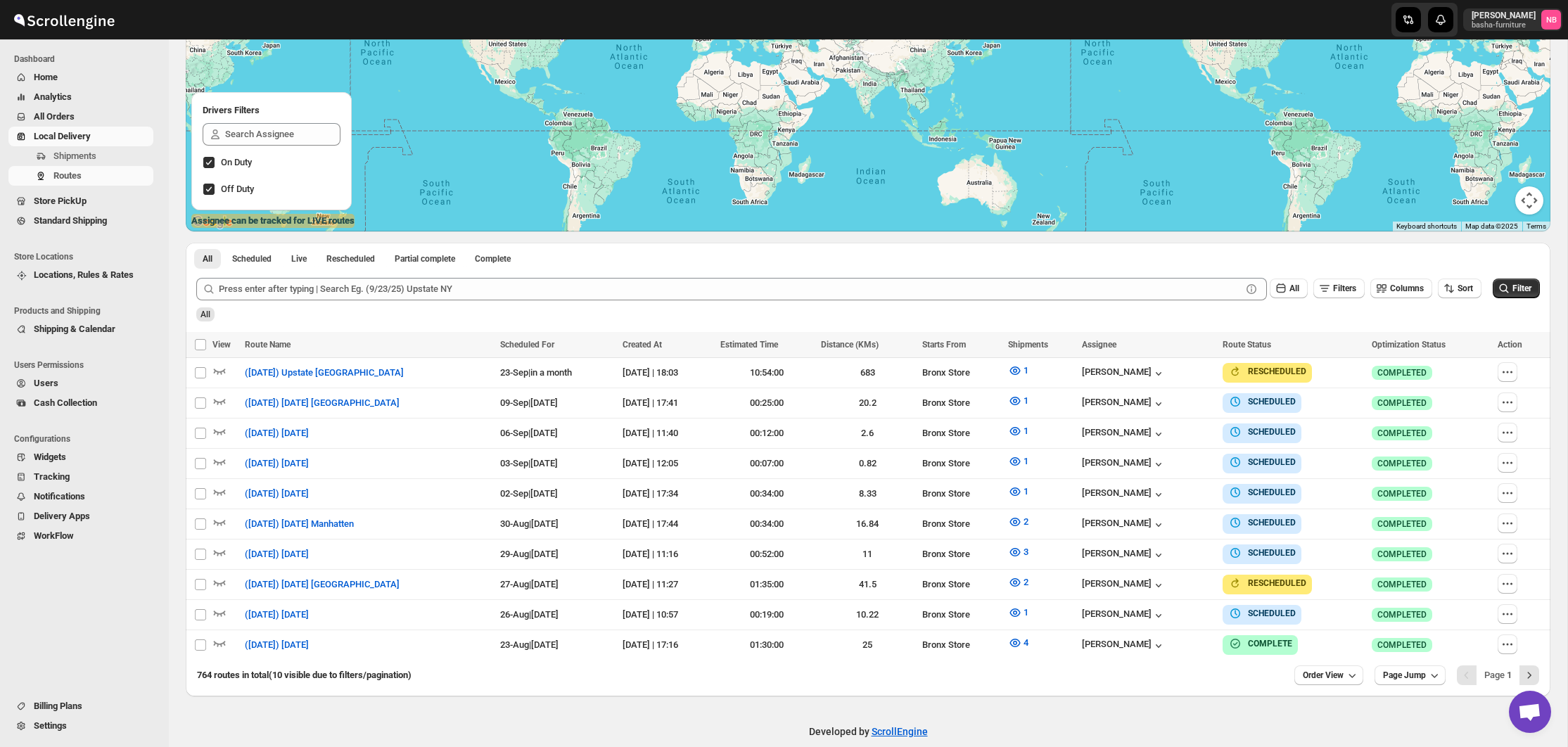
click at [64, 120] on span "All Orders" at bounding box center [54, 116] width 41 height 11
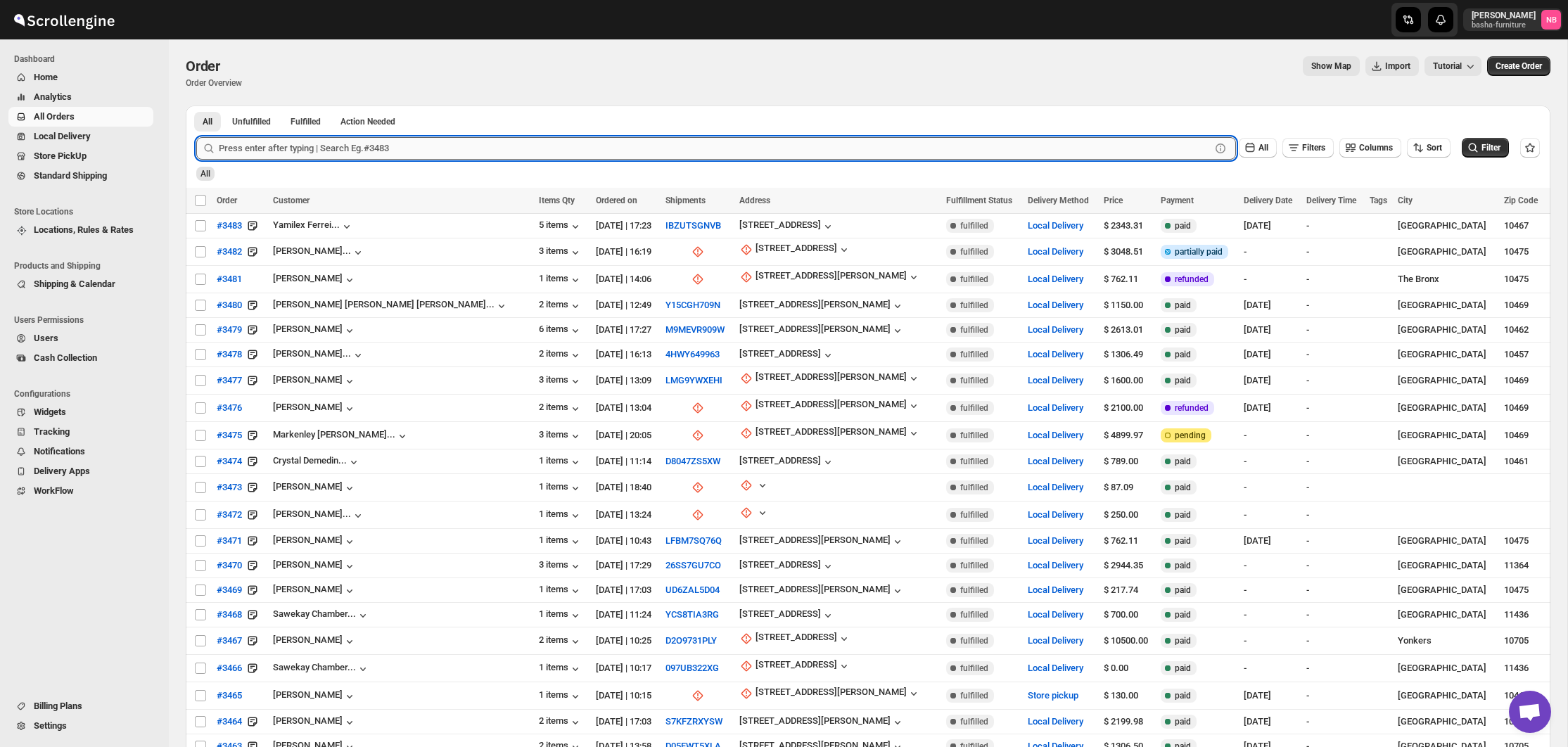
click at [391, 158] on input "text" at bounding box center [715, 148] width 992 height 22
click at [214, 113] on button "Submit" at bounding box center [216, 113] width 40 height 15
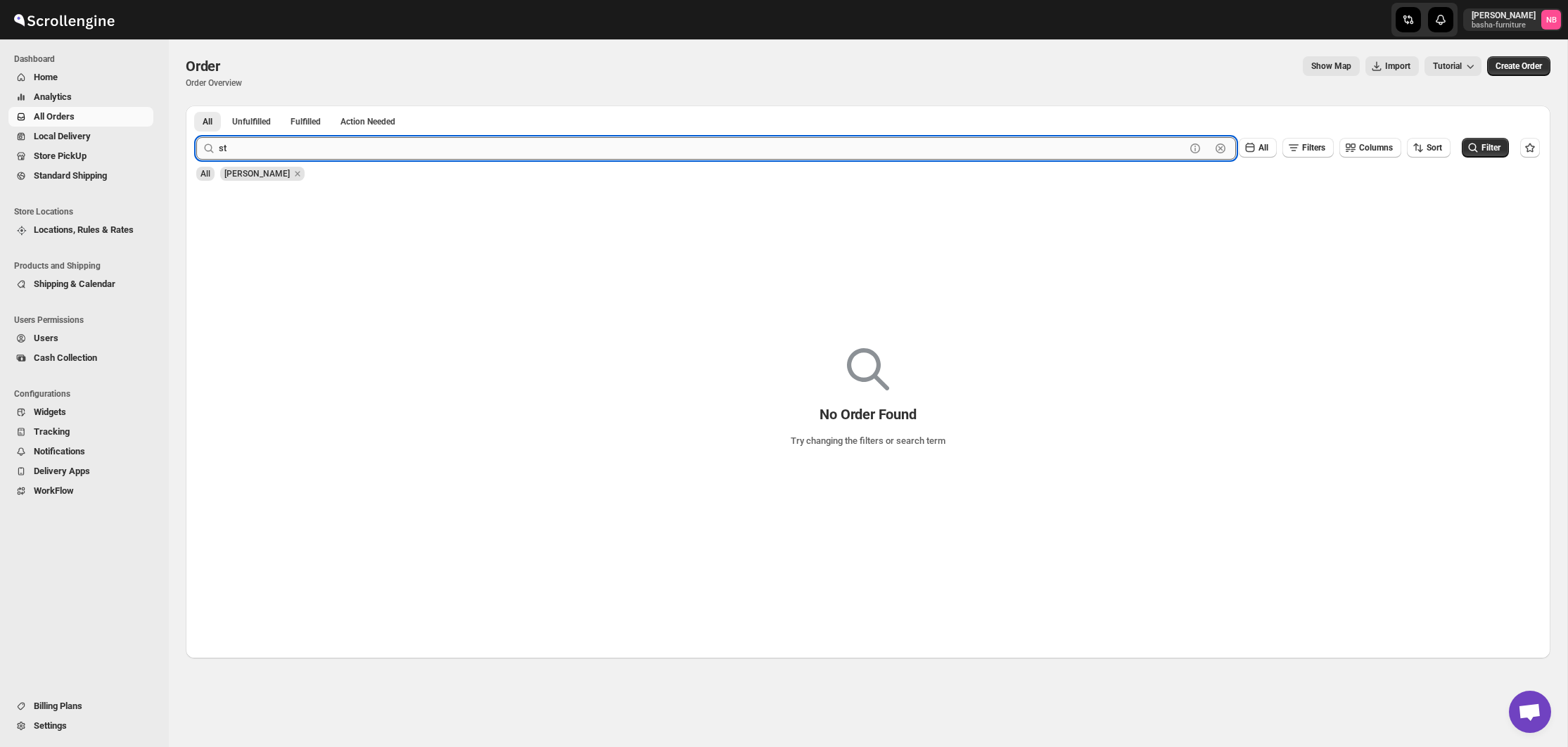
type input "s"
type input "#3360"
click at [214, 113] on button "Submit" at bounding box center [216, 113] width 40 height 15
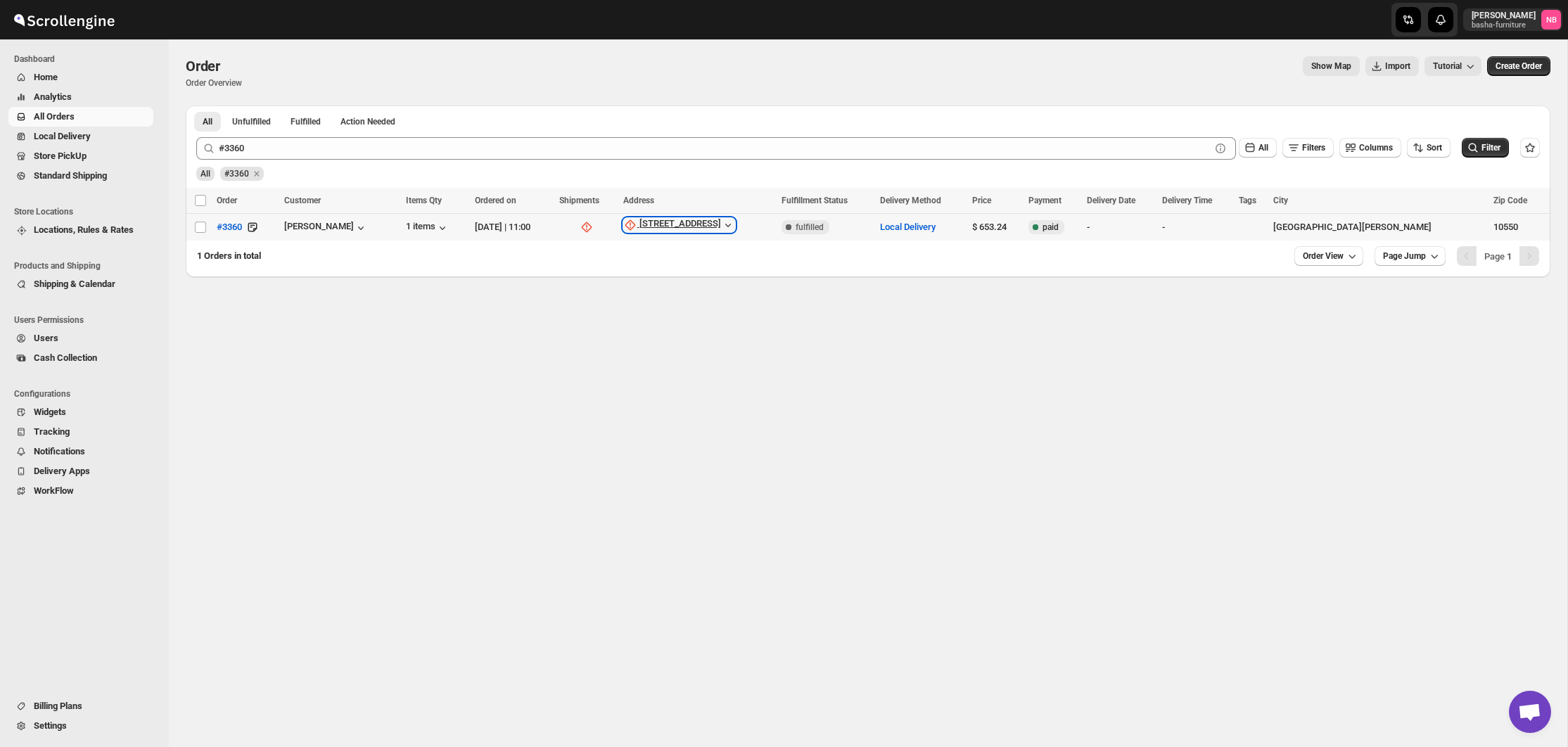
click at [721, 226] on div "[STREET_ADDRESS]" at bounding box center [680, 225] width 81 height 14
click at [722, 307] on span "Update manually" at bounding box center [727, 301] width 66 height 11
select select "US"
select select "[US_STATE]"
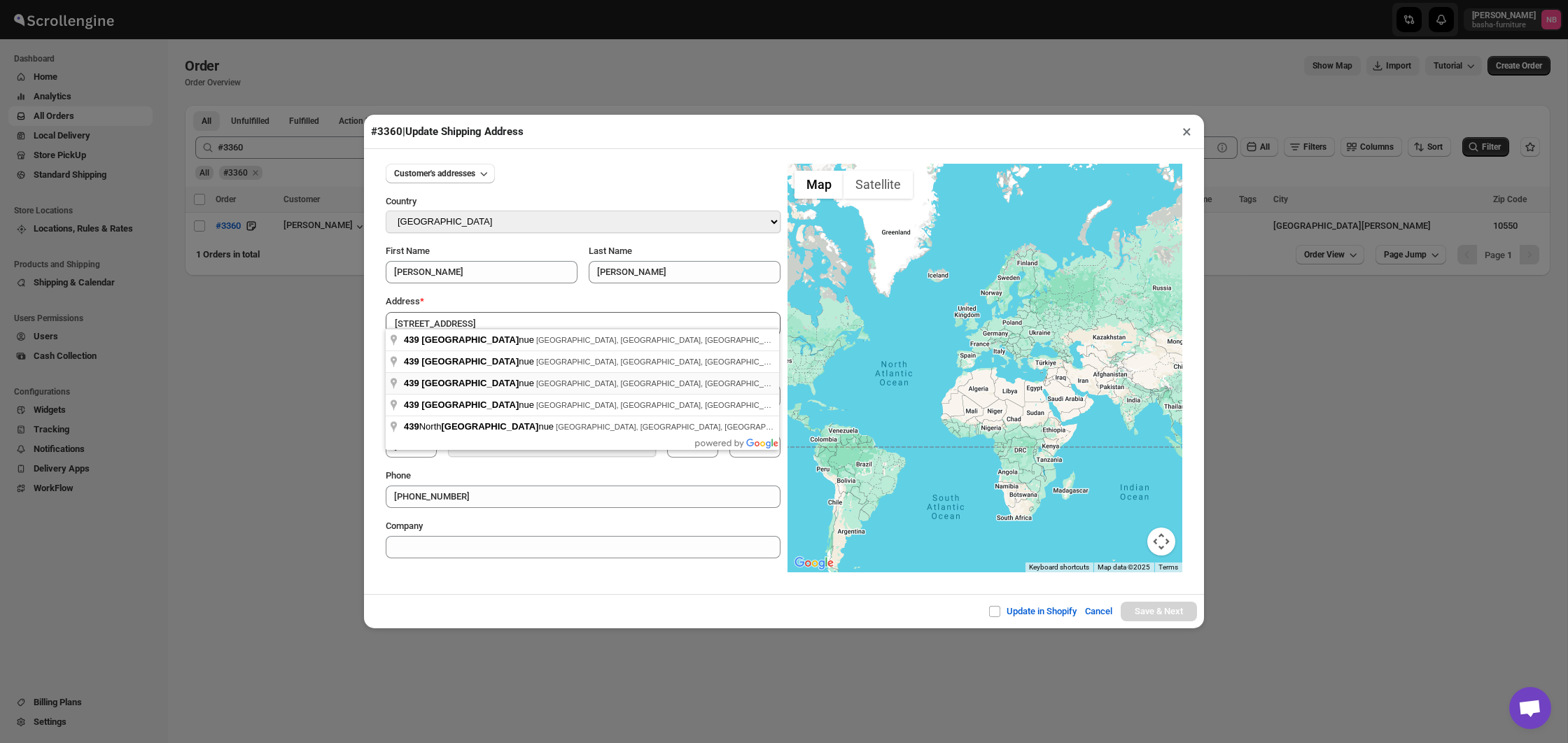
type input "[STREET_ADDRESS]"
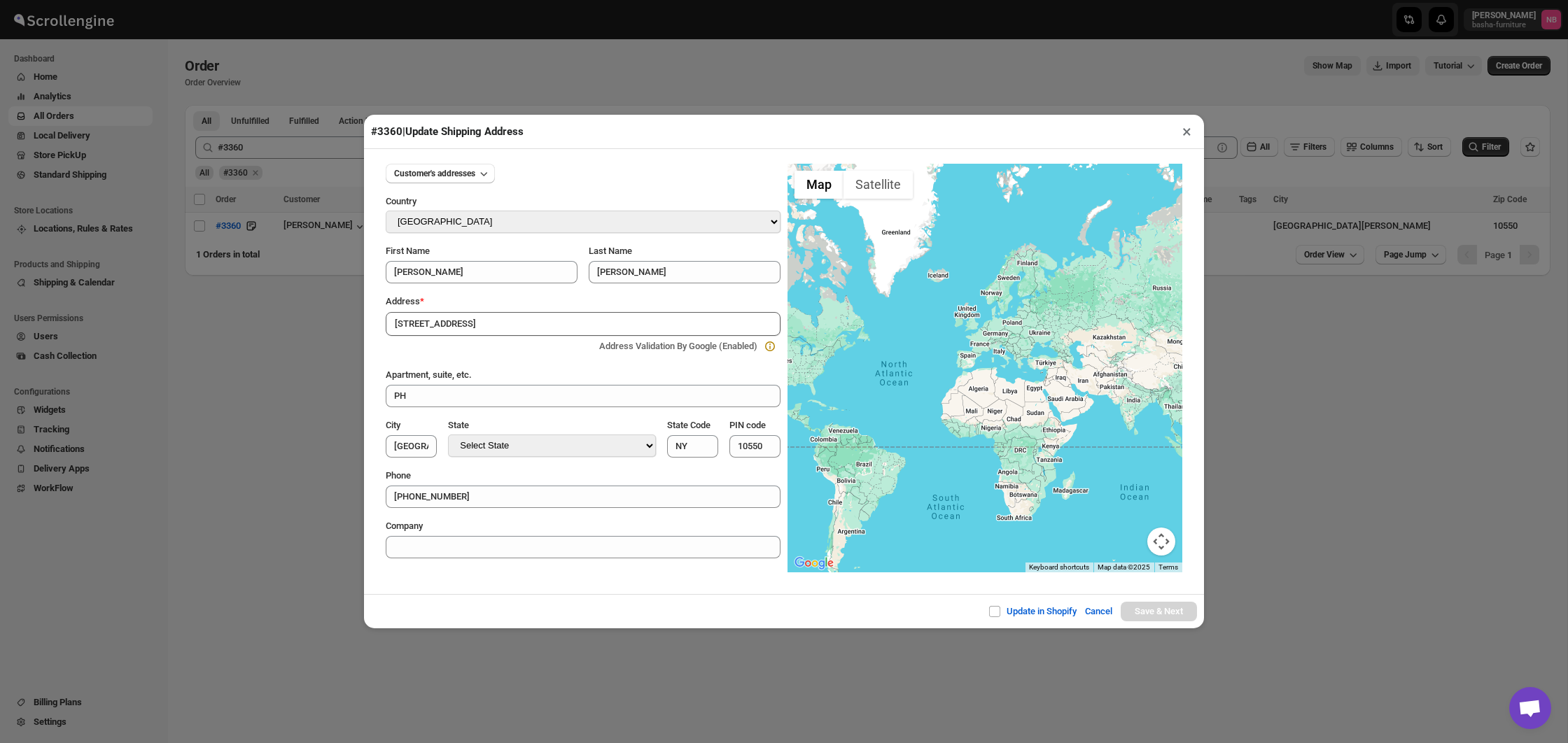
type input "[GEOGRAPHIC_DATA]"
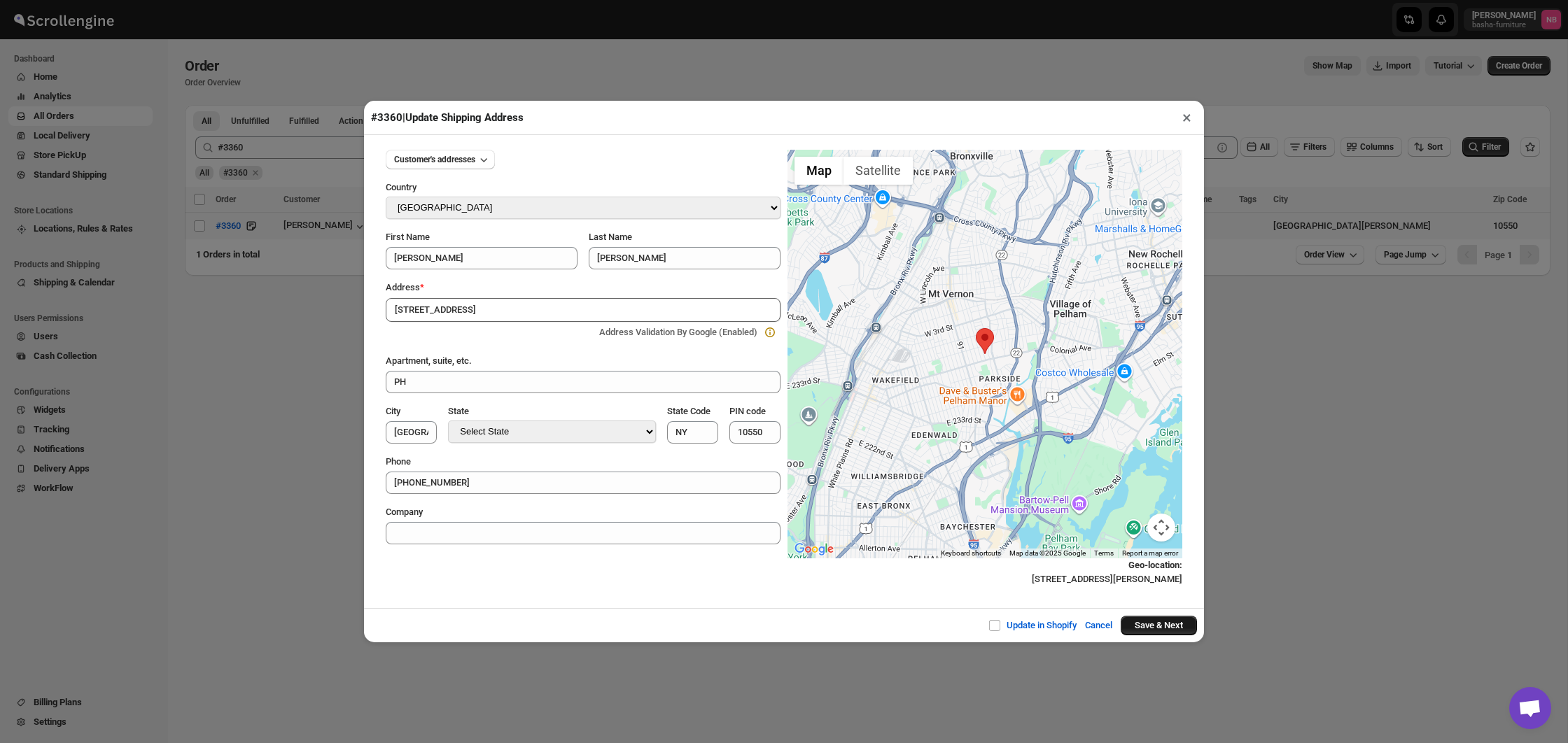
click at [1160, 625] on button "Save & Next" at bounding box center [1158, 625] width 76 height 20
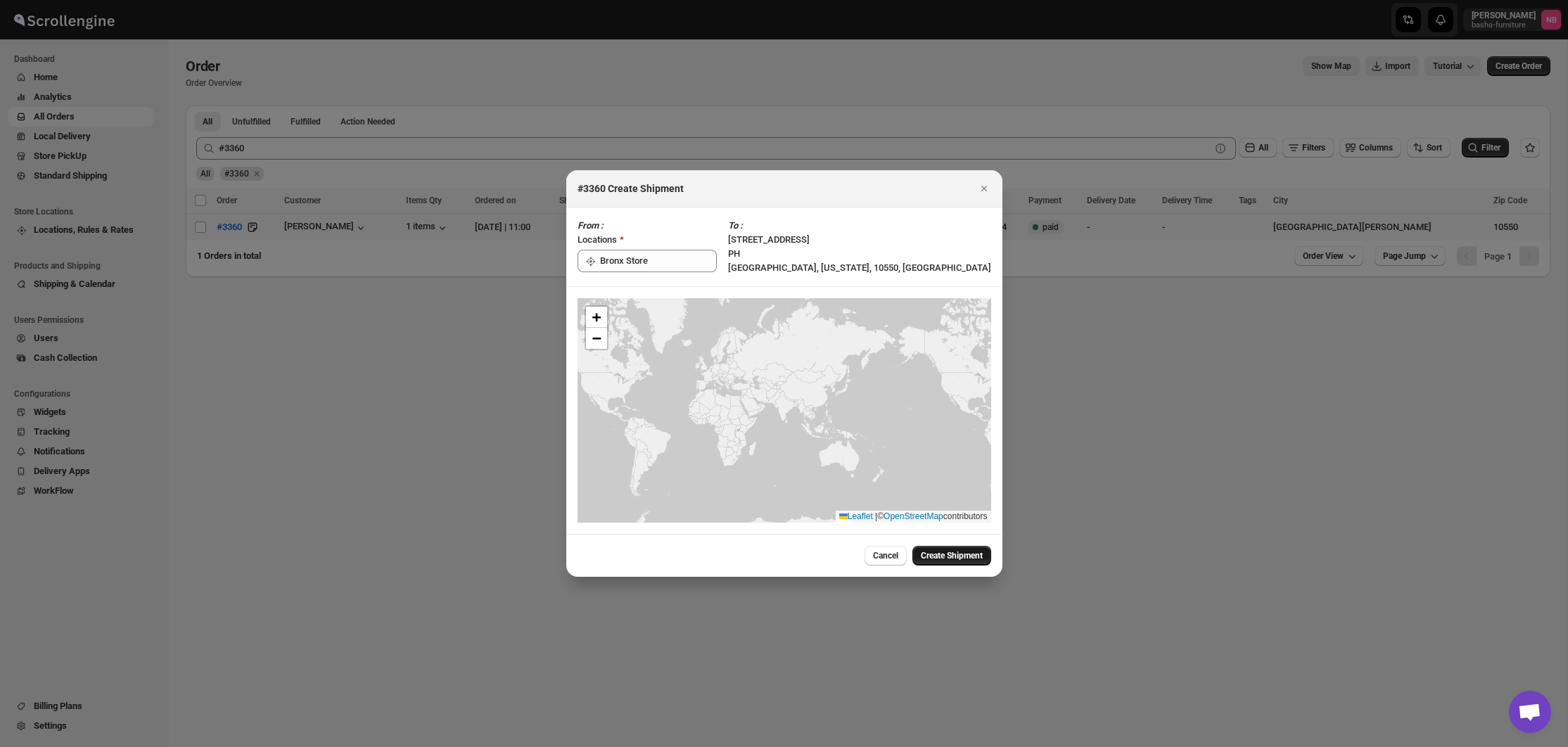
click at [947, 561] on button "Create Shipment" at bounding box center [951, 556] width 79 height 20
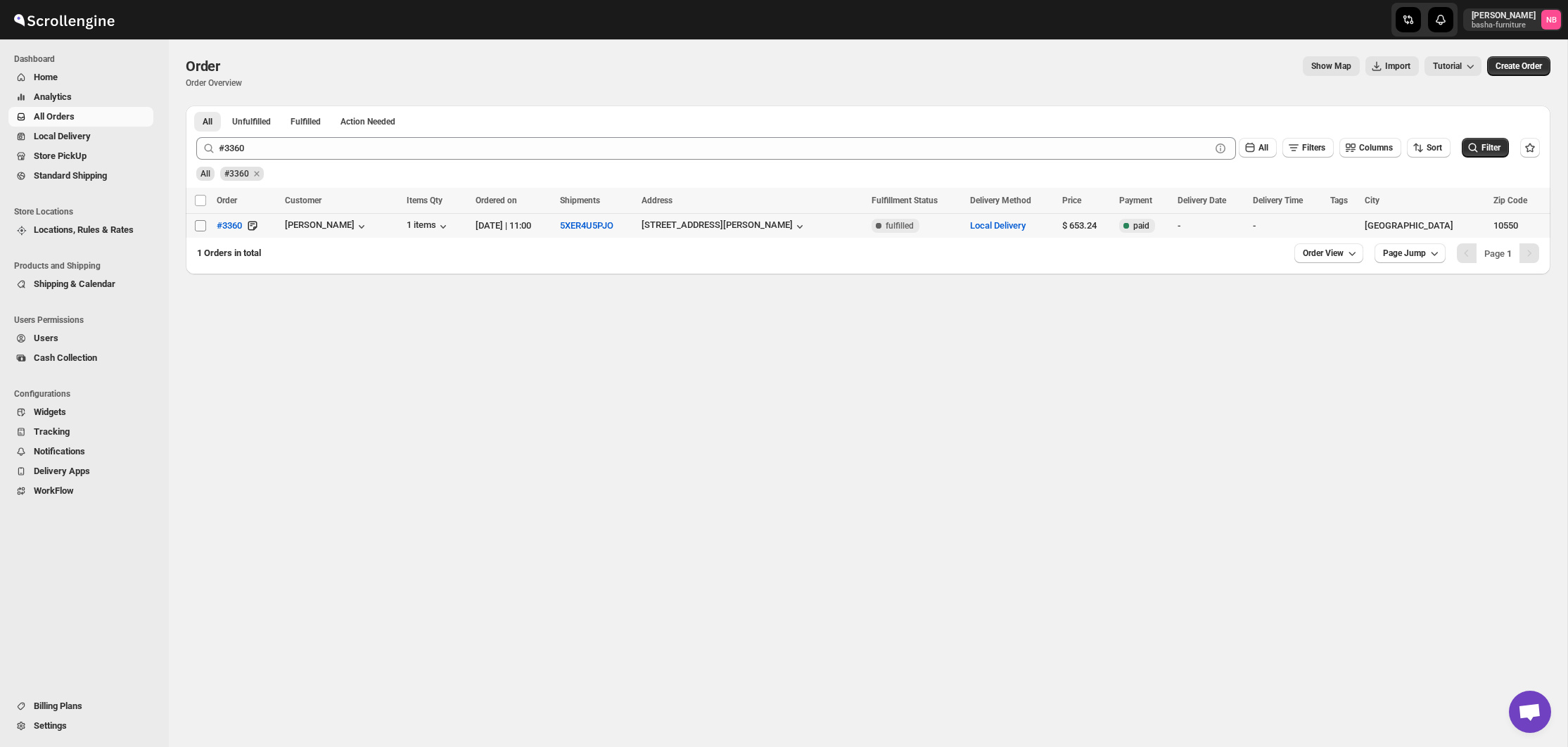
click at [204, 222] on input "Select order" at bounding box center [200, 226] width 11 height 11
checkbox input "true"
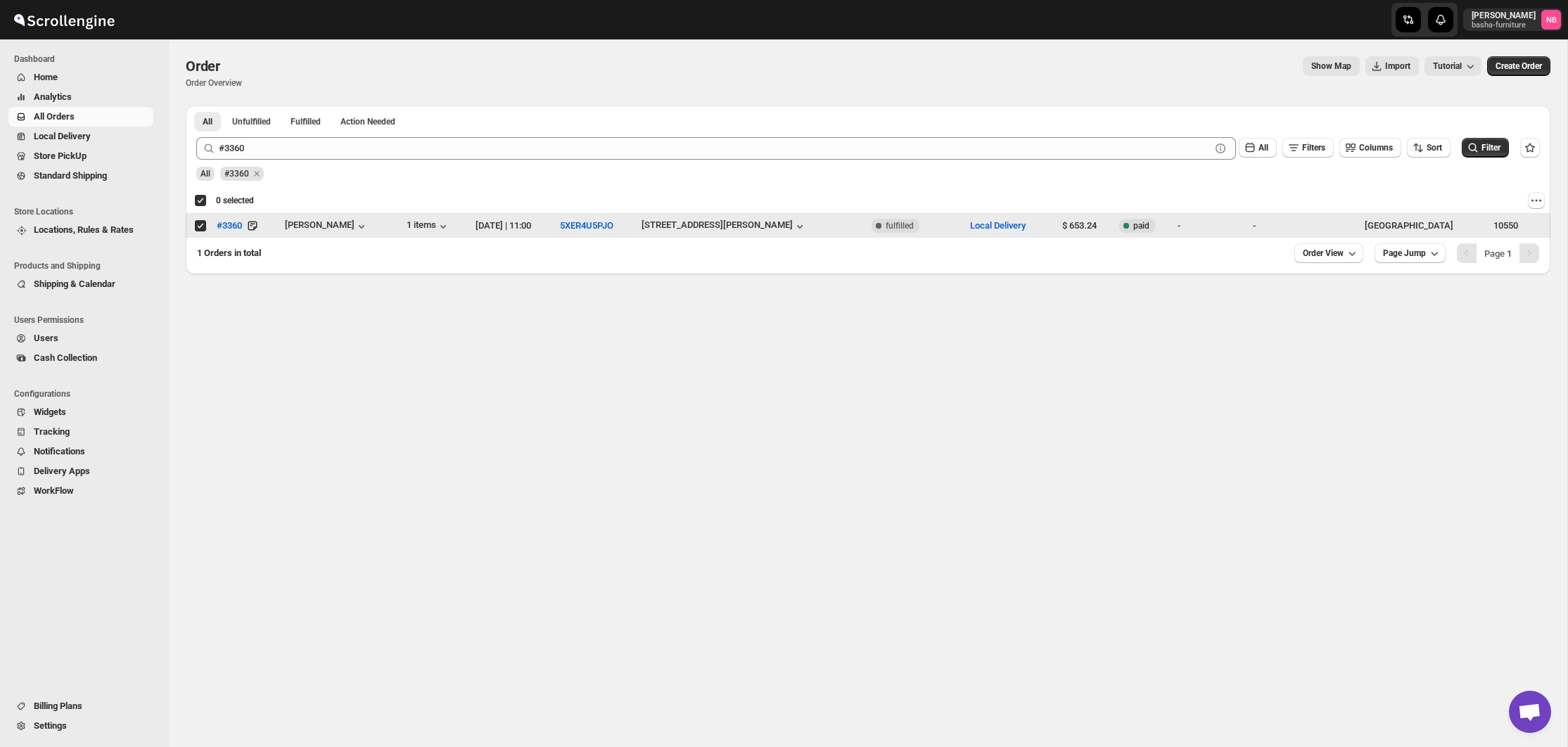
checkbox input "true"
click at [207, 223] on div "Select order" at bounding box center [201, 225] width 14 height 12
checkbox input "false"
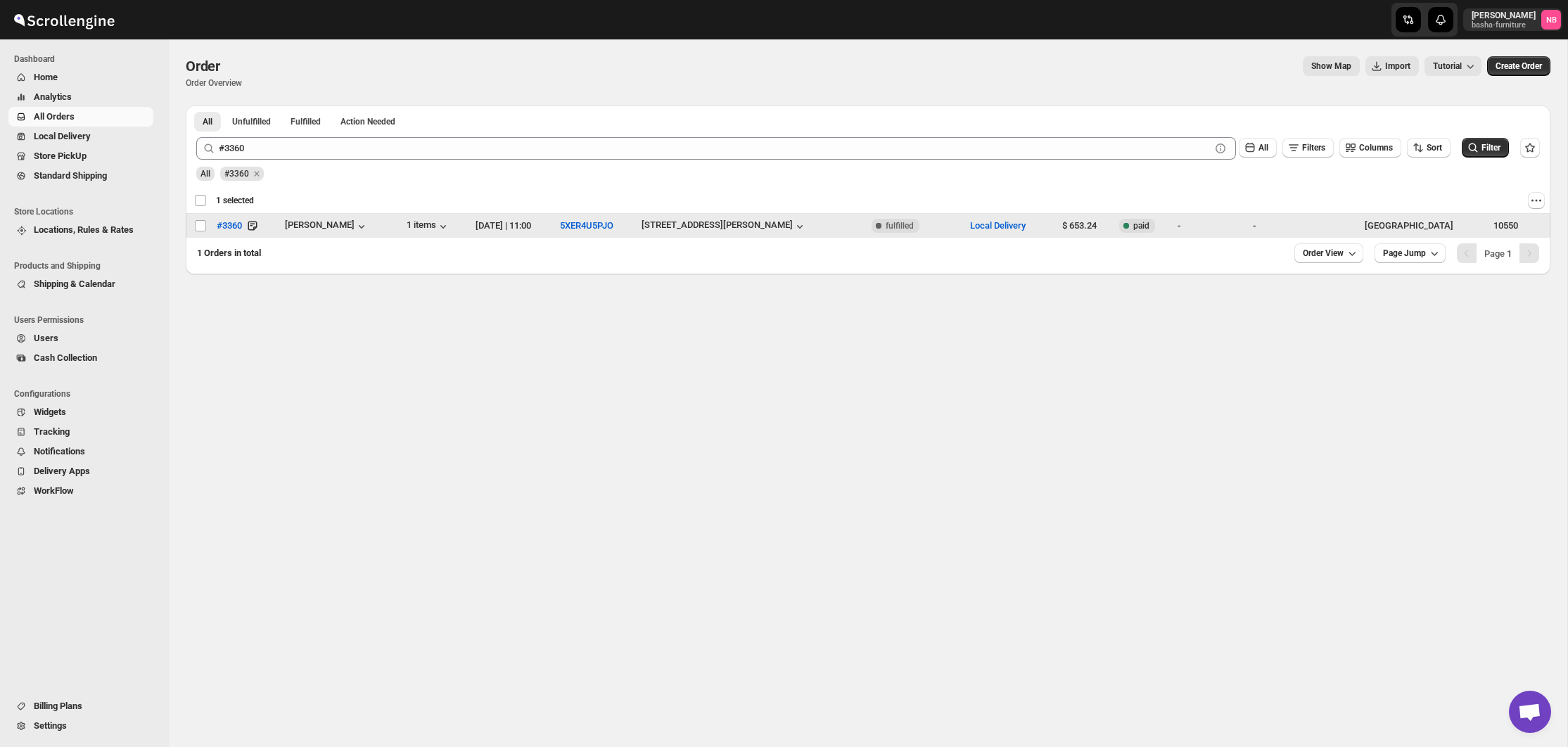
checkbox input "false"
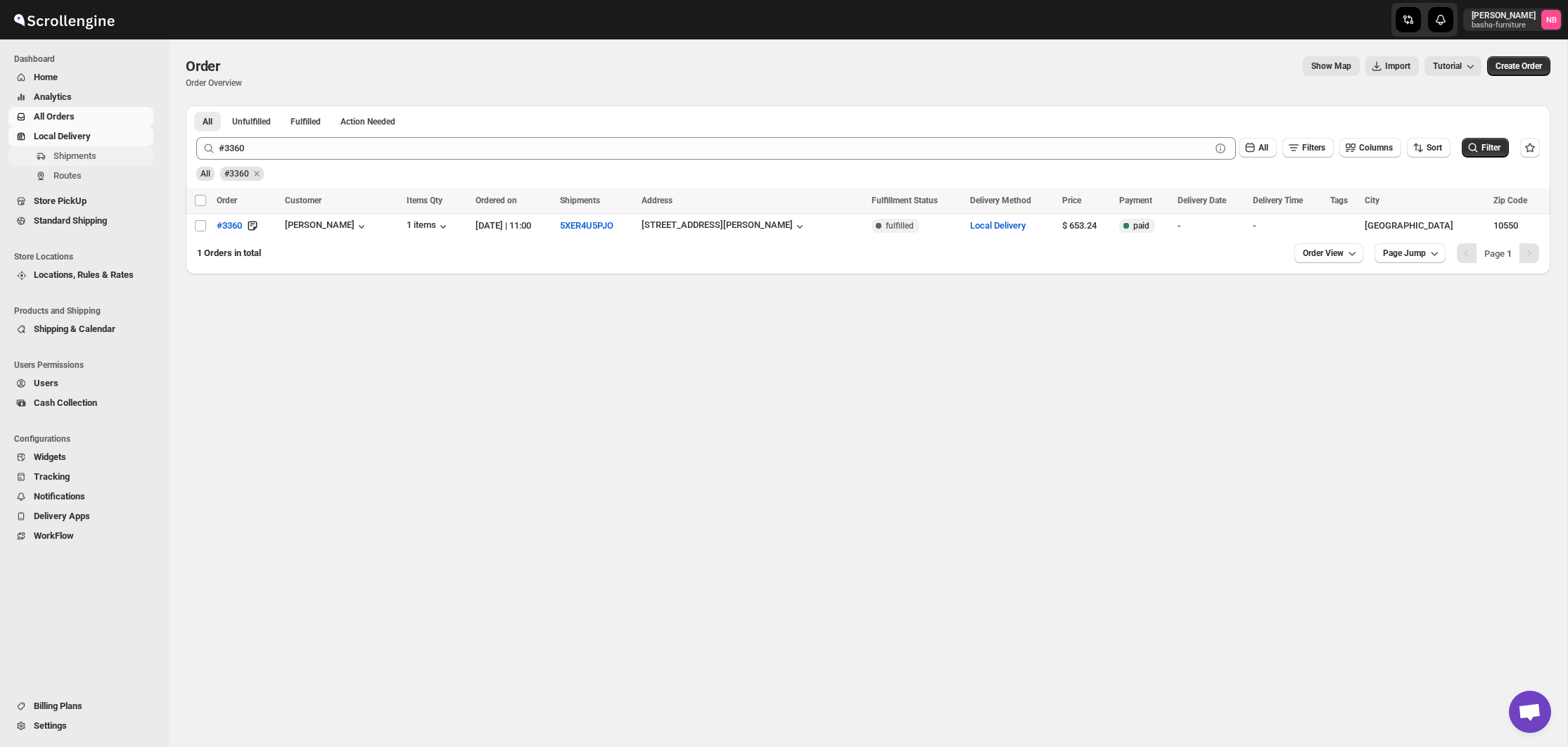
click at [66, 154] on span "Shipments" at bounding box center [75, 155] width 43 height 11
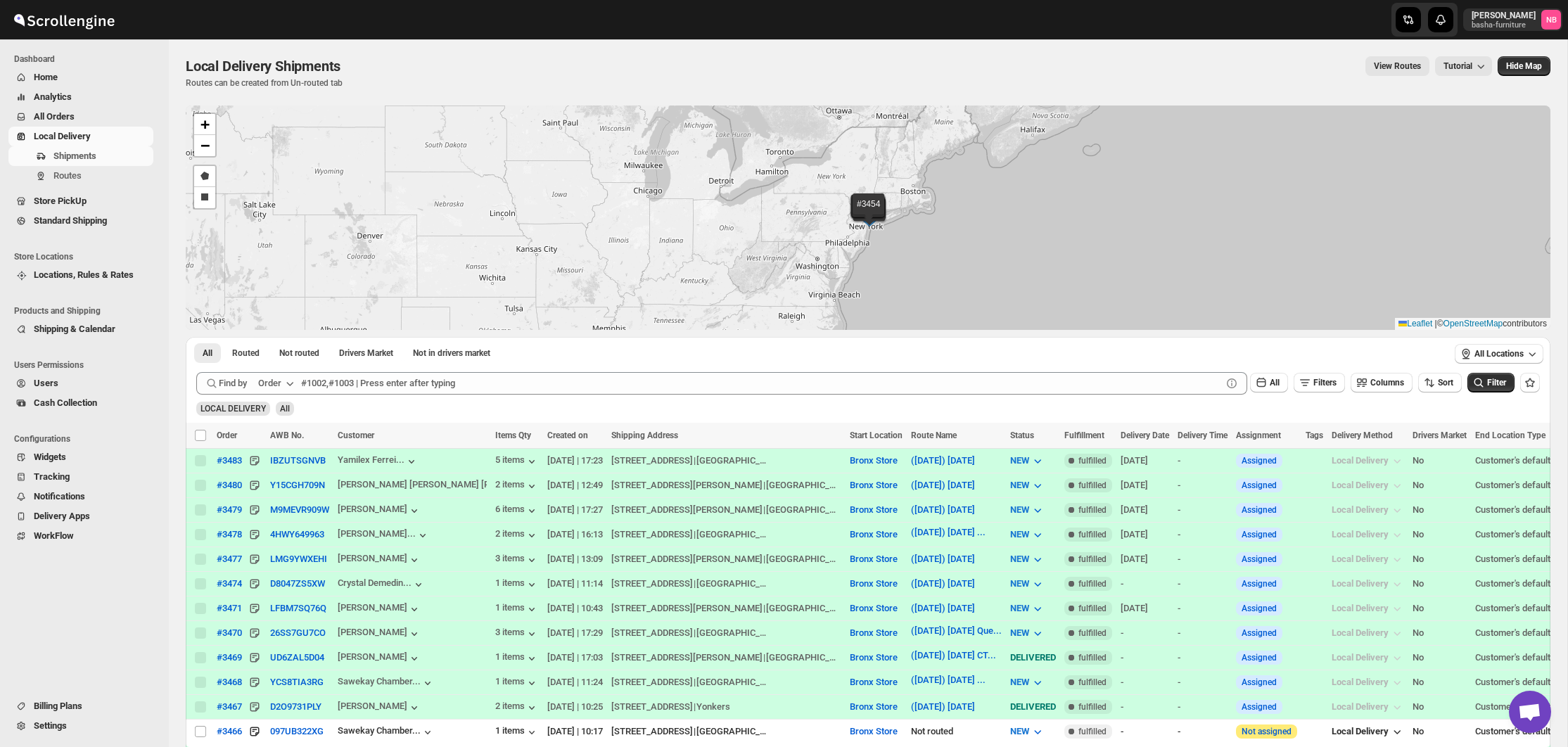
click at [57, 111] on span "All Orders" at bounding box center [92, 117] width 117 height 14
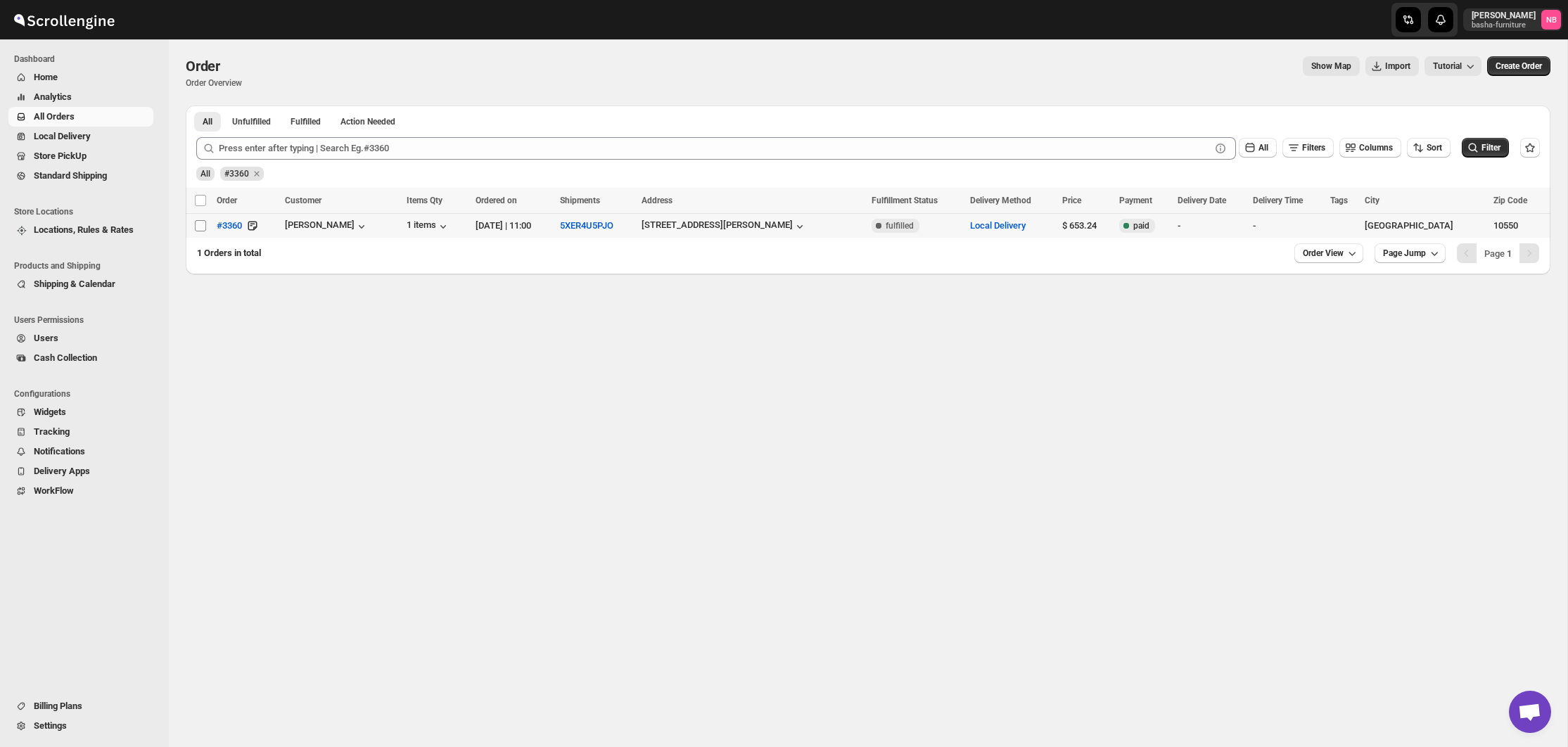
click at [204, 224] on input "Select order" at bounding box center [200, 226] width 11 height 11
checkbox input "true"
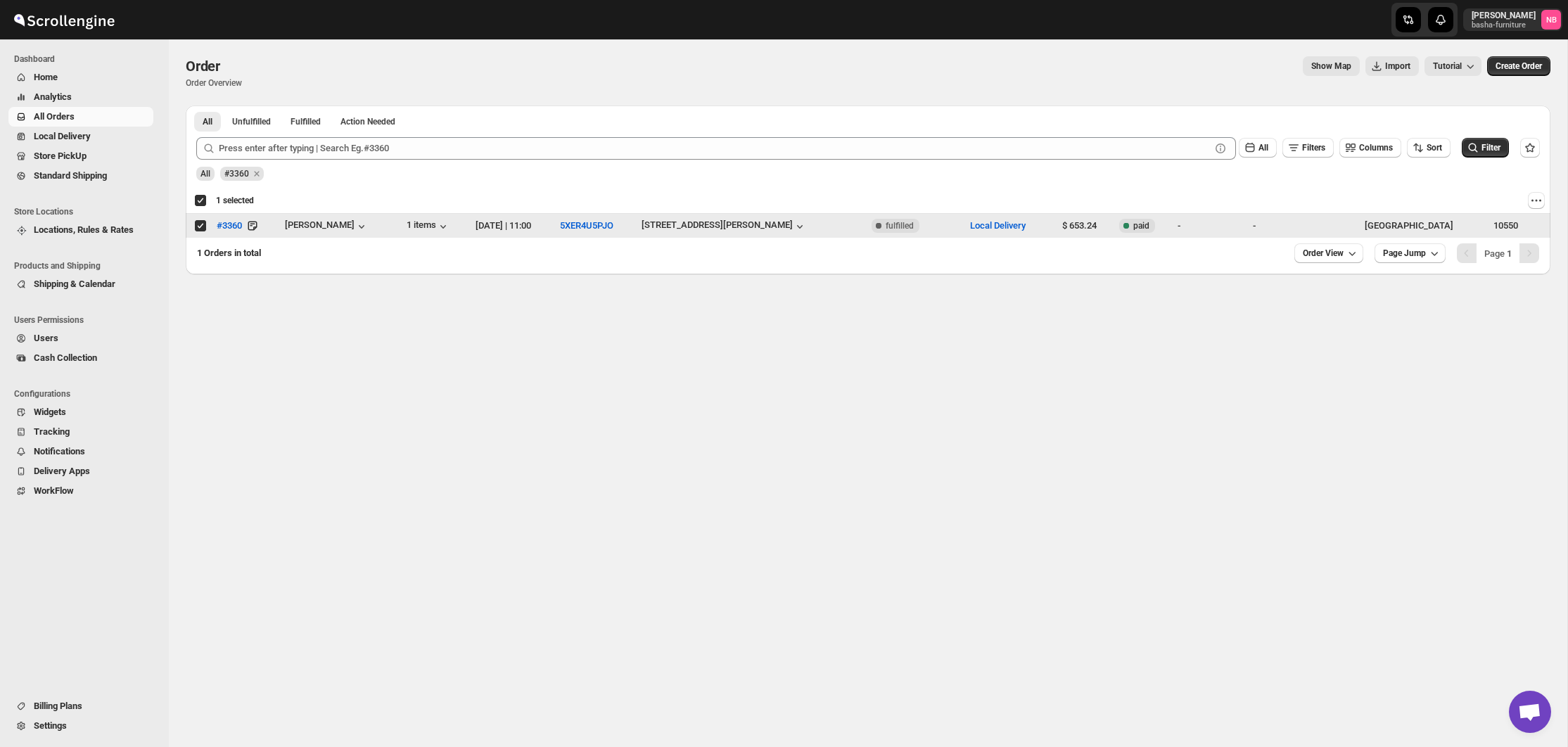
click at [204, 225] on input "Select order" at bounding box center [200, 226] width 11 height 11
checkbox input "false"
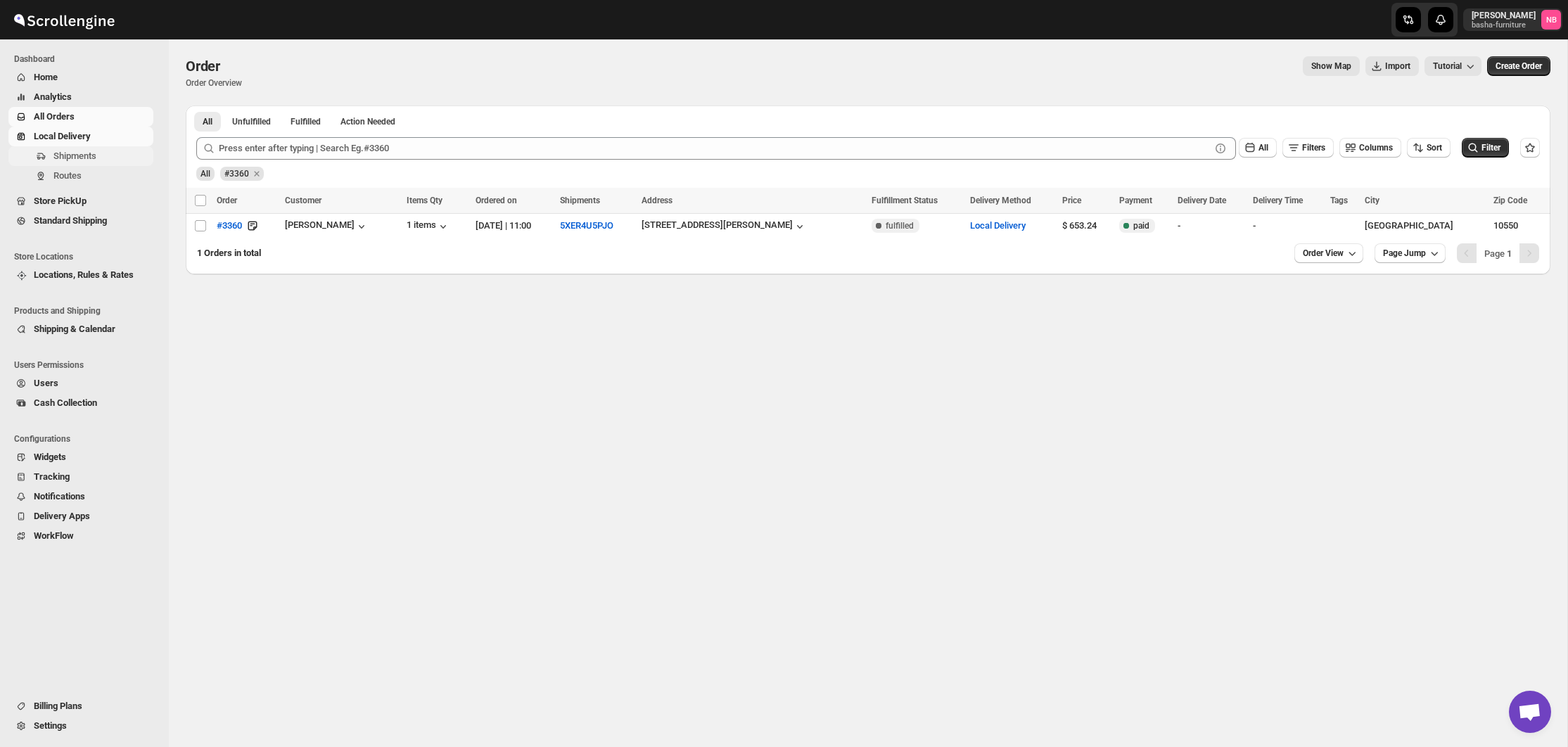
click at [60, 149] on button "Shipments" at bounding box center [80, 156] width 145 height 20
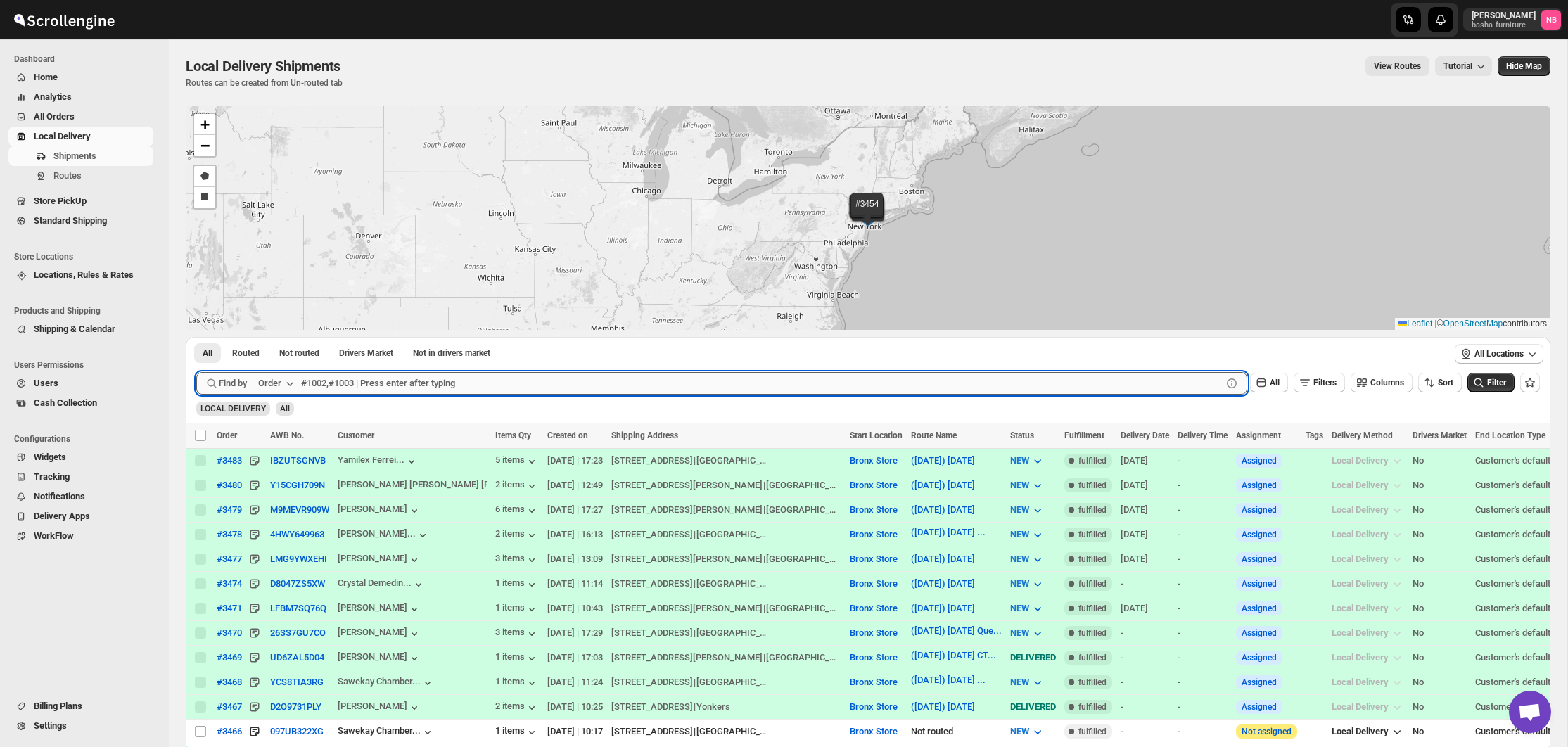
click at [322, 383] on input "text" at bounding box center [762, 383] width 921 height 22
type input "#3360"
click at [214, 344] on button "Submit" at bounding box center [216, 344] width 40 height 15
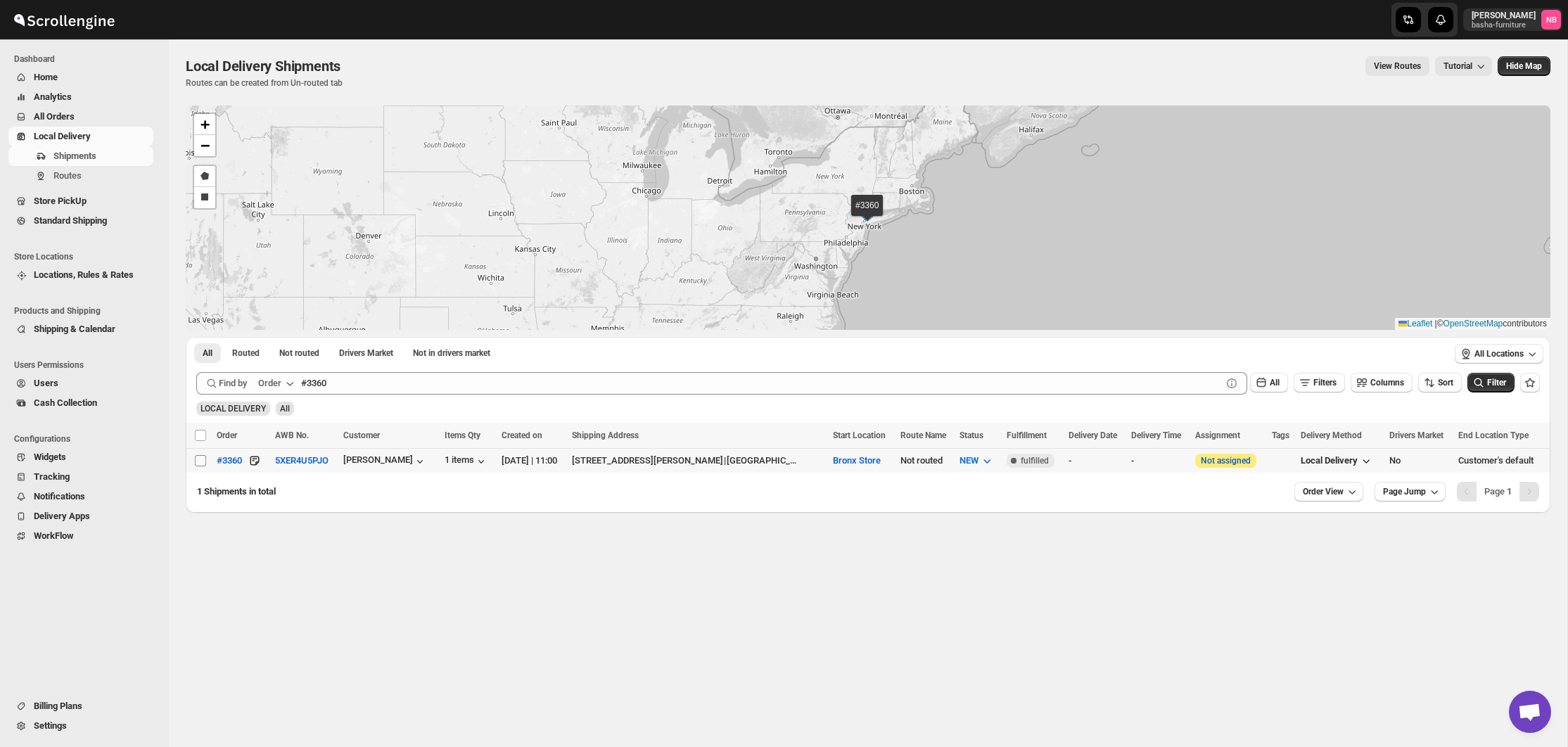
click at [204, 460] on input "Select shipment" at bounding box center [200, 461] width 11 height 11
checkbox input "true"
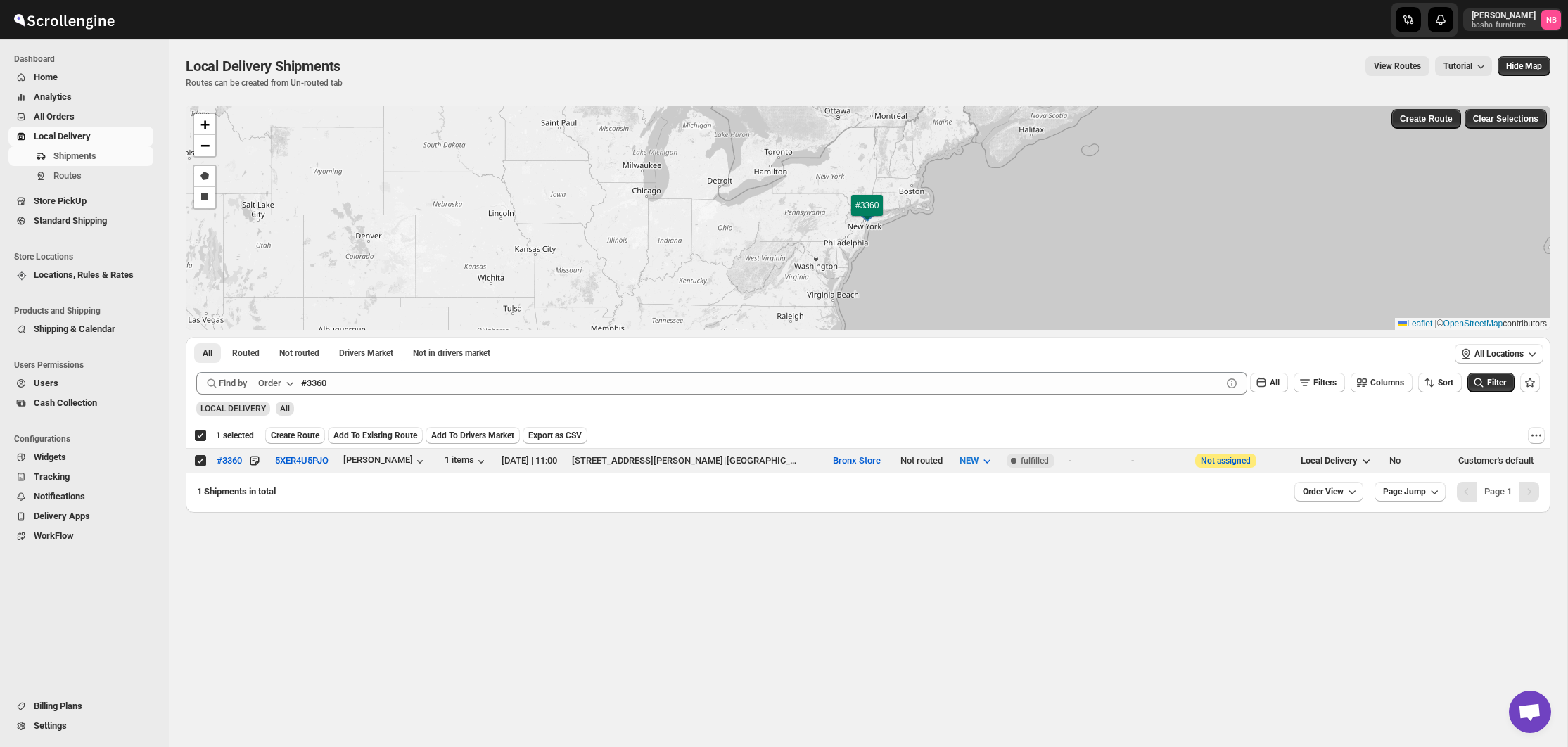
click at [365, 431] on span "Add To Existing Route" at bounding box center [375, 436] width 84 height 11
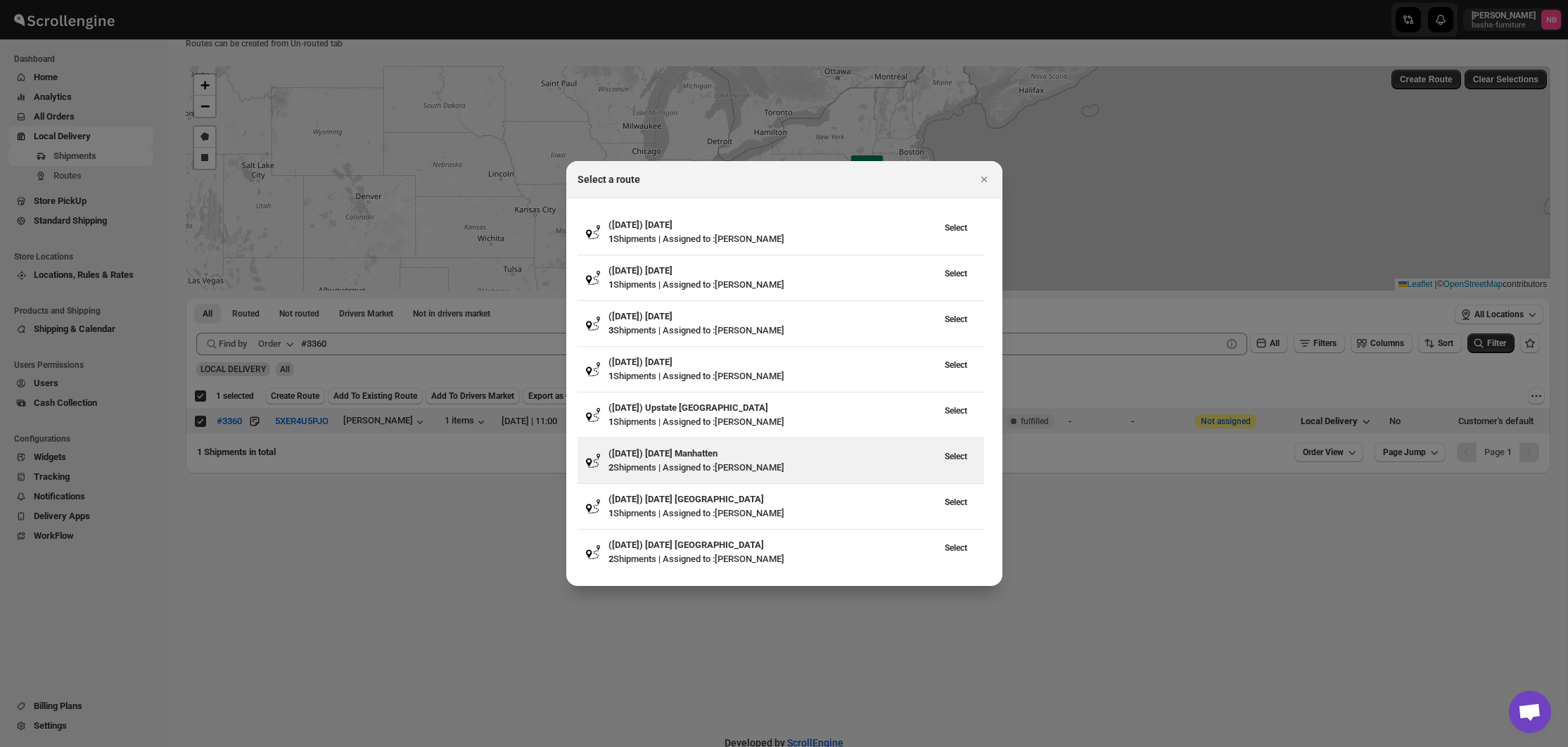
scroll to position [31, 0]
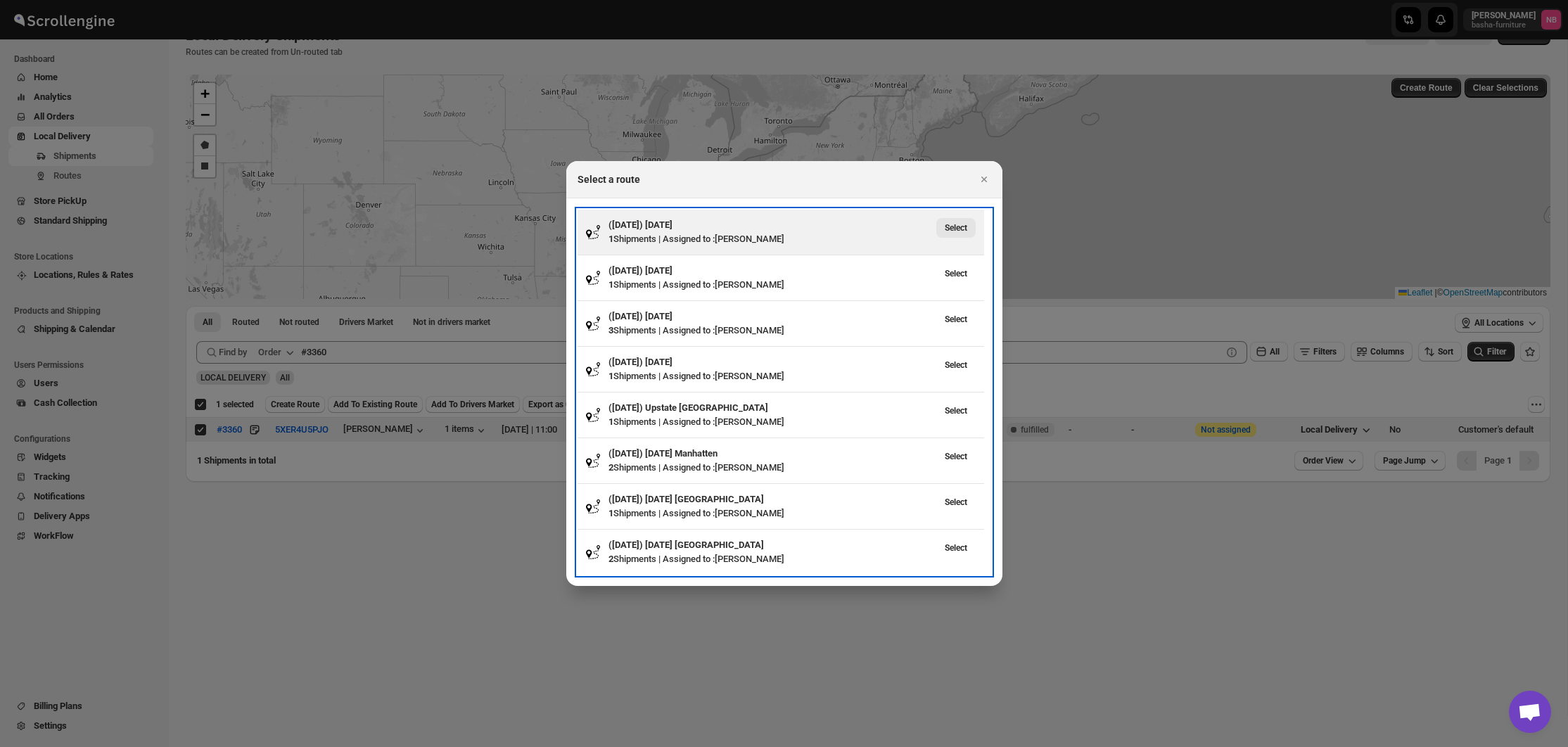
click at [958, 231] on span "Select" at bounding box center [956, 228] width 22 height 11
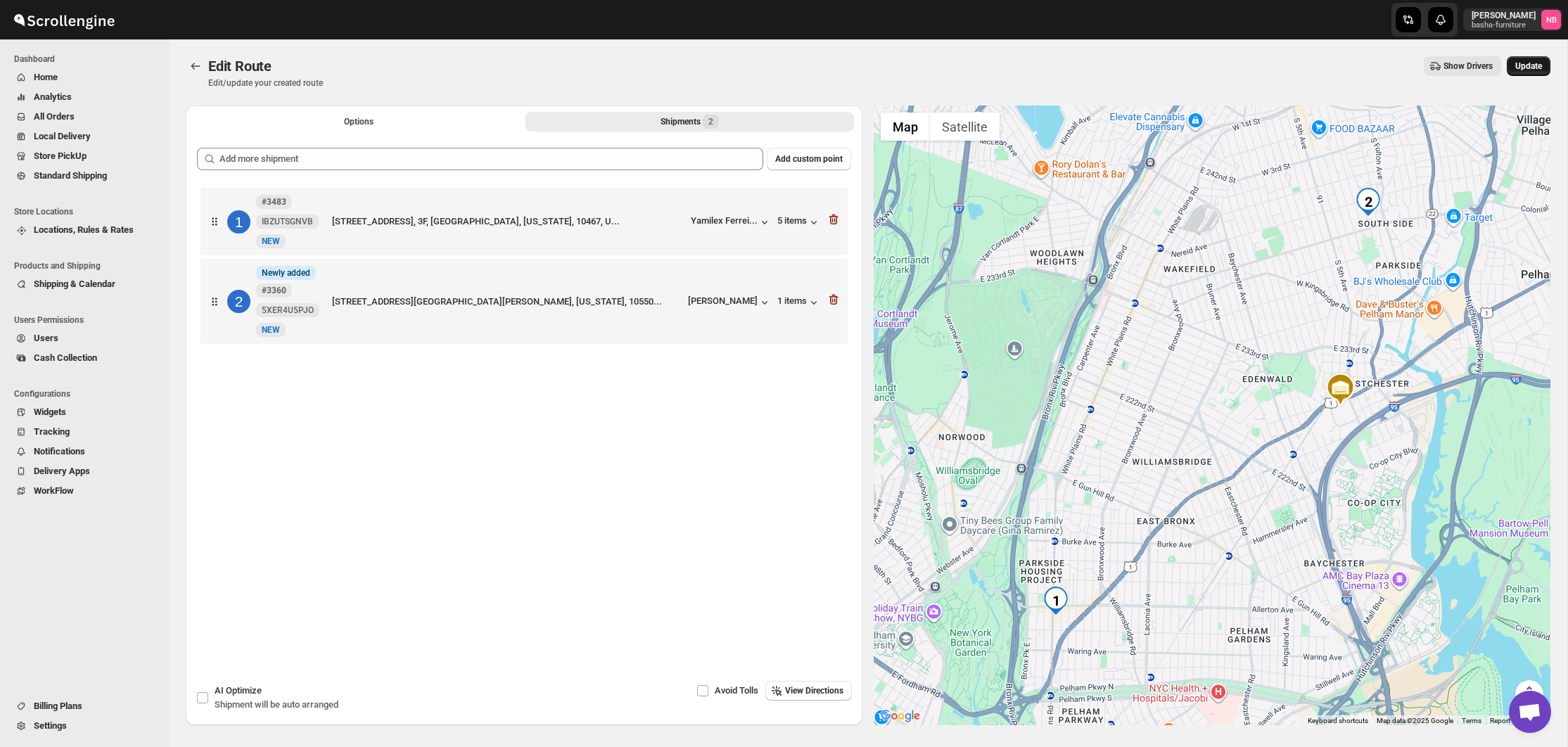
click at [1519, 70] on span "Update" at bounding box center [1529, 66] width 27 height 11
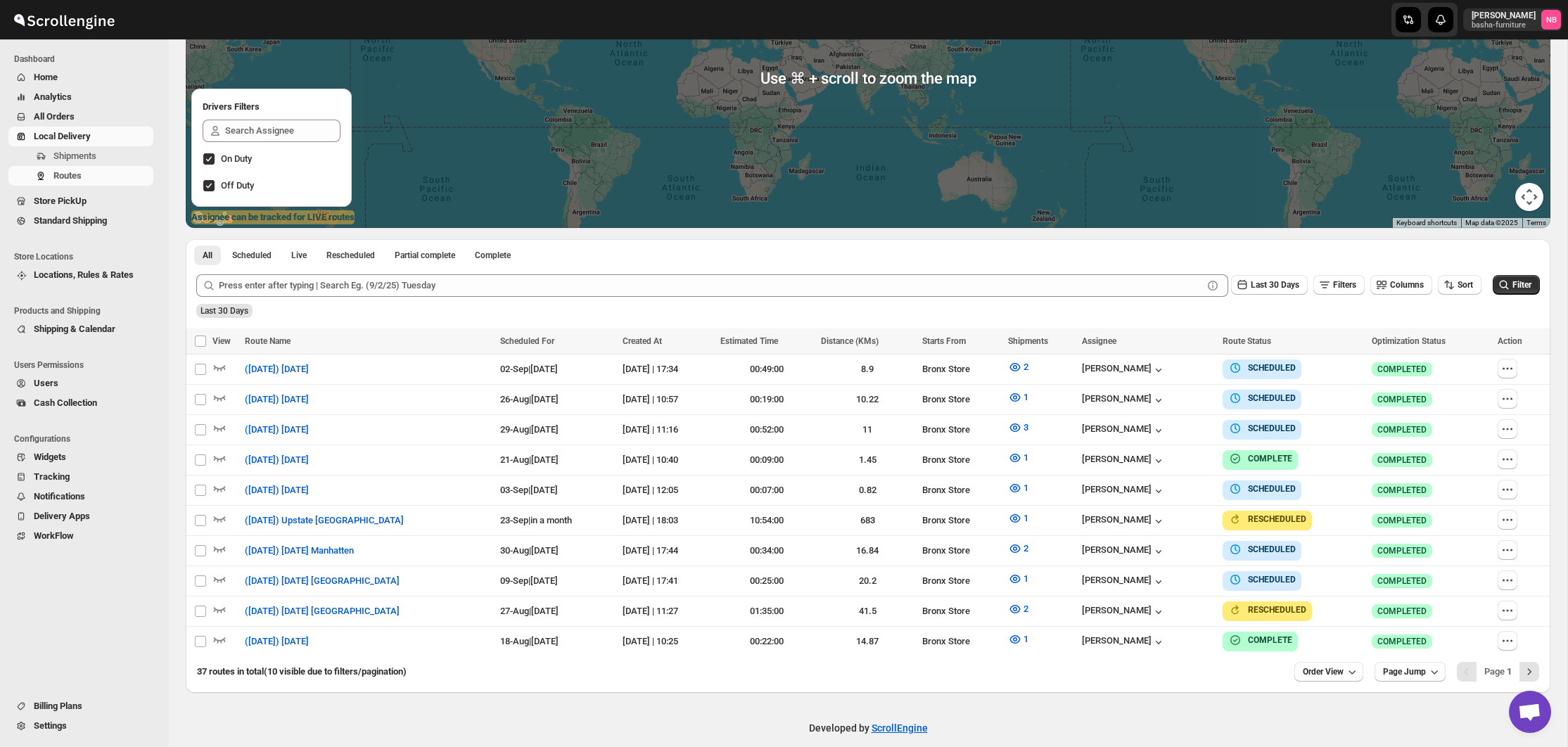
scroll to position [206, 0]
click at [1272, 292] on button "Last 30 Days" at bounding box center [1269, 286] width 76 height 20
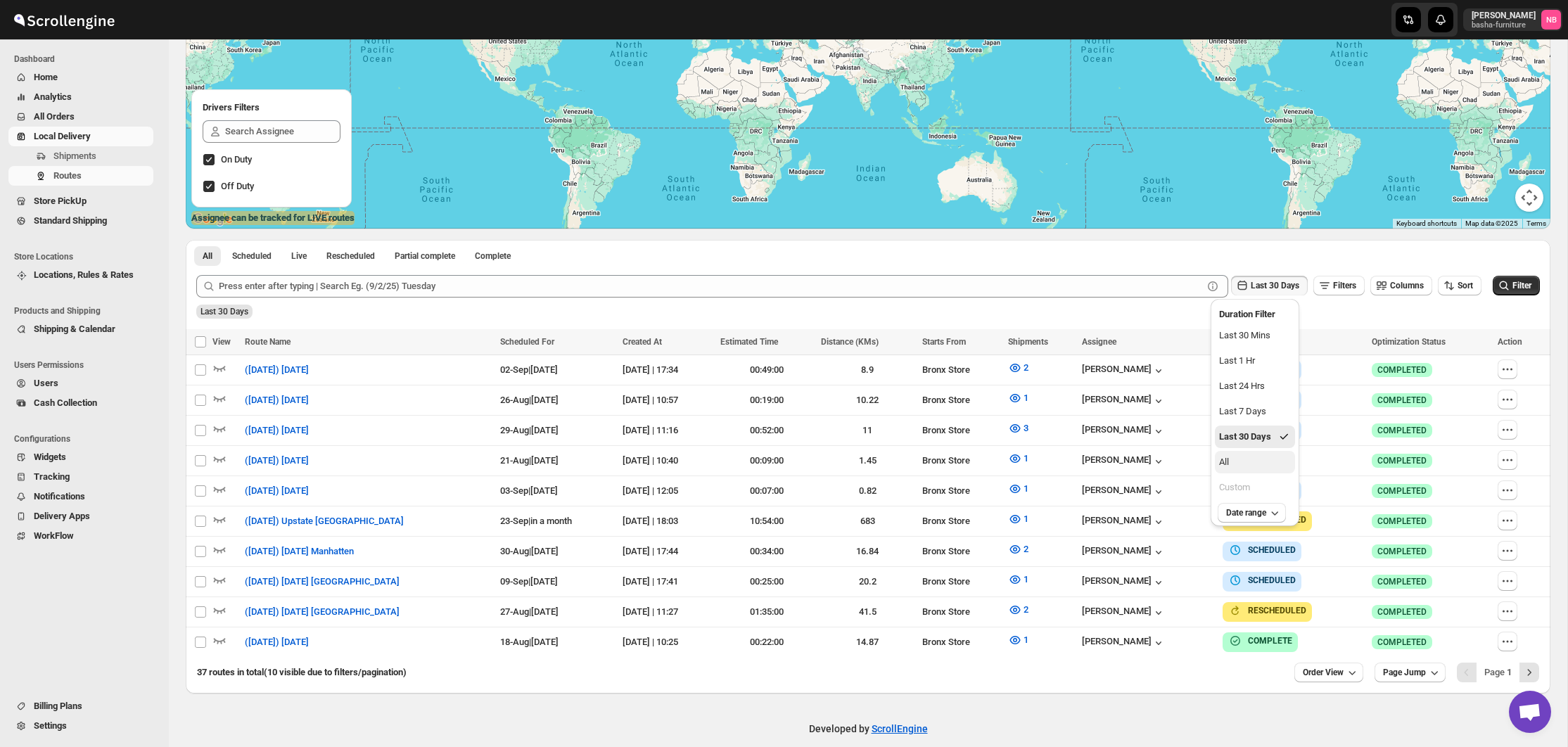
click at [1254, 464] on button "All" at bounding box center [1255, 461] width 80 height 22
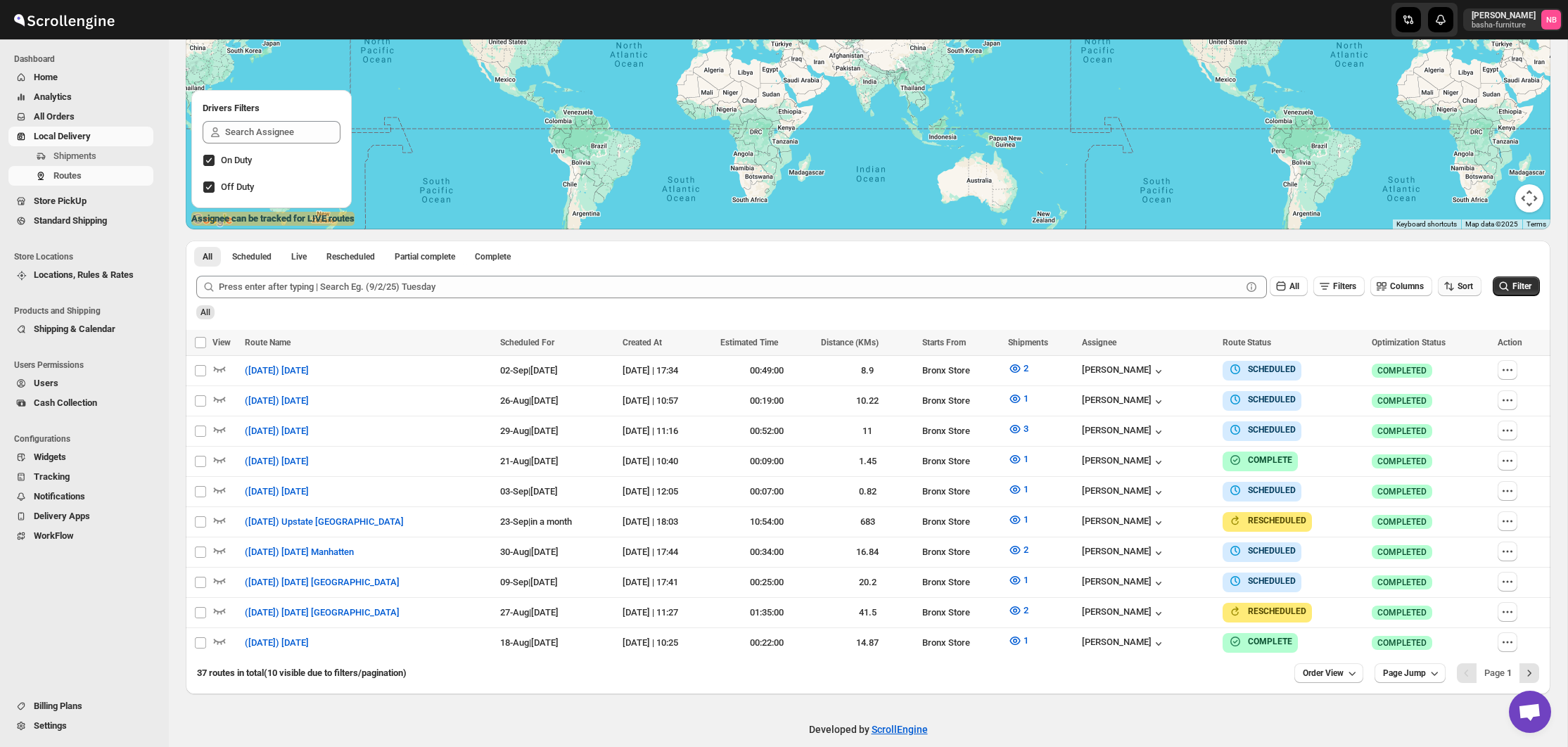
click at [1440, 280] on button "Sort" at bounding box center [1460, 286] width 44 height 20
click at [1443, 361] on div "Due Date" at bounding box center [1434, 361] width 37 height 14
click at [1506, 289] on icon "submit" at bounding box center [1504, 286] width 14 height 14
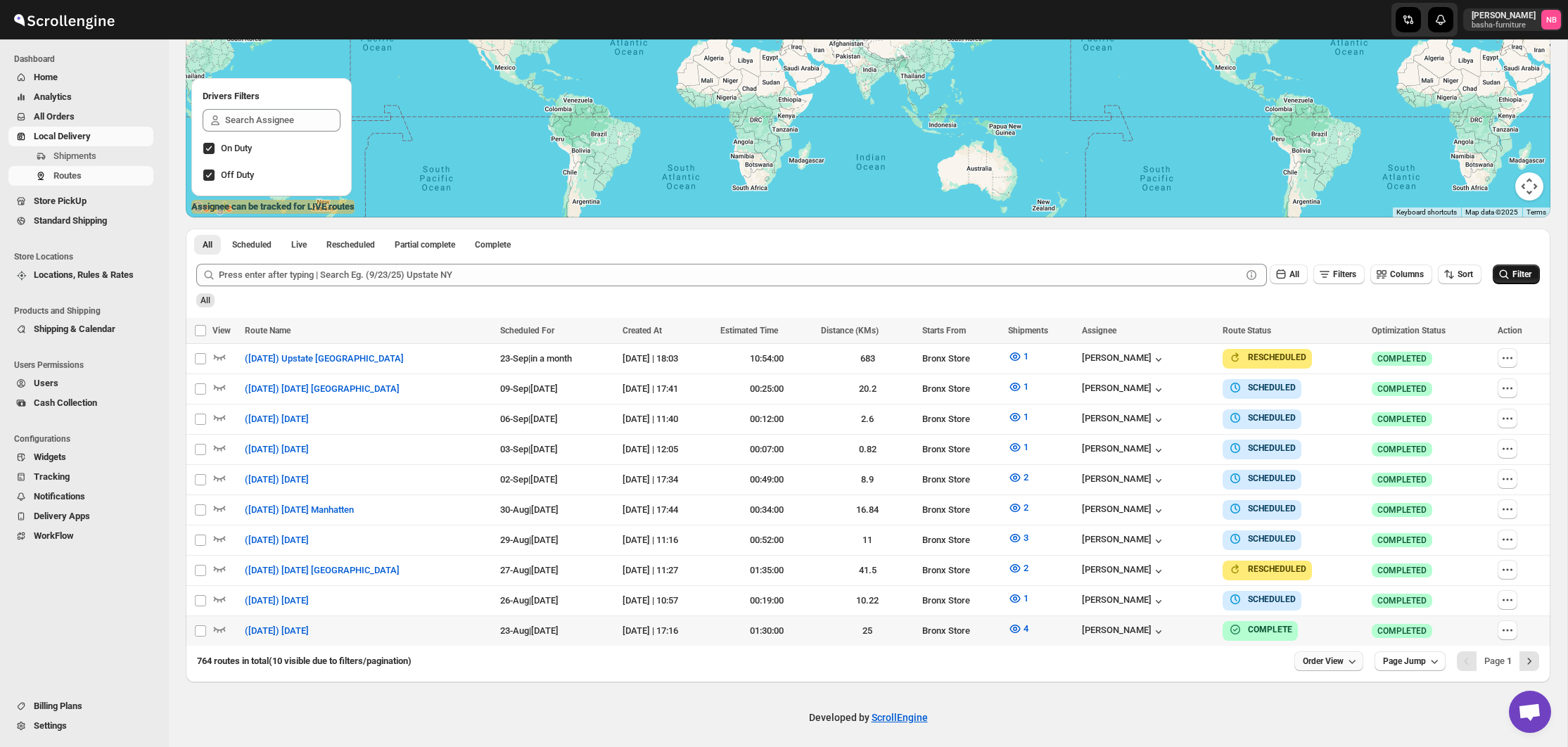
scroll to position [217, 0]
click at [1316, 658] on span "Order View" at bounding box center [1323, 662] width 41 height 11
click at [1296, 563] on div "25 orders" at bounding box center [1305, 557] width 37 height 14
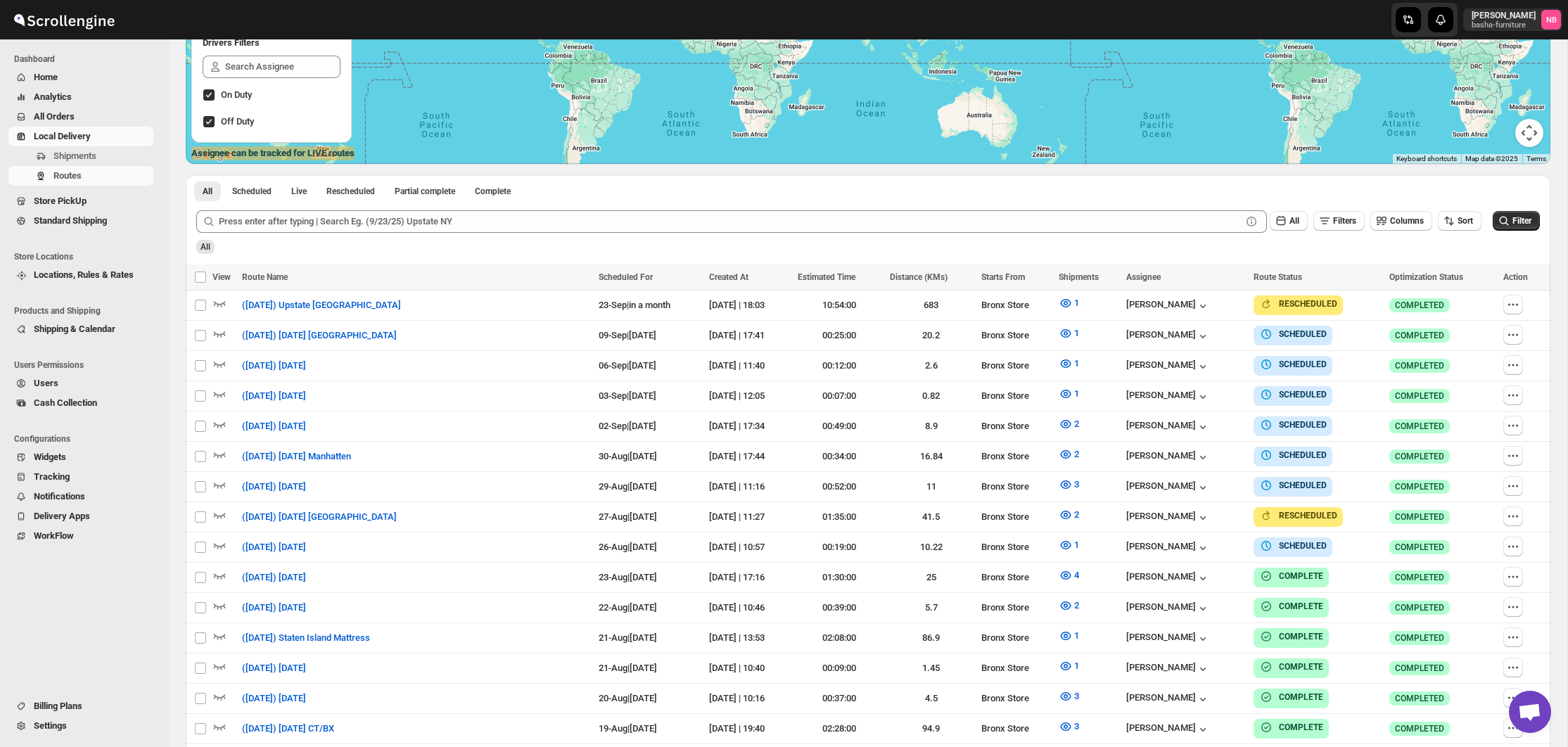
scroll to position [298, 0]
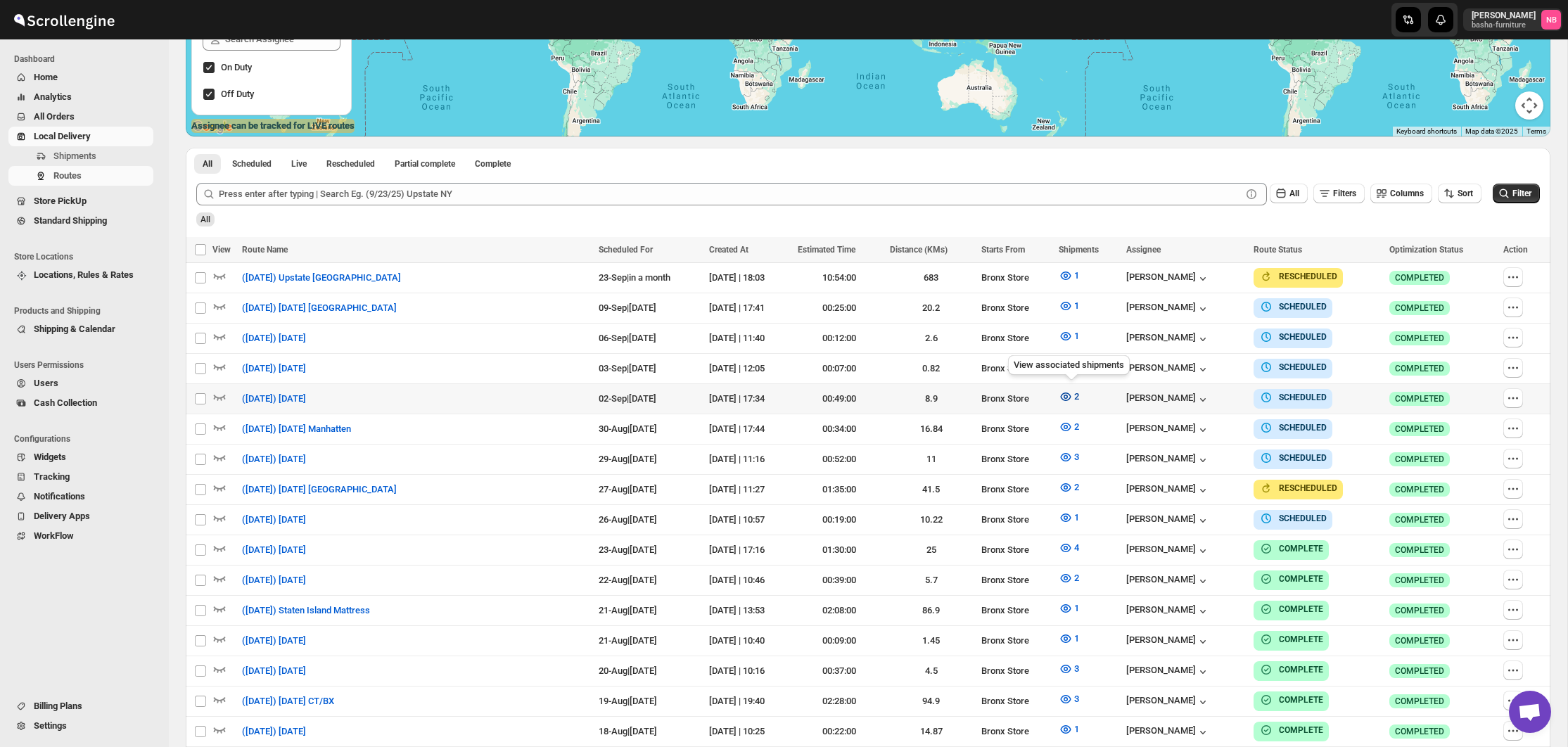
click at [1065, 396] on icon "button" at bounding box center [1066, 396] width 14 height 14
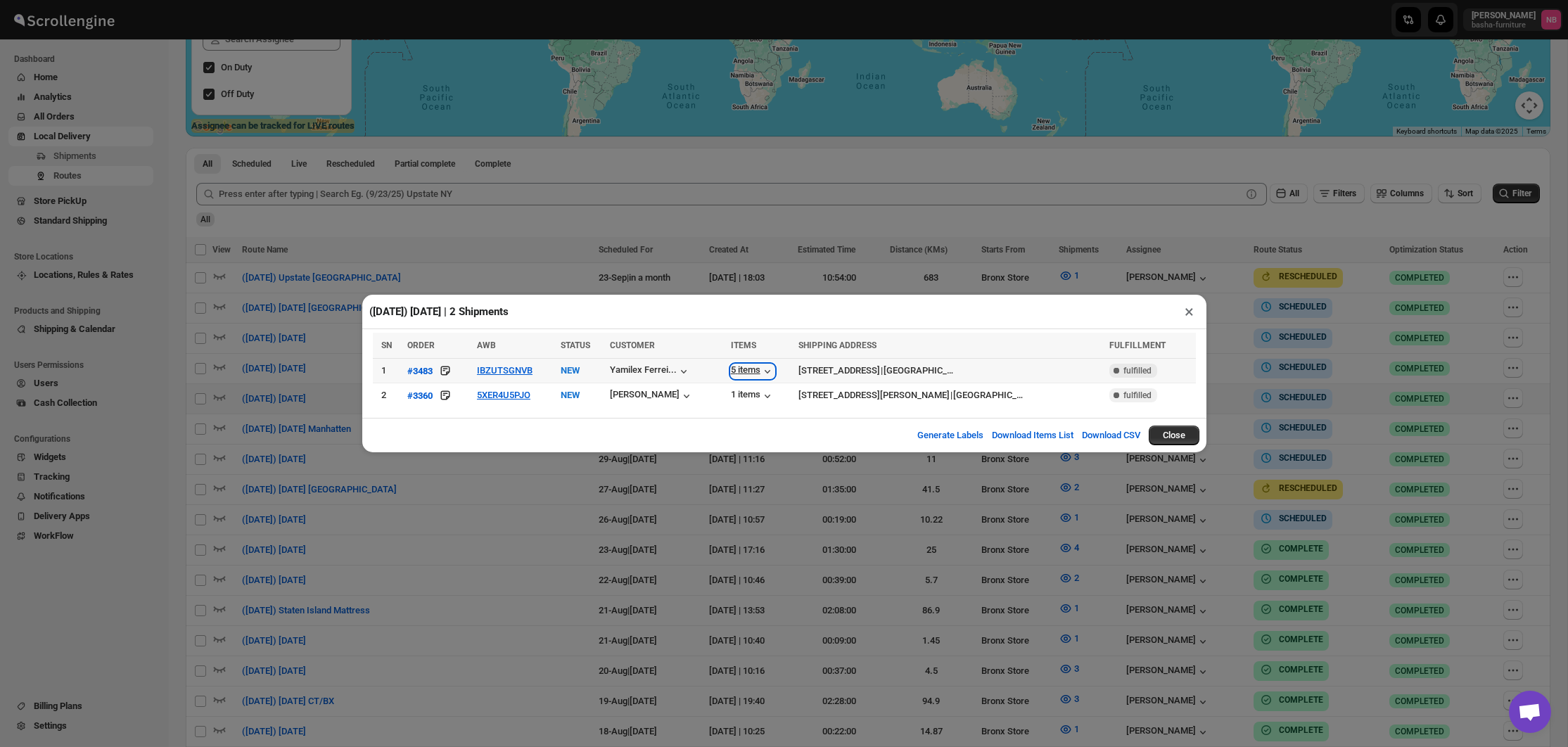
click at [754, 371] on div "5 items" at bounding box center [752, 371] width 44 height 14
click at [746, 394] on div "1 items" at bounding box center [752, 396] width 44 height 14
click at [790, 153] on div "([DATE]) [DATE] | 2 Shipments × SN ORDER AWB STATUS CUSTOMER ITEMS SHIPPING ADD…" at bounding box center [784, 374] width 1568 height 747
